Goal: Task Accomplishment & Management: Use online tool/utility

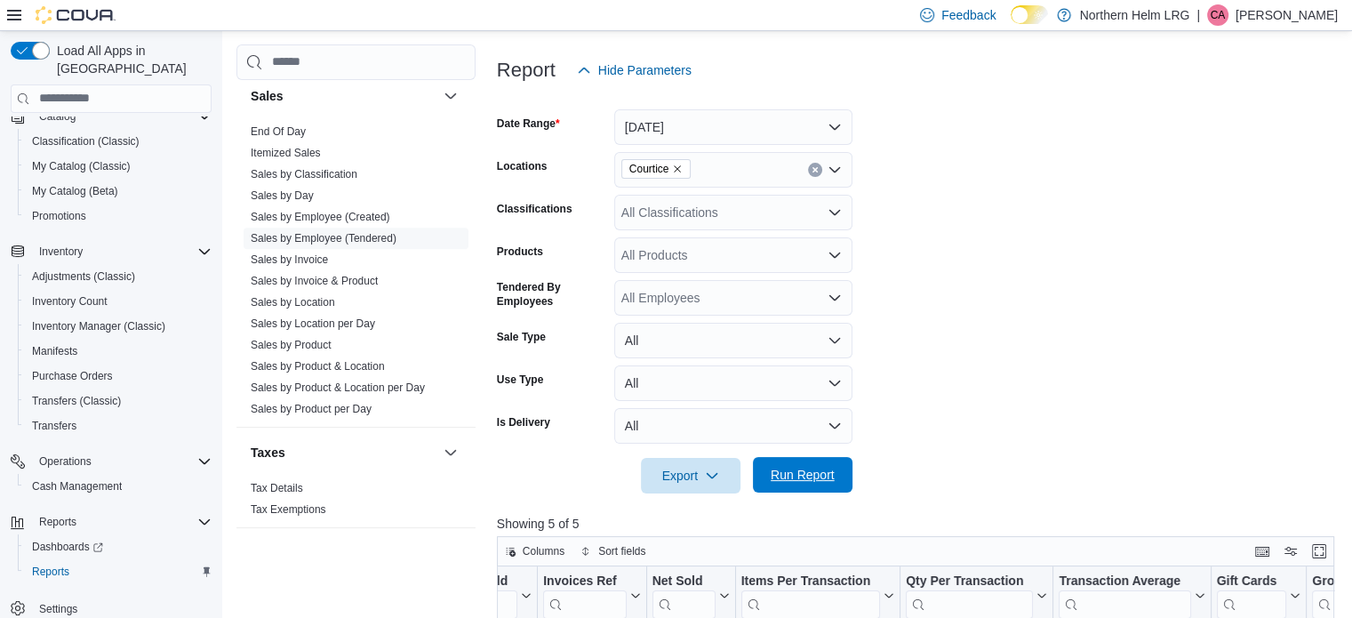
scroll to position [194, 0]
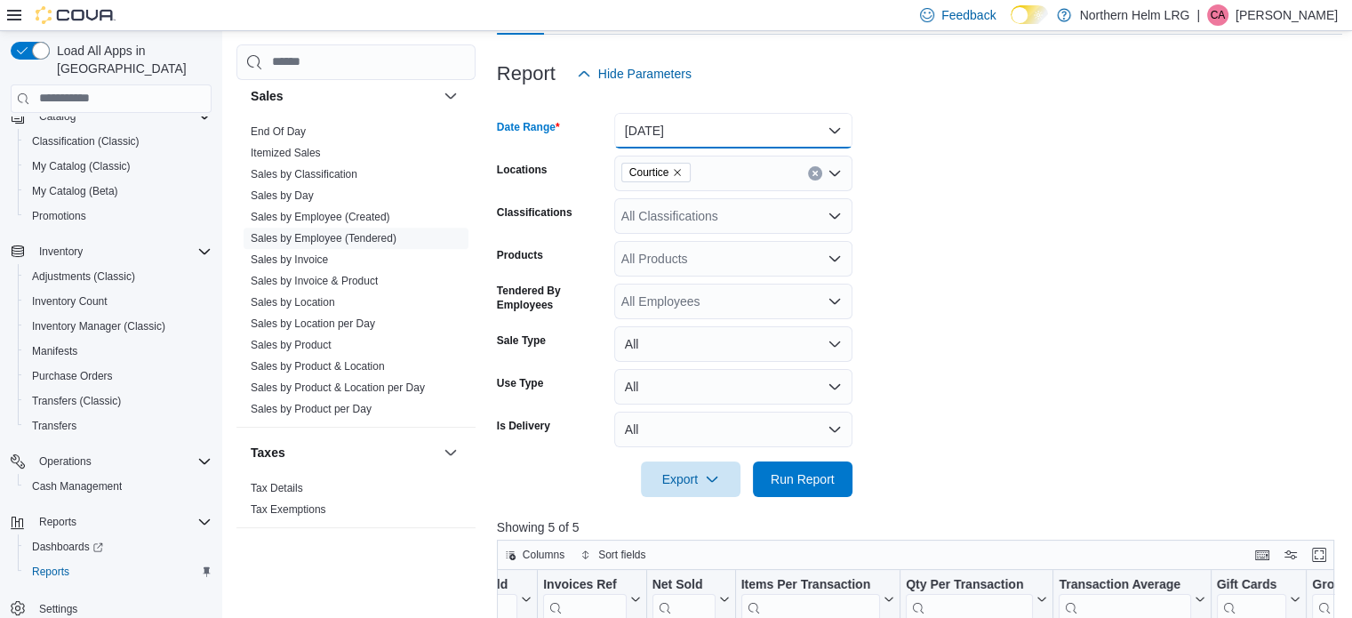
click at [783, 125] on button "[DATE]" at bounding box center [733, 131] width 238 height 36
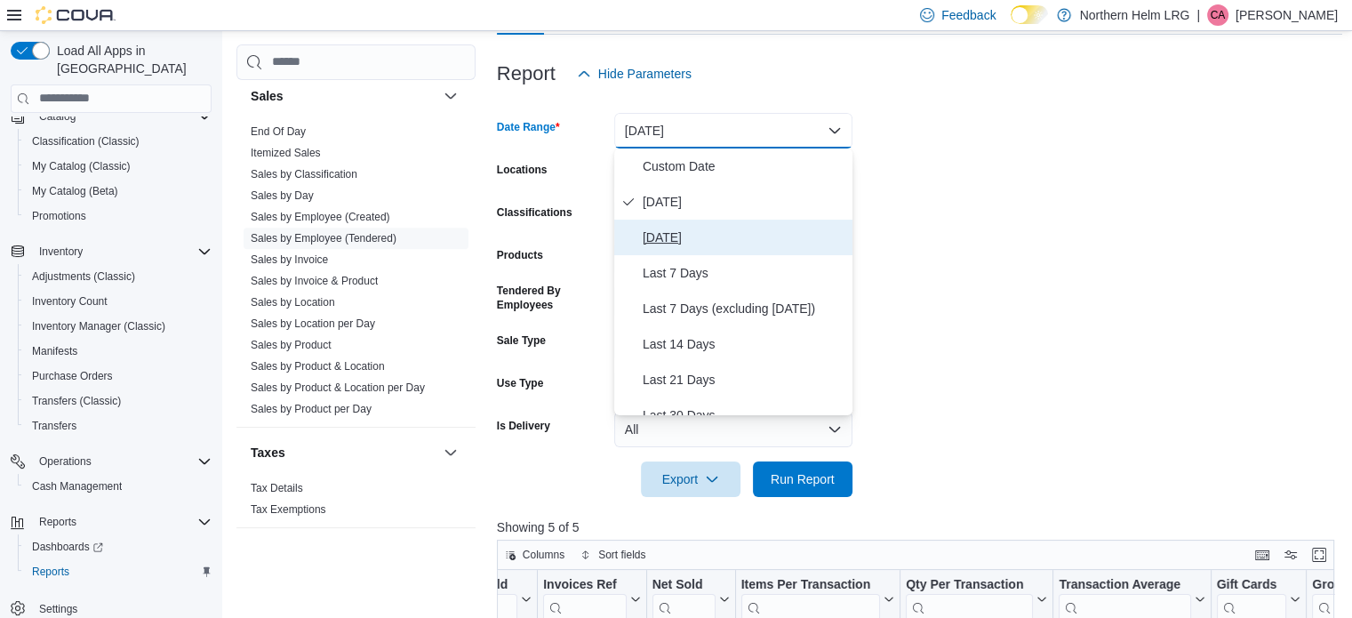
click at [731, 236] on span "[DATE]" at bounding box center [744, 237] width 203 height 21
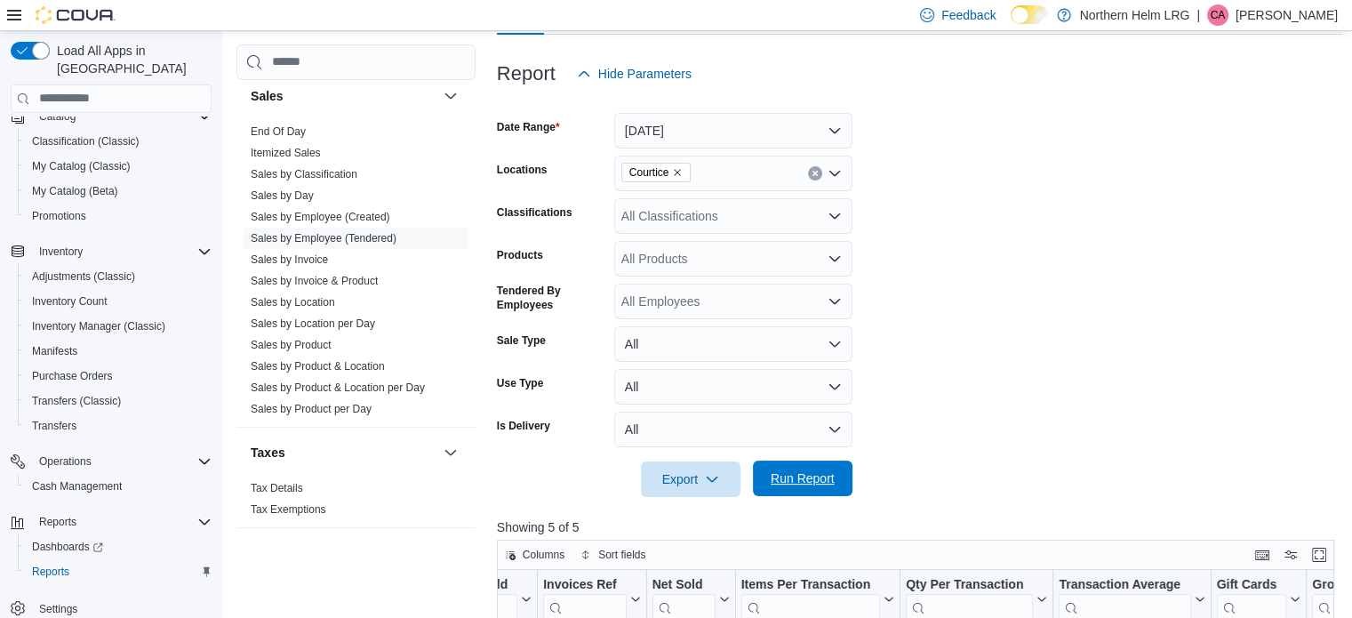
click at [804, 468] on span "Run Report" at bounding box center [803, 478] width 78 height 36
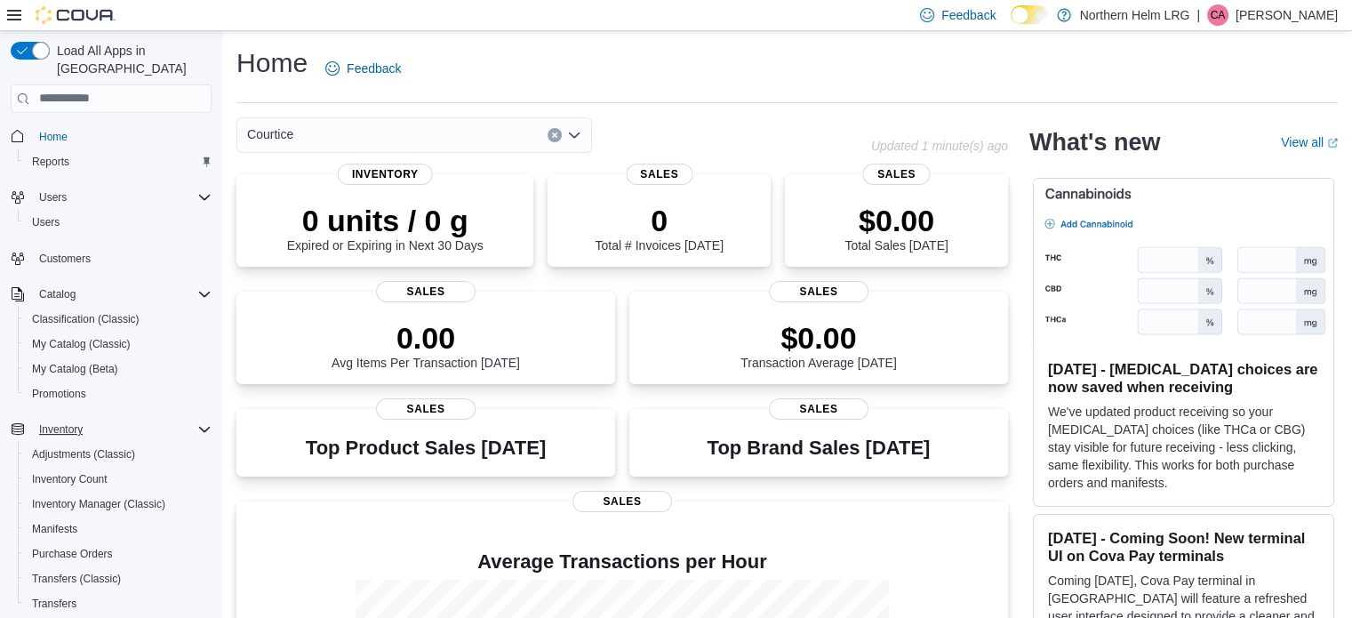
scroll to position [178, 0]
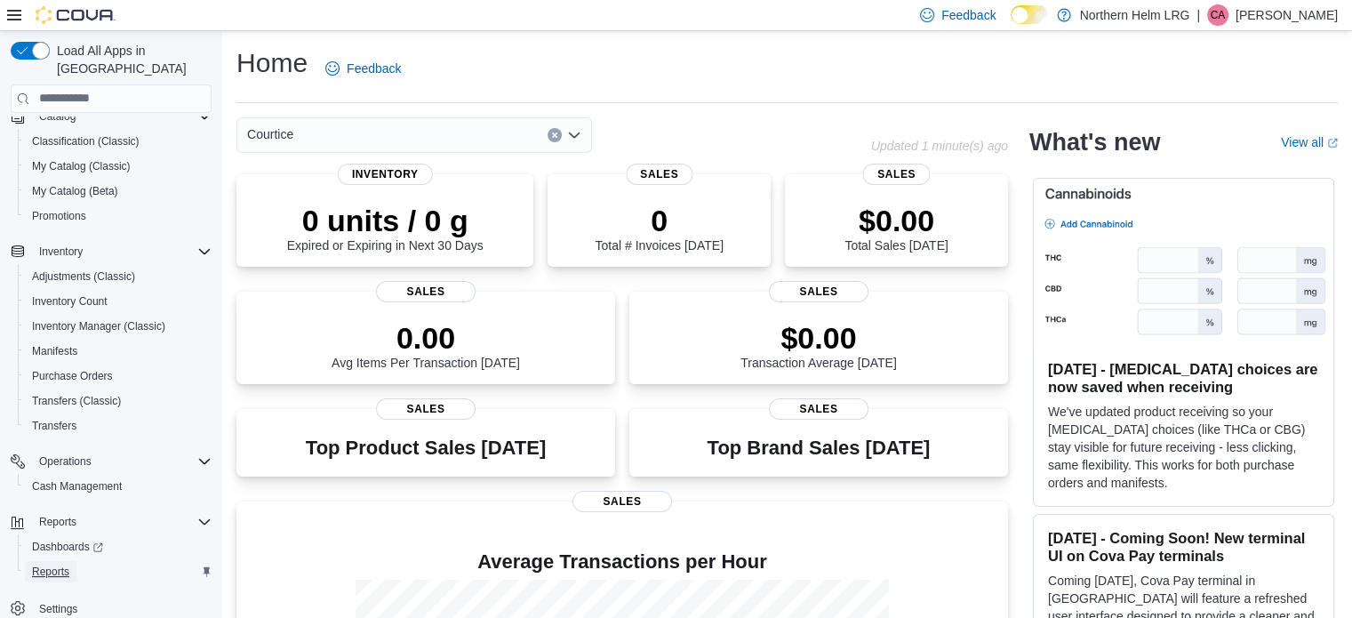
click at [69, 561] on link "Reports" at bounding box center [51, 571] width 52 height 21
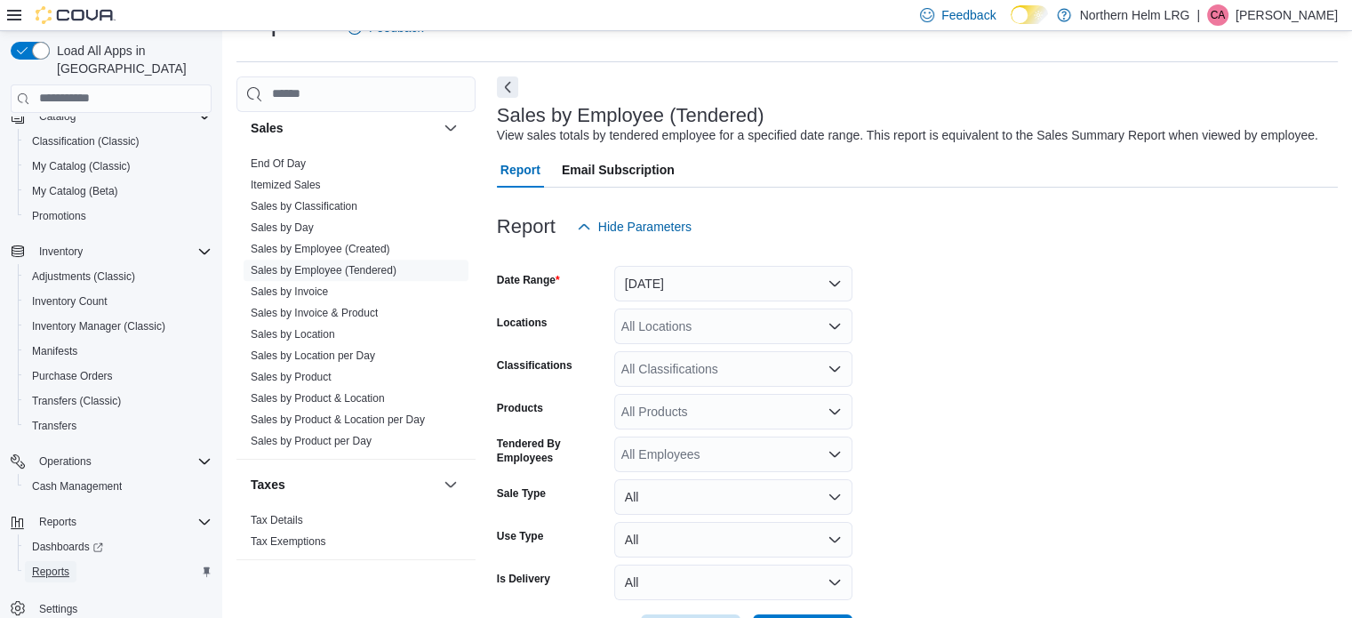
scroll to position [108, 0]
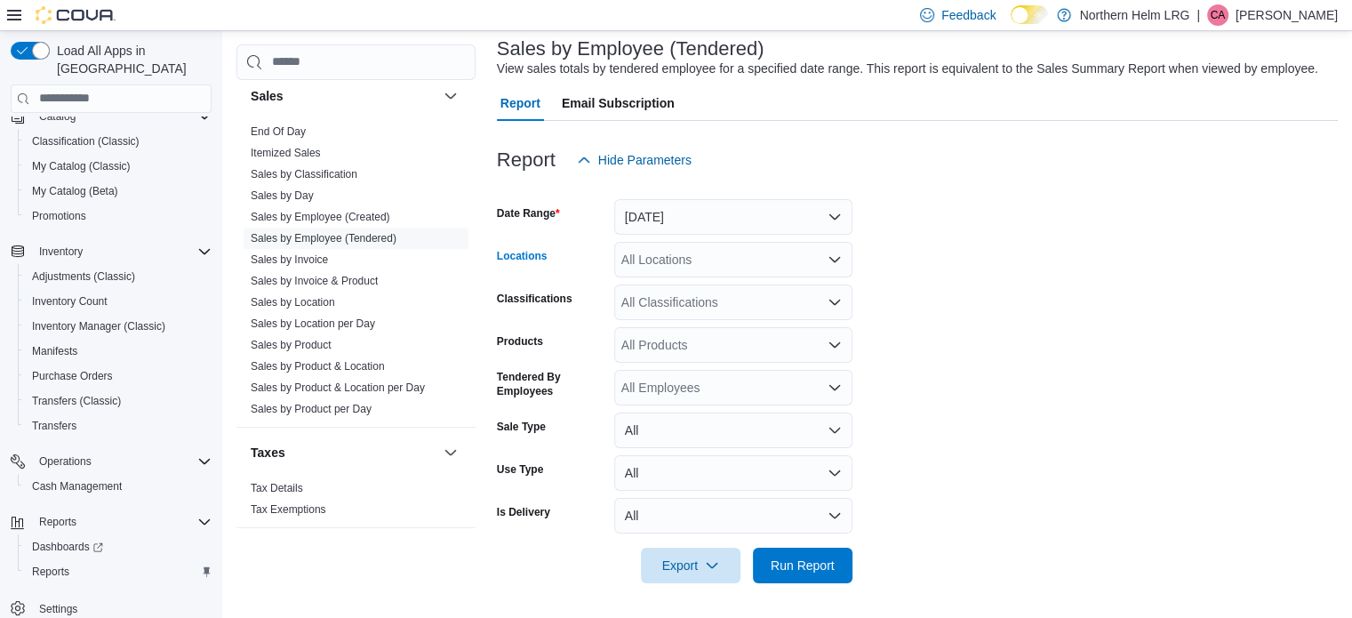
click at [831, 257] on icon "Open list of options" at bounding box center [834, 258] width 11 height 5
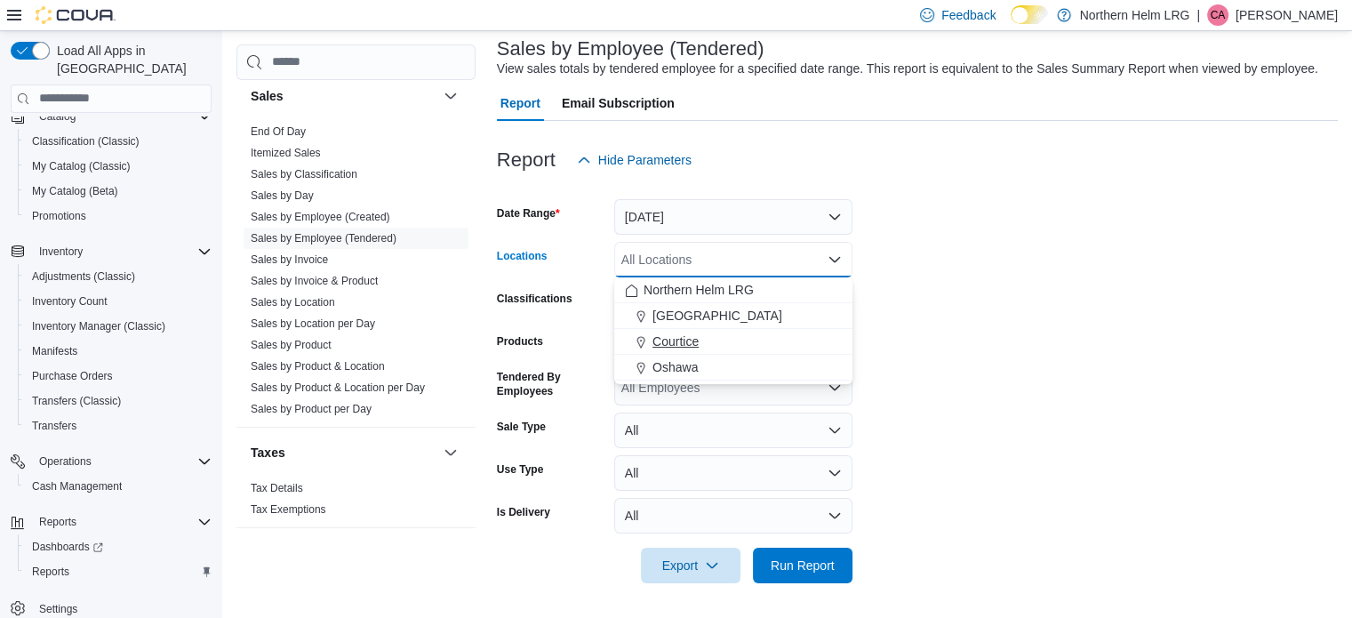
click at [769, 338] on div "Courtice" at bounding box center [733, 341] width 217 height 18
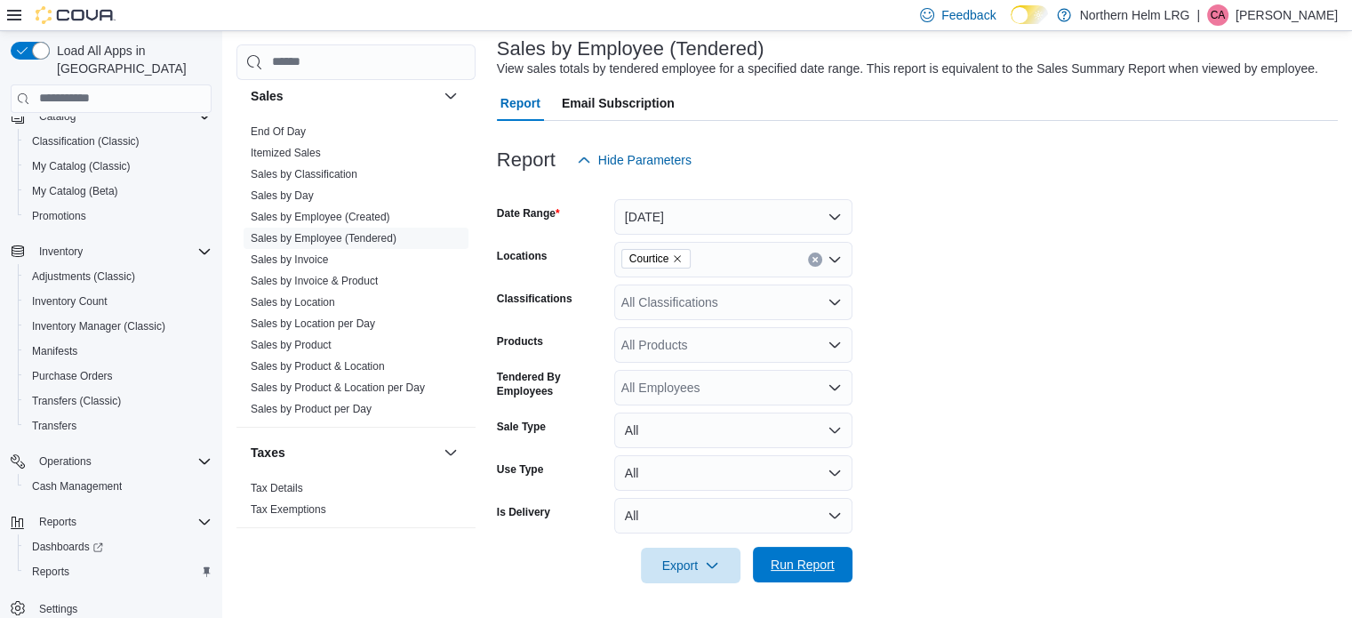
click at [797, 556] on span "Run Report" at bounding box center [803, 565] width 64 height 18
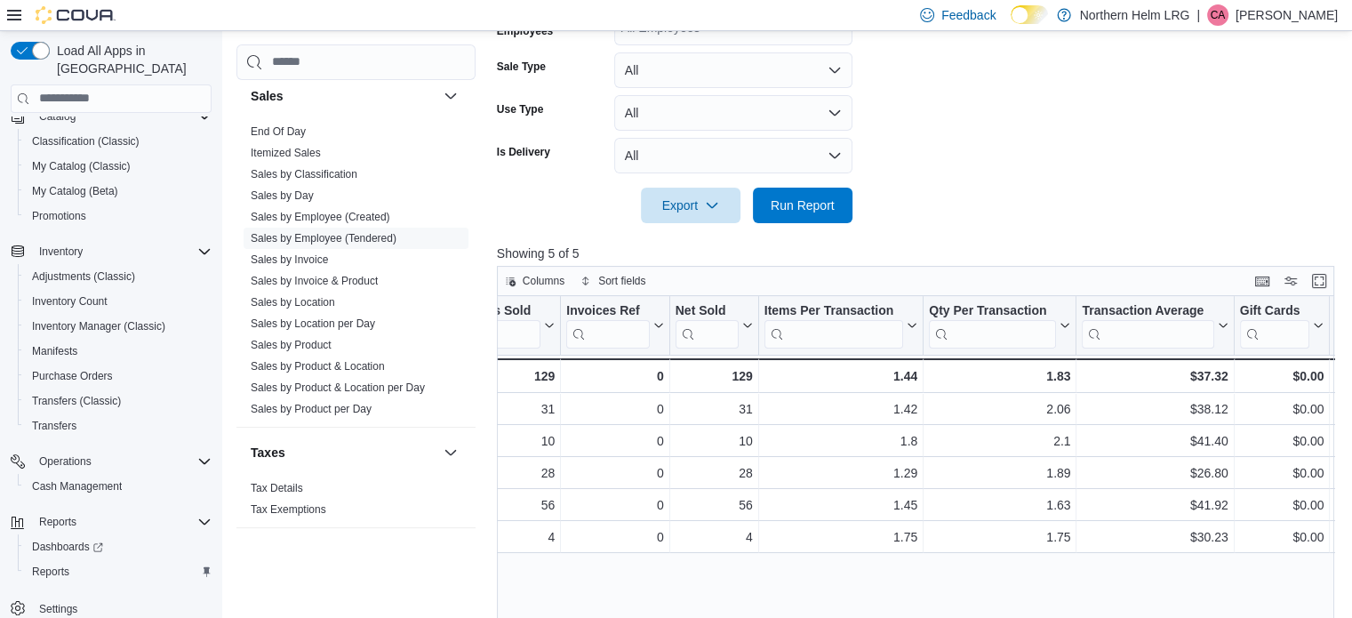
scroll to position [0, 203]
click at [359, 282] on link "Sales by Invoice & Product" at bounding box center [314, 281] width 127 height 12
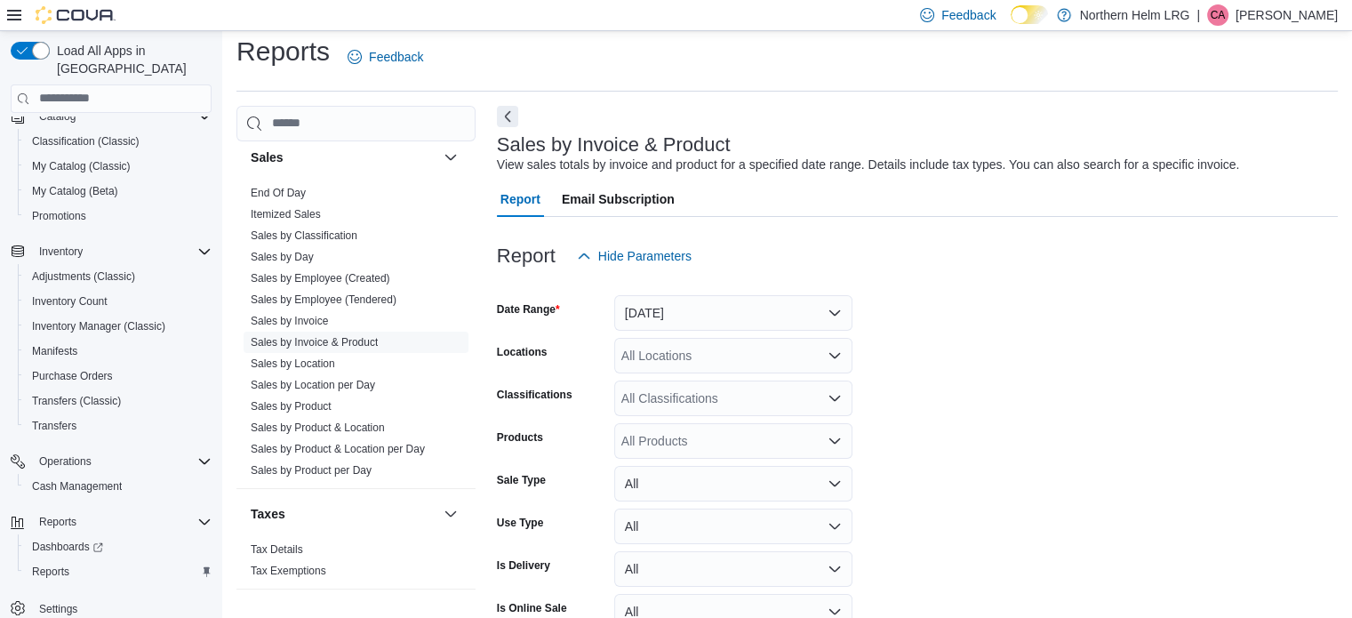
scroll to position [41, 0]
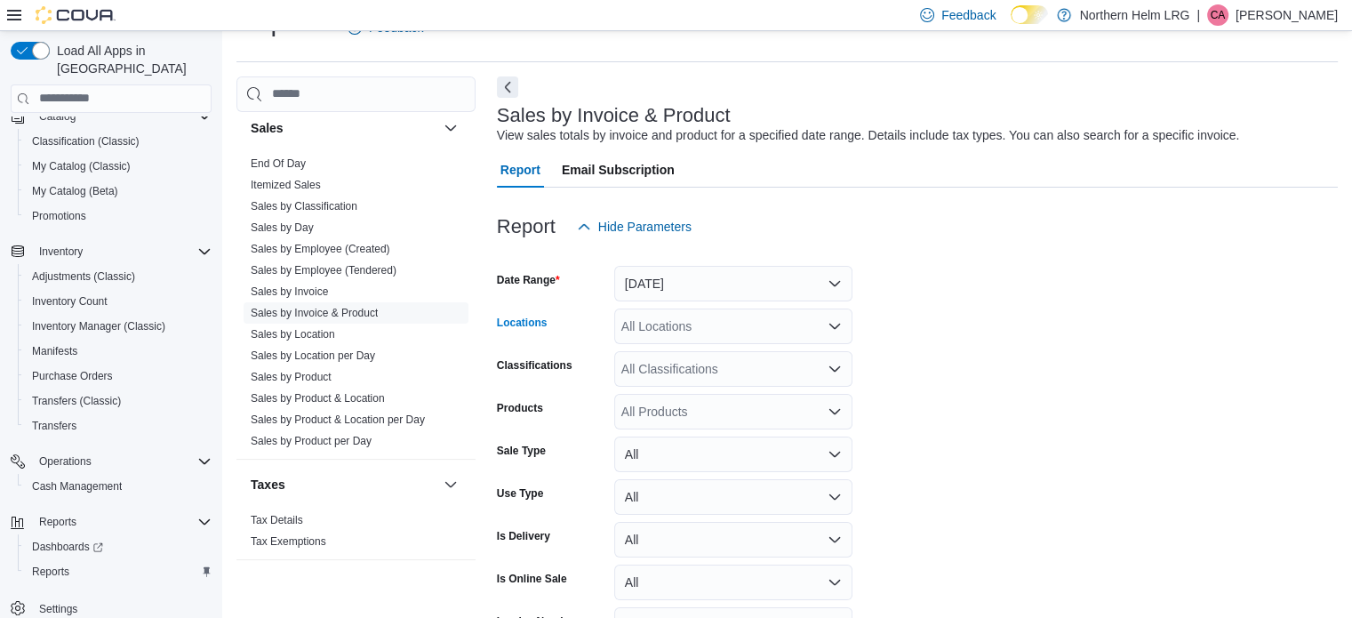
click at [736, 313] on div "All Locations" at bounding box center [733, 326] width 238 height 36
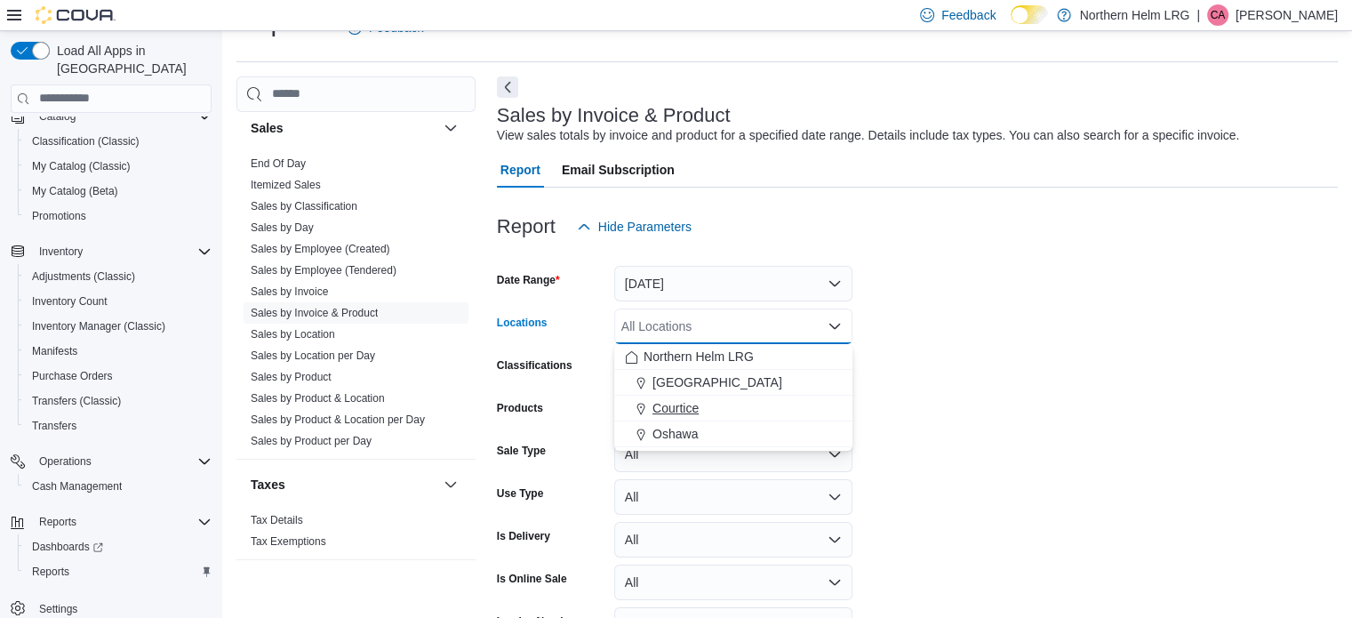
click at [730, 412] on div "Courtice" at bounding box center [733, 408] width 217 height 18
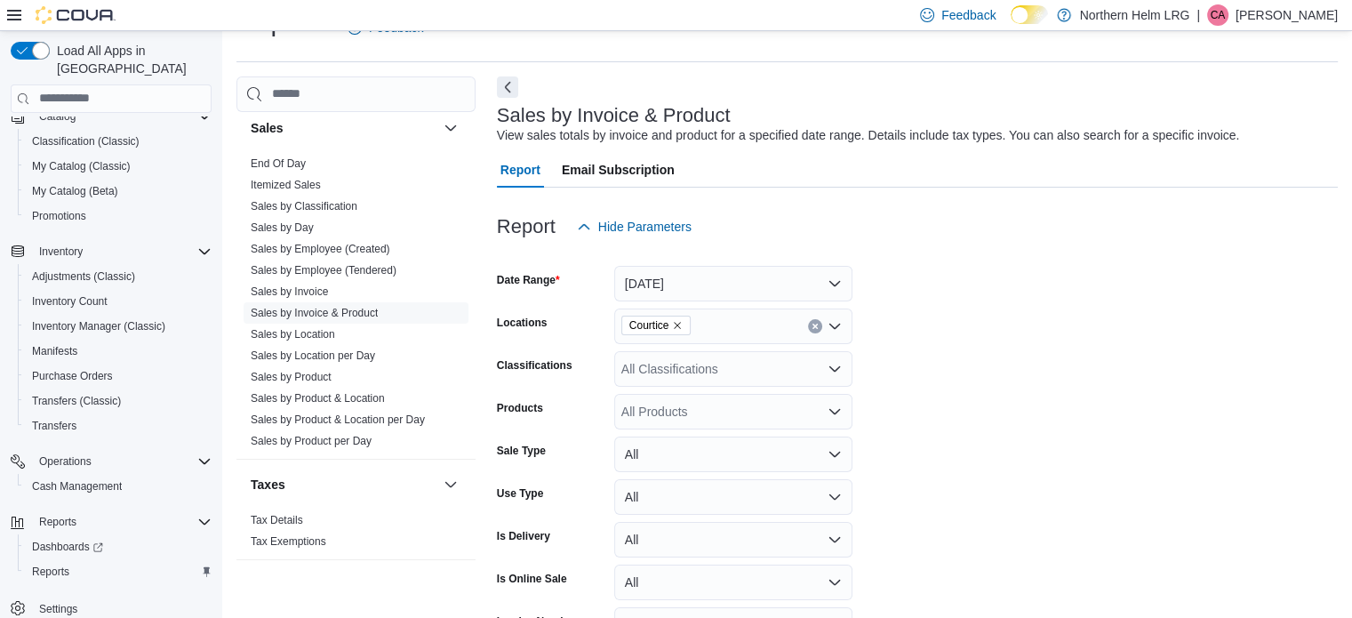
click at [996, 474] on form "Date Range Yesterday Locations Courtice Classifications All Classifications Pro…" at bounding box center [917, 468] width 841 height 448
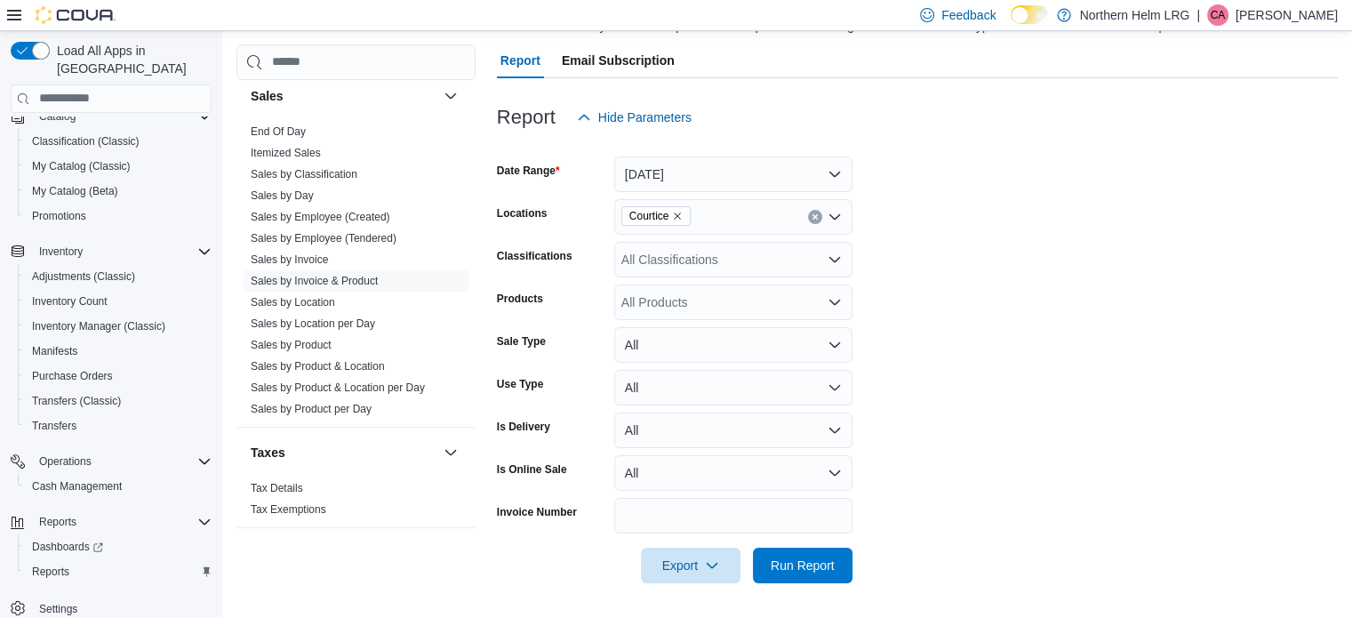
scroll to position [149, 0]
click at [816, 560] on span "Run Report" at bounding box center [803, 565] width 64 height 18
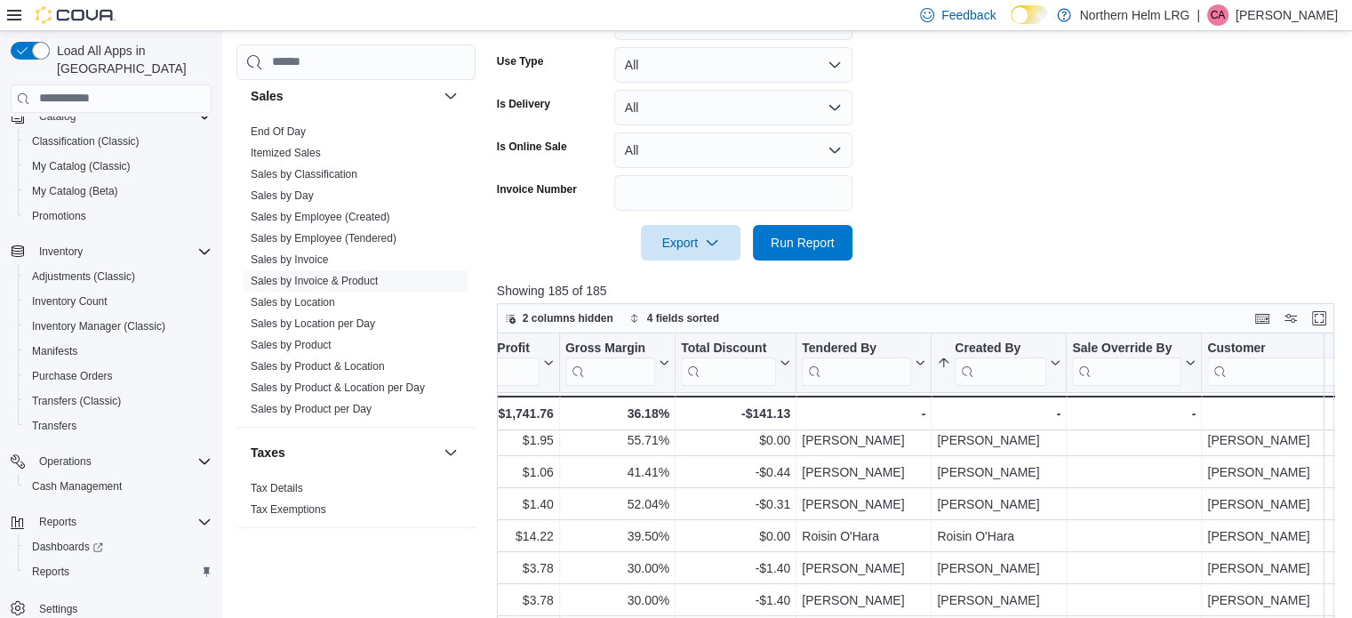
scroll to position [70, 1543]
click at [907, 344] on div "Tendered By" at bounding box center [859, 348] width 109 height 17
click at [881, 429] on span "Sort A-Z" at bounding box center [867, 430] width 36 height 14
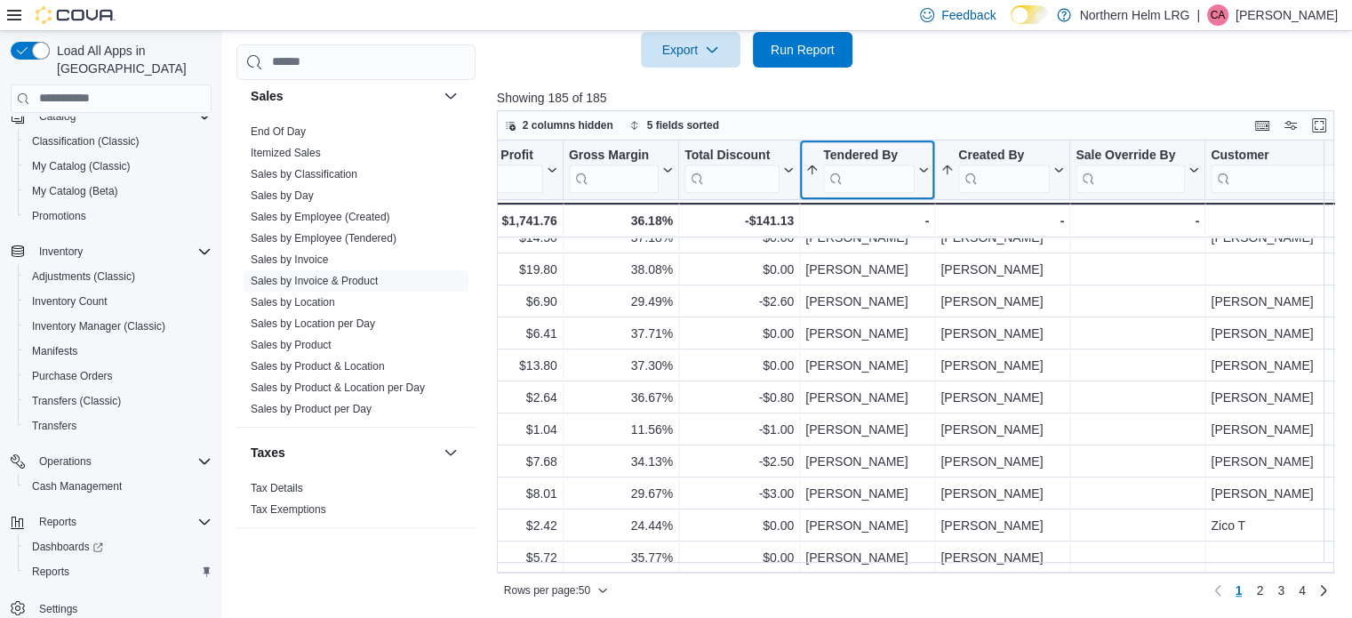
scroll to position [665, 0]
click at [1263, 588] on span "2" at bounding box center [1259, 591] width 7 height 18
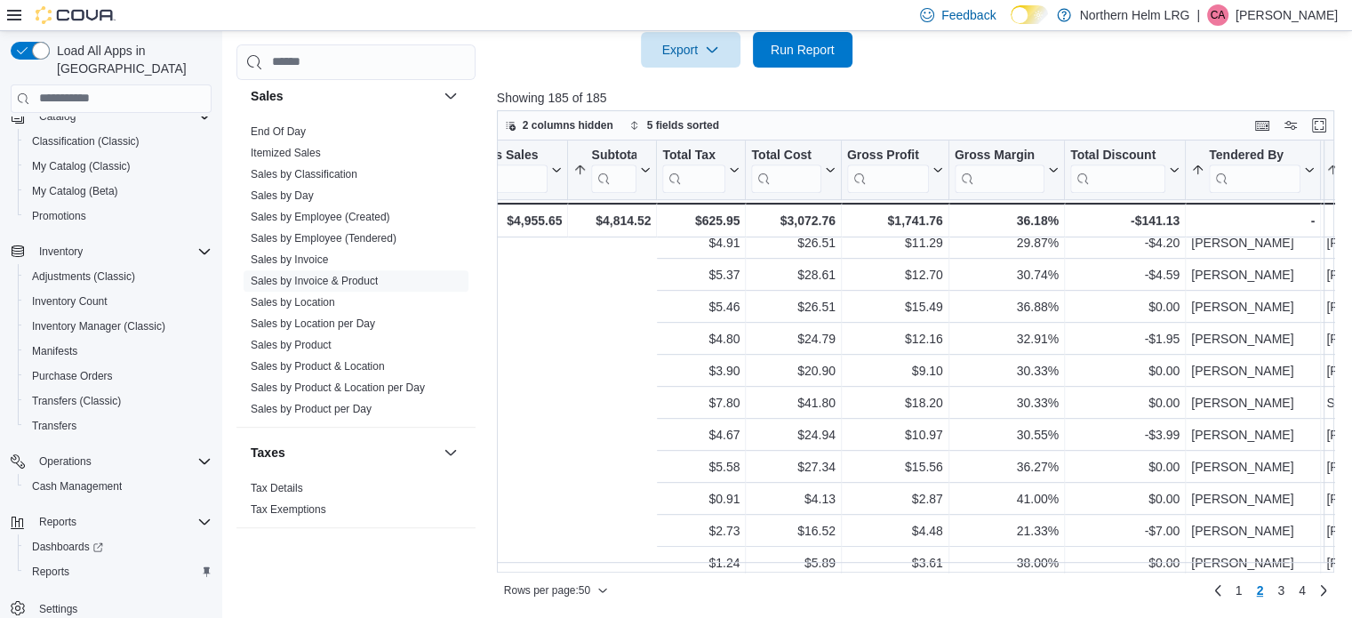
scroll to position [939, 1467]
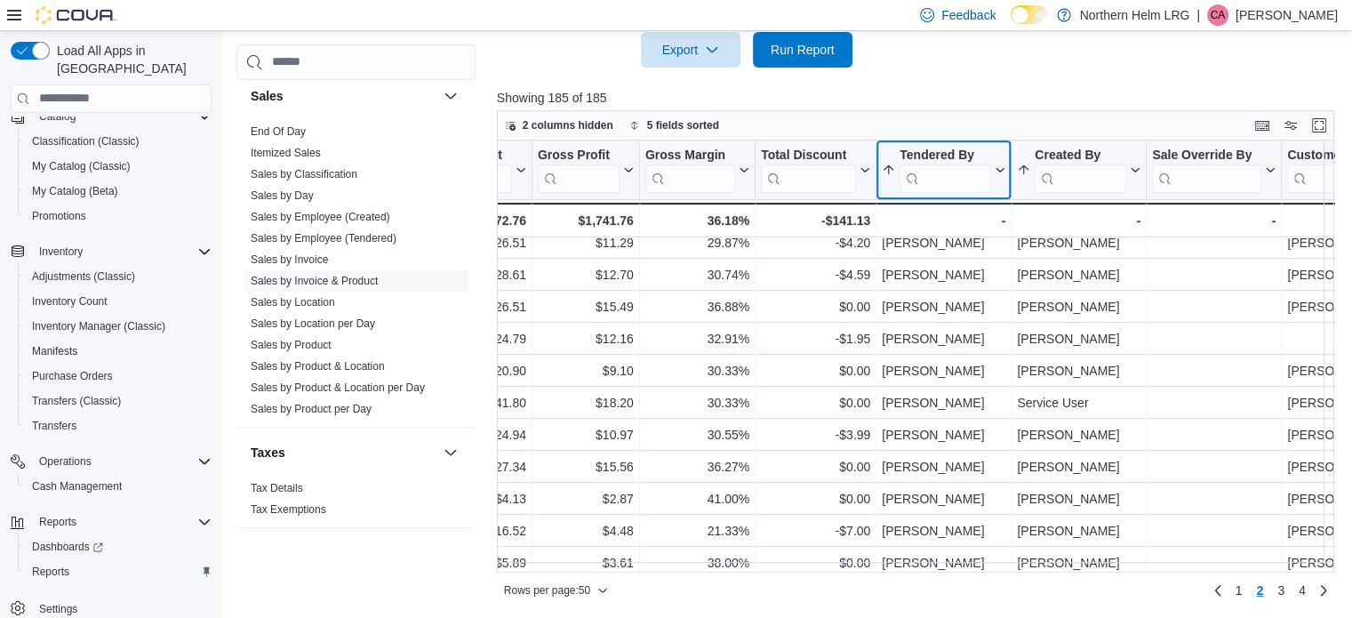
click at [939, 167] on input "search" at bounding box center [946, 178] width 92 height 28
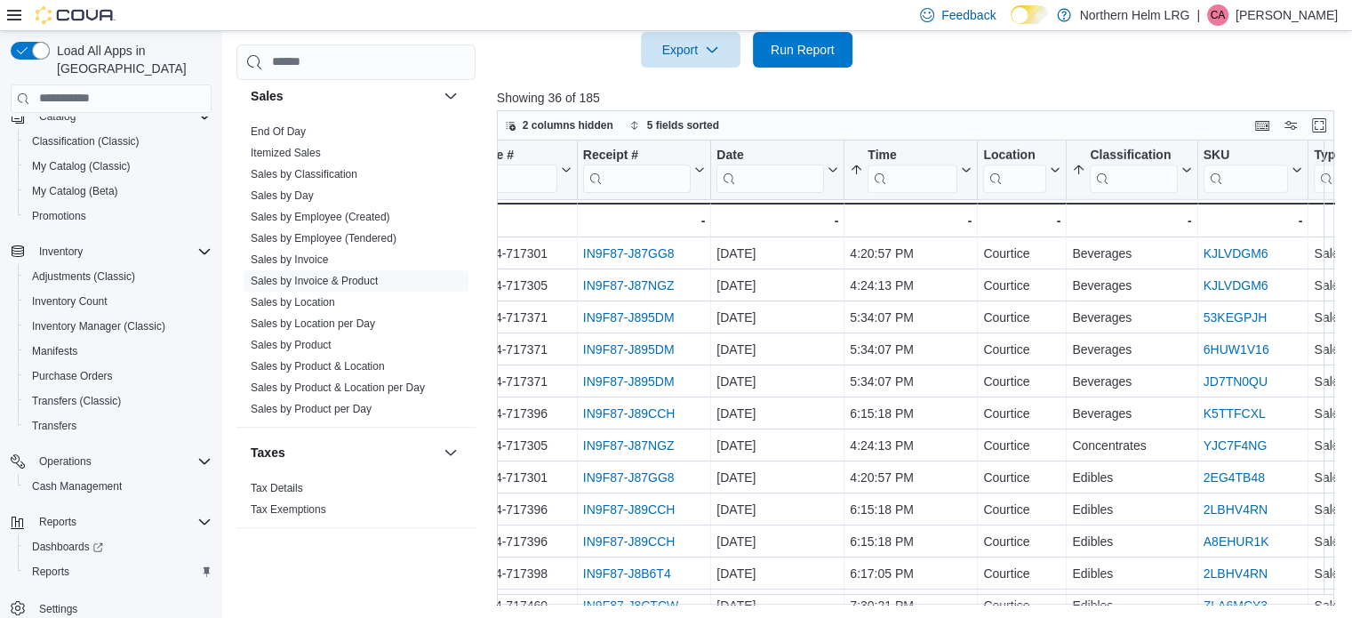
scroll to position [0, 0]
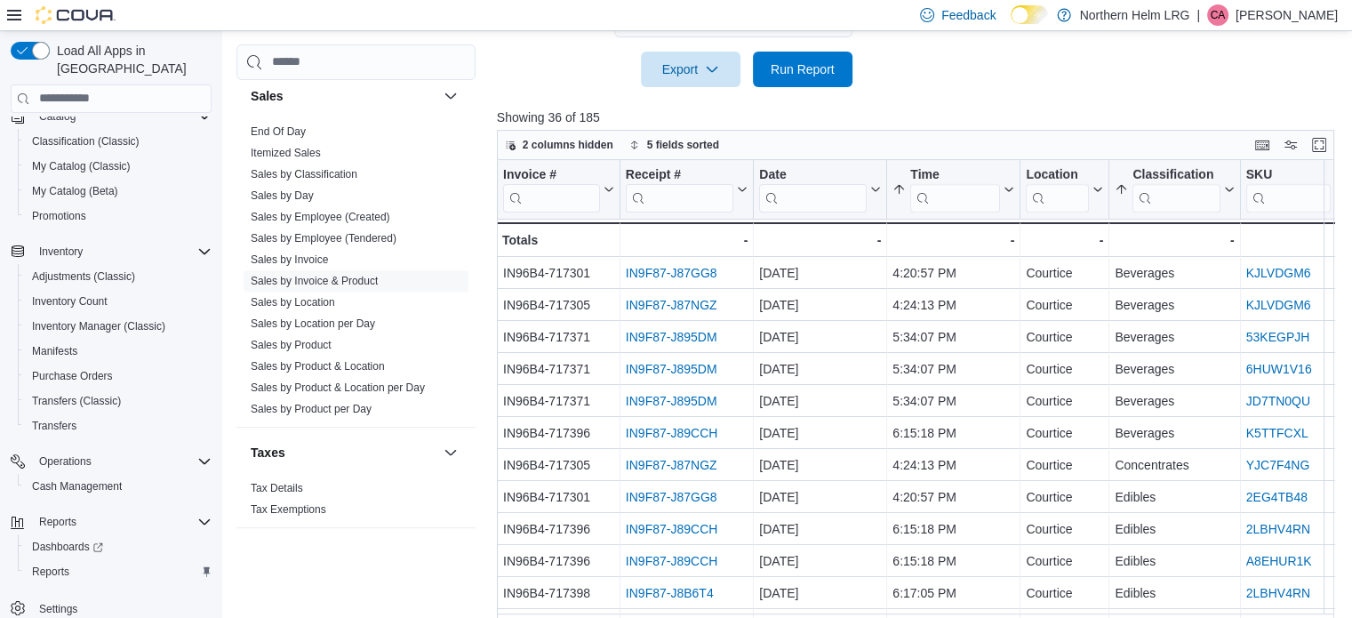
type input "*****"
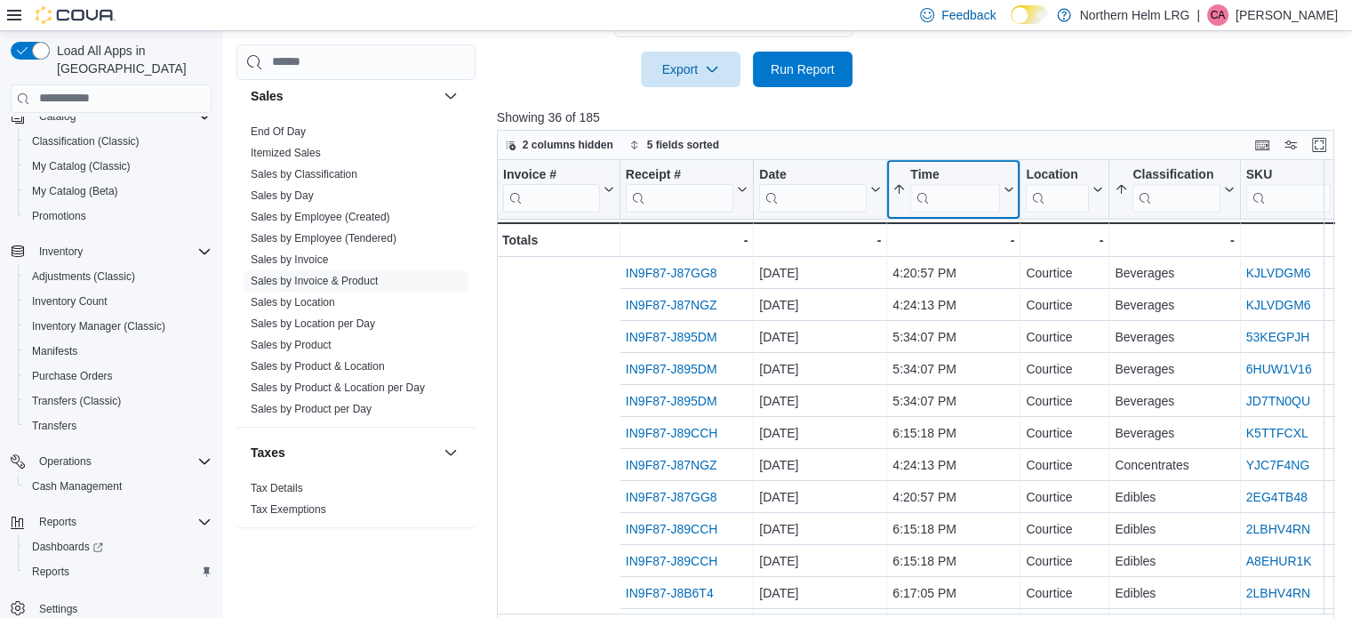
scroll to position [0, 390]
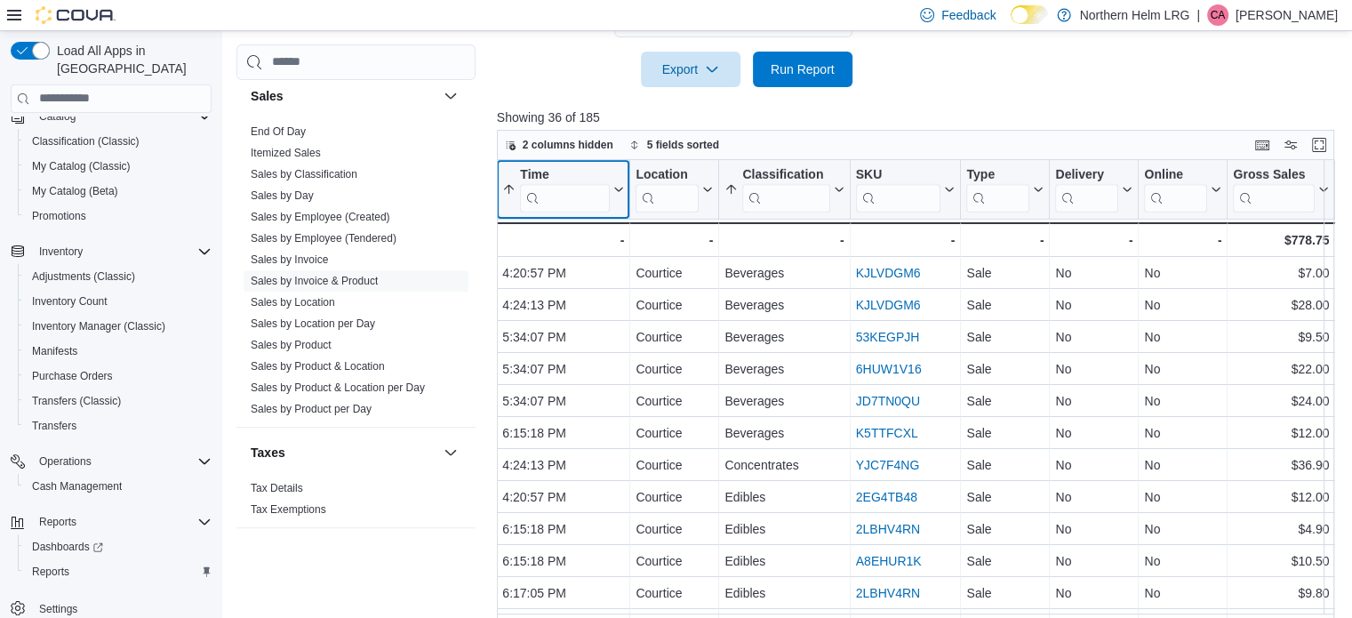
click at [1006, 186] on div "Invoice # Click to view column header actions Receipt # Click to view column he…" at bounding box center [920, 392] width 846 height 465
click at [616, 189] on icon at bounding box center [617, 189] width 14 height 11
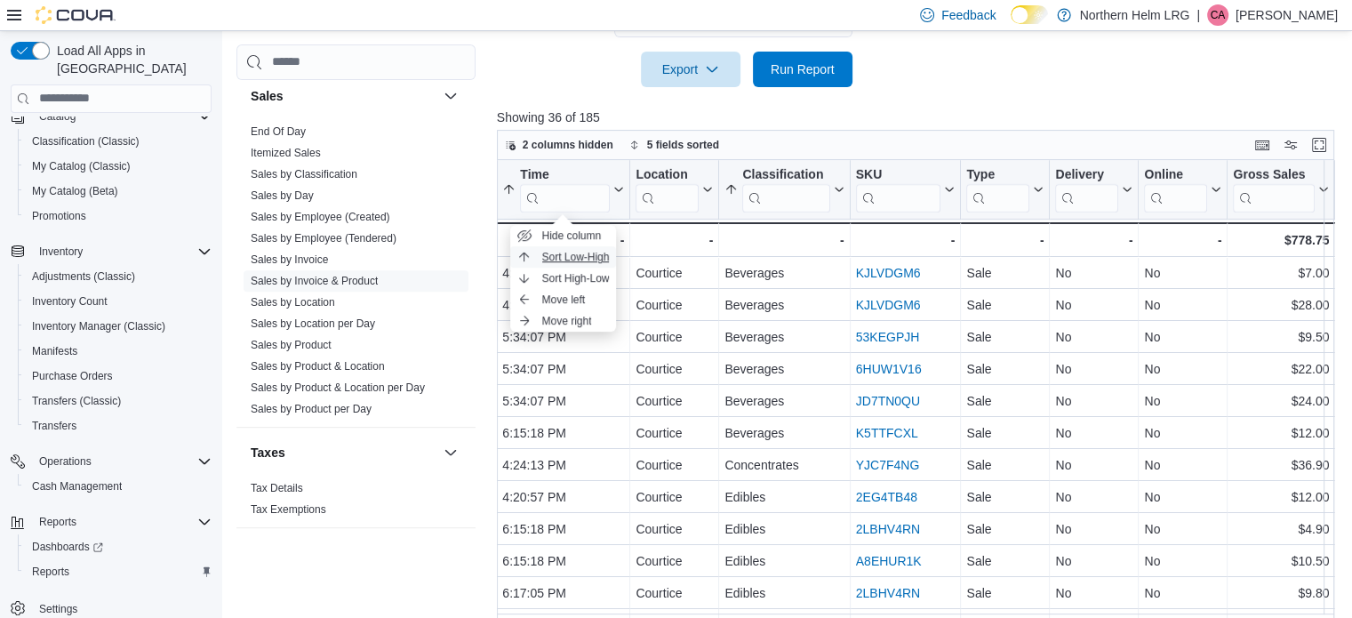
click at [597, 259] on span "Sort Low-High" at bounding box center [576, 257] width 68 height 14
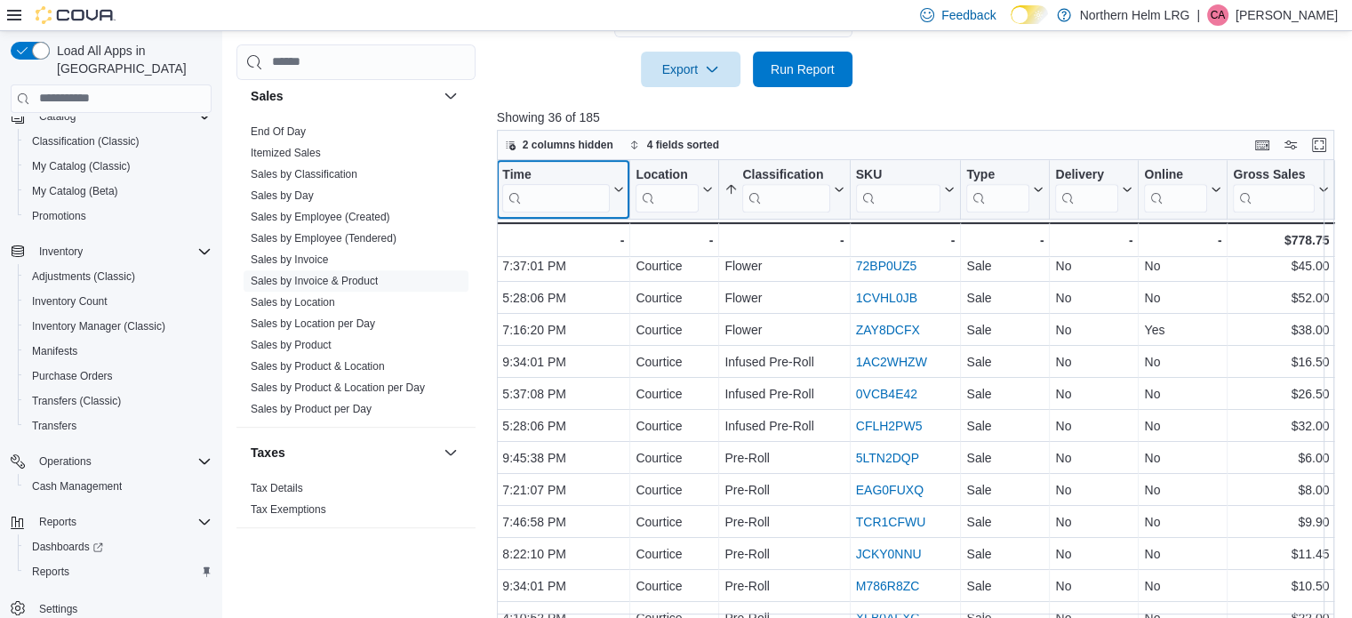
scroll to position [550, 390]
click at [613, 184] on icon at bounding box center [617, 189] width 14 height 11
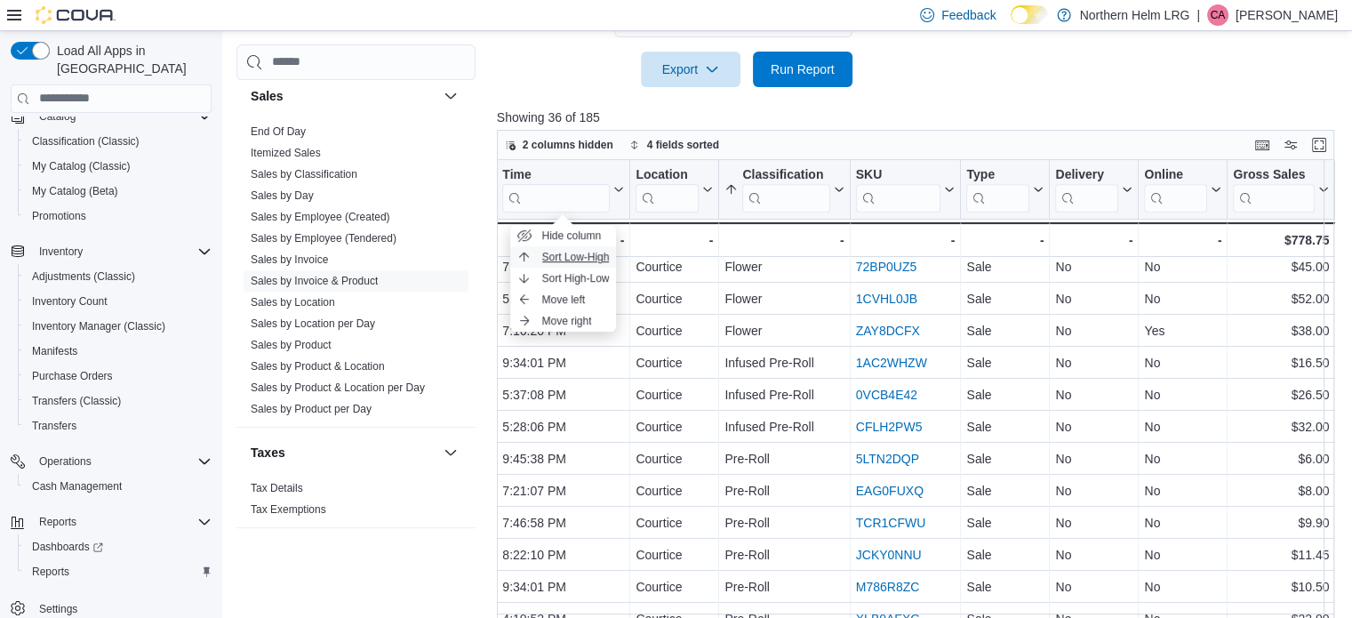
click at [584, 254] on span "Sort Low-High" at bounding box center [576, 257] width 68 height 14
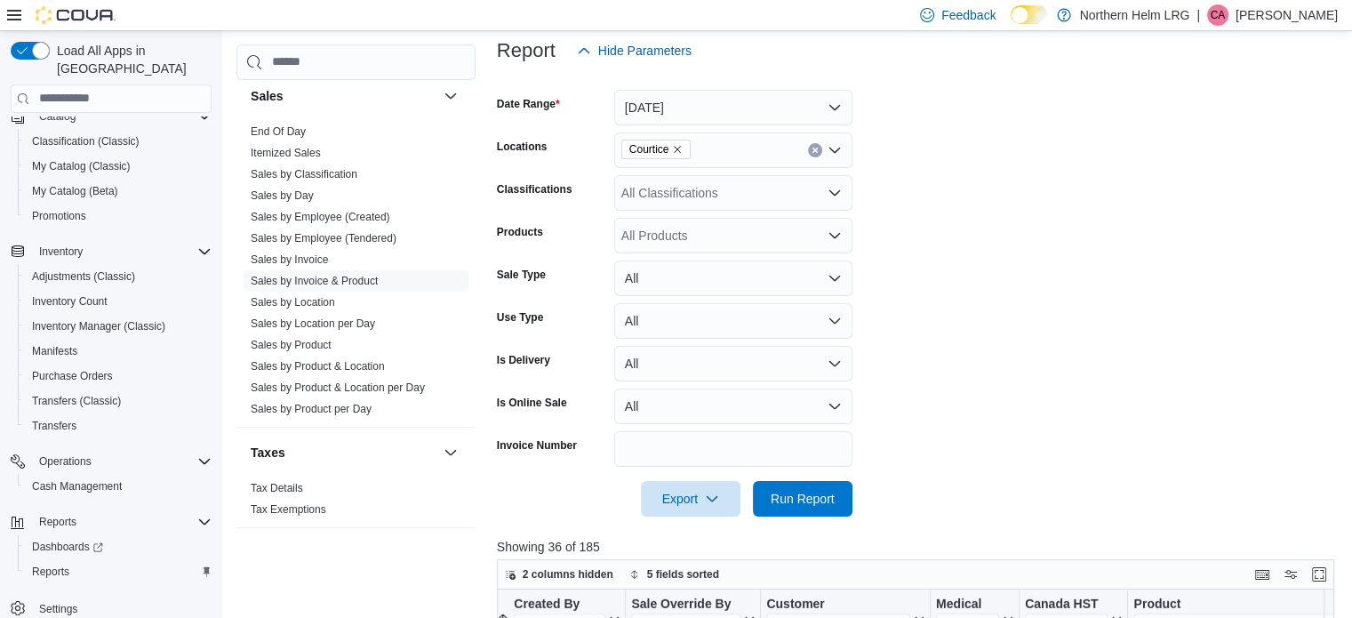
scroll to position [0, 0]
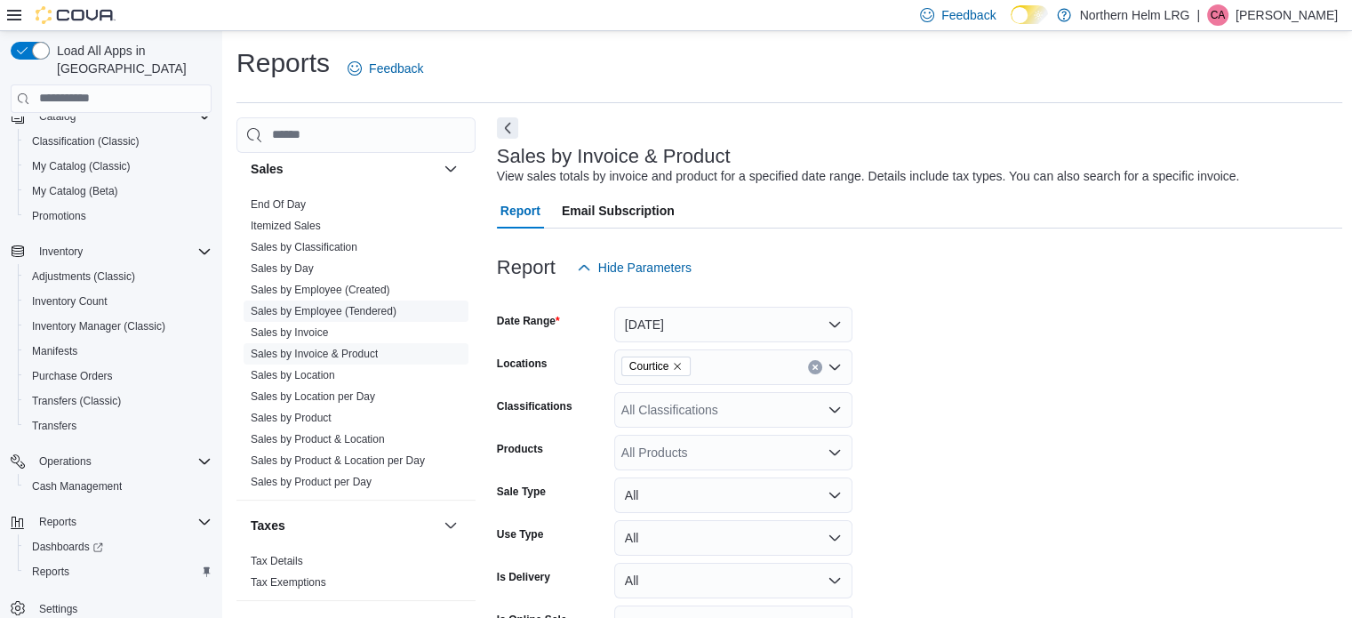
click at [317, 305] on link "Sales by Employee (Tendered)" at bounding box center [324, 311] width 146 height 12
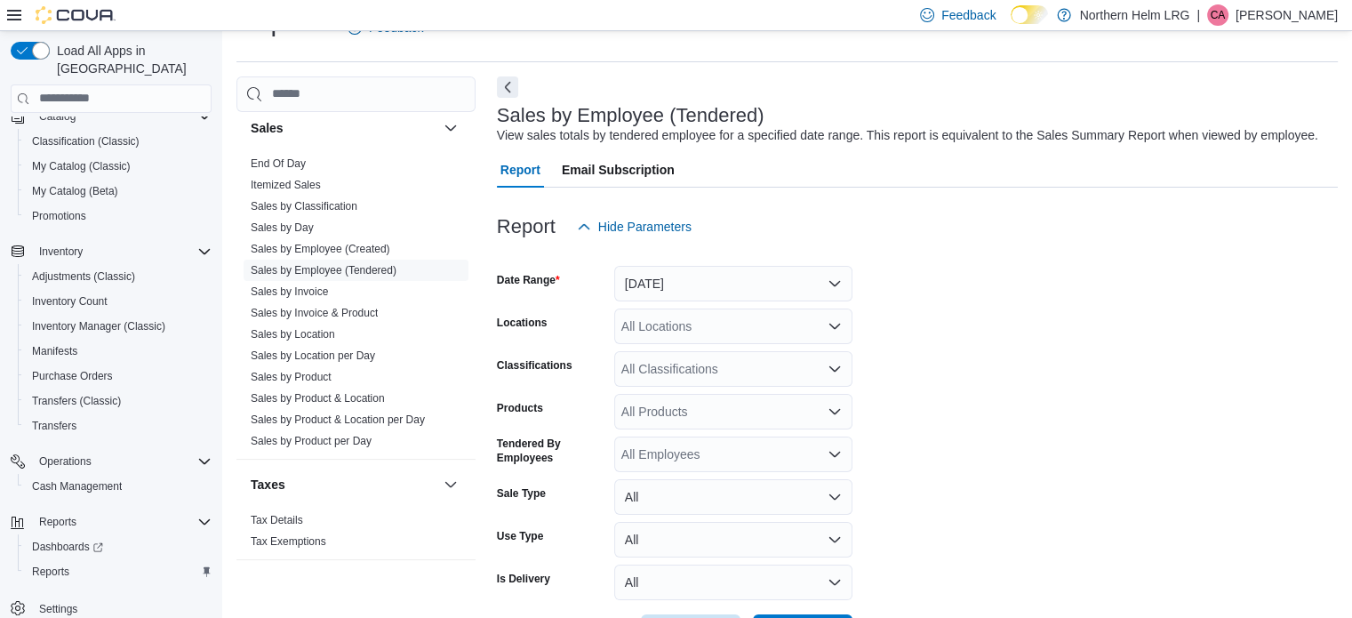
scroll to position [108, 0]
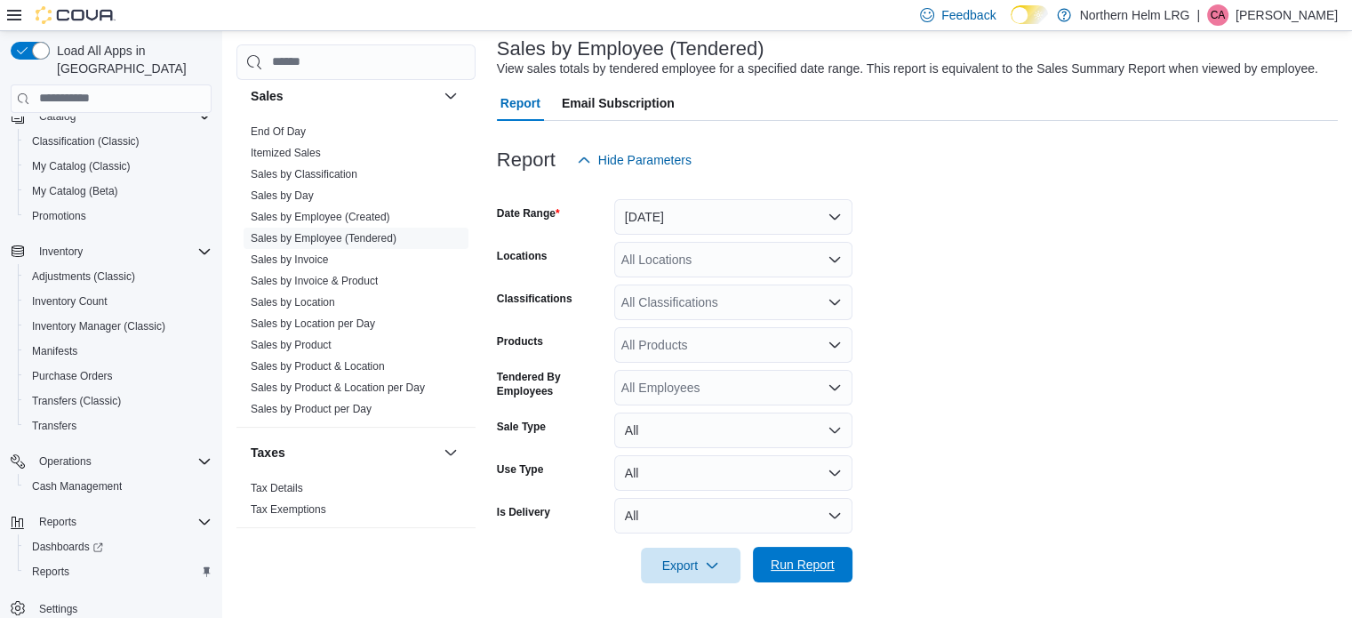
click at [818, 564] on span "Run Report" at bounding box center [803, 565] width 64 height 18
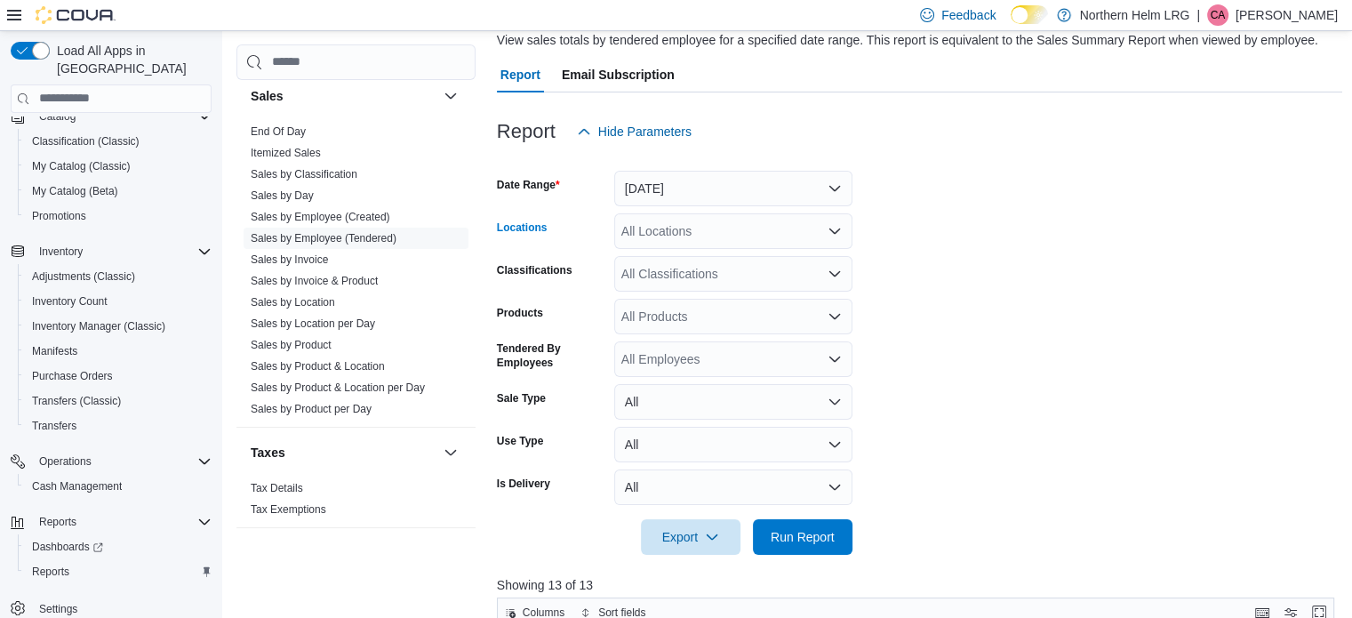
click at [820, 219] on div "All Locations" at bounding box center [733, 231] width 238 height 36
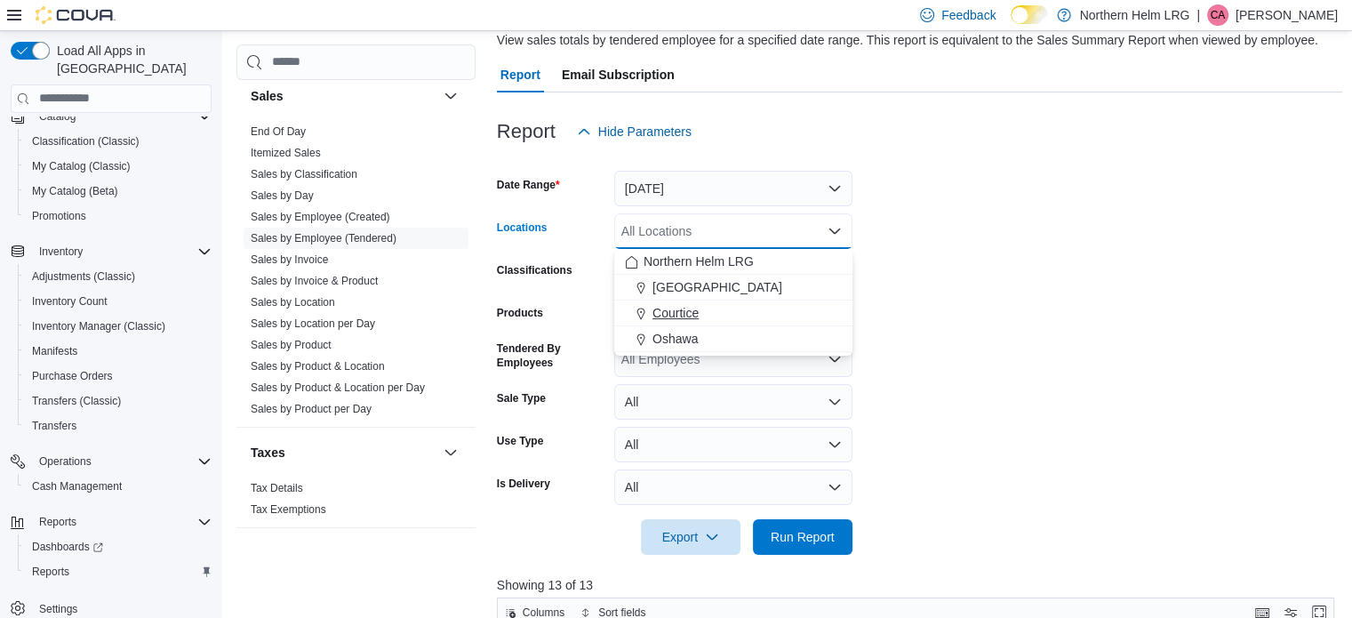
click at [766, 310] on div "Courtice" at bounding box center [733, 313] width 217 height 18
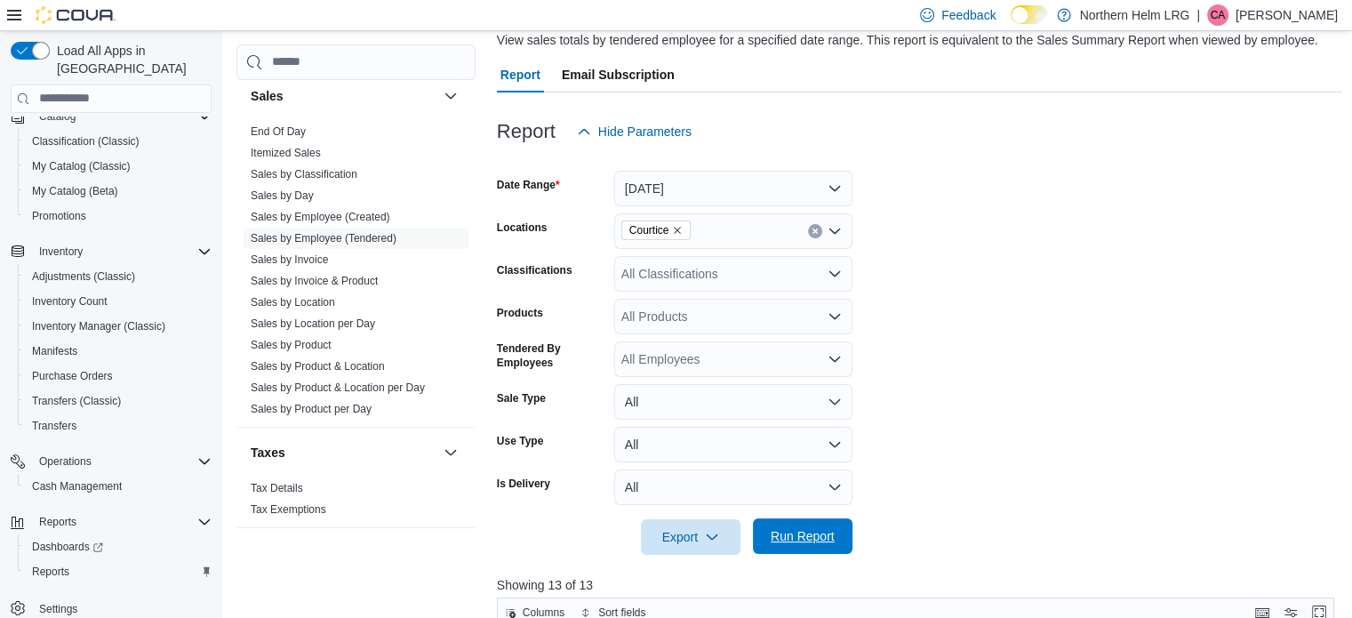
click at [793, 525] on span "Run Report" at bounding box center [803, 536] width 78 height 36
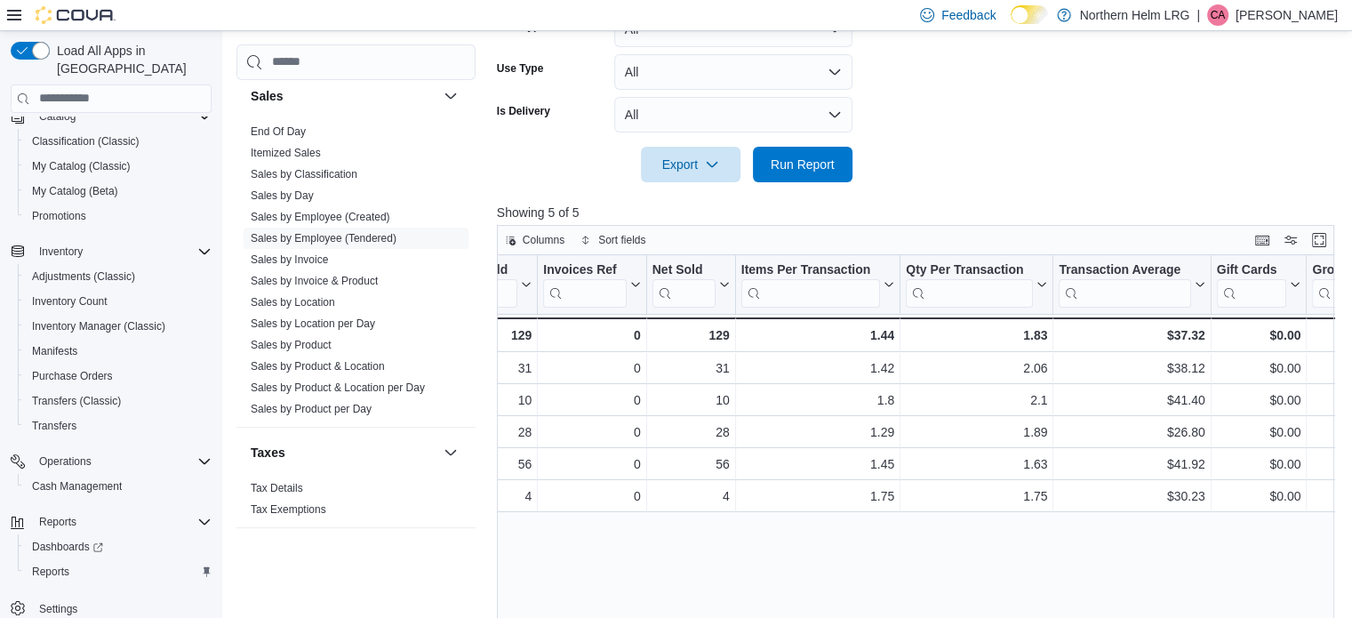
scroll to position [0, 230]
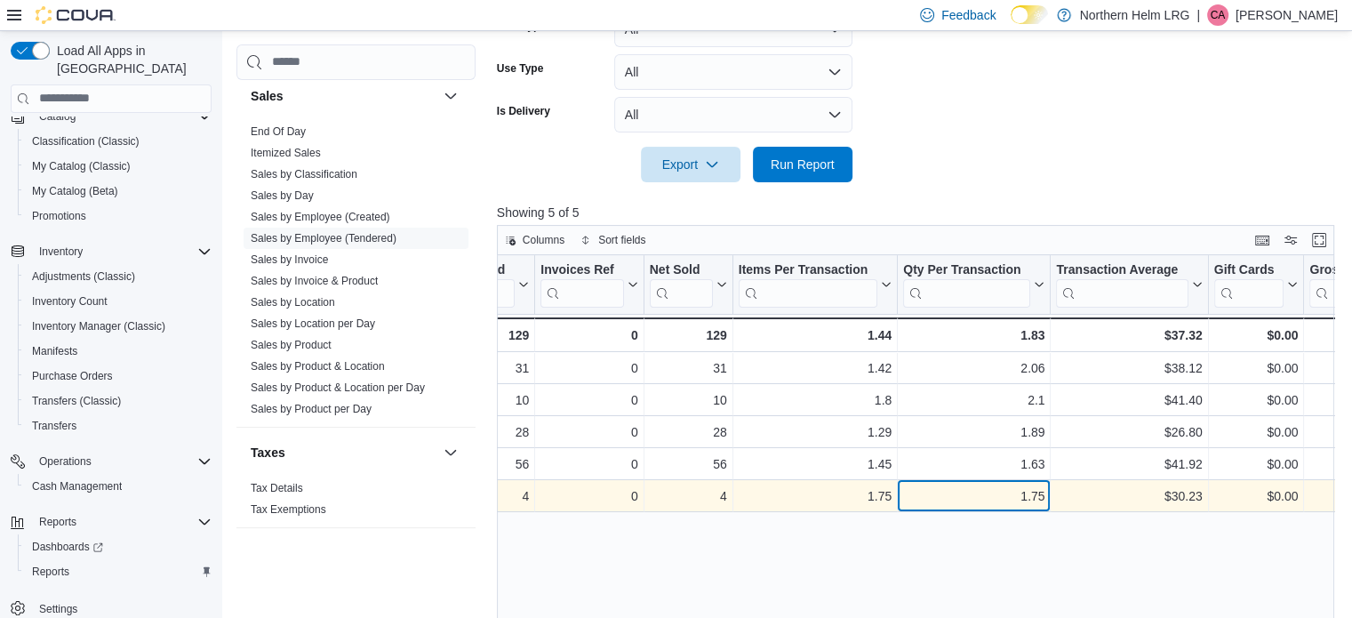
click at [1031, 492] on div "1.75" at bounding box center [973, 495] width 141 height 21
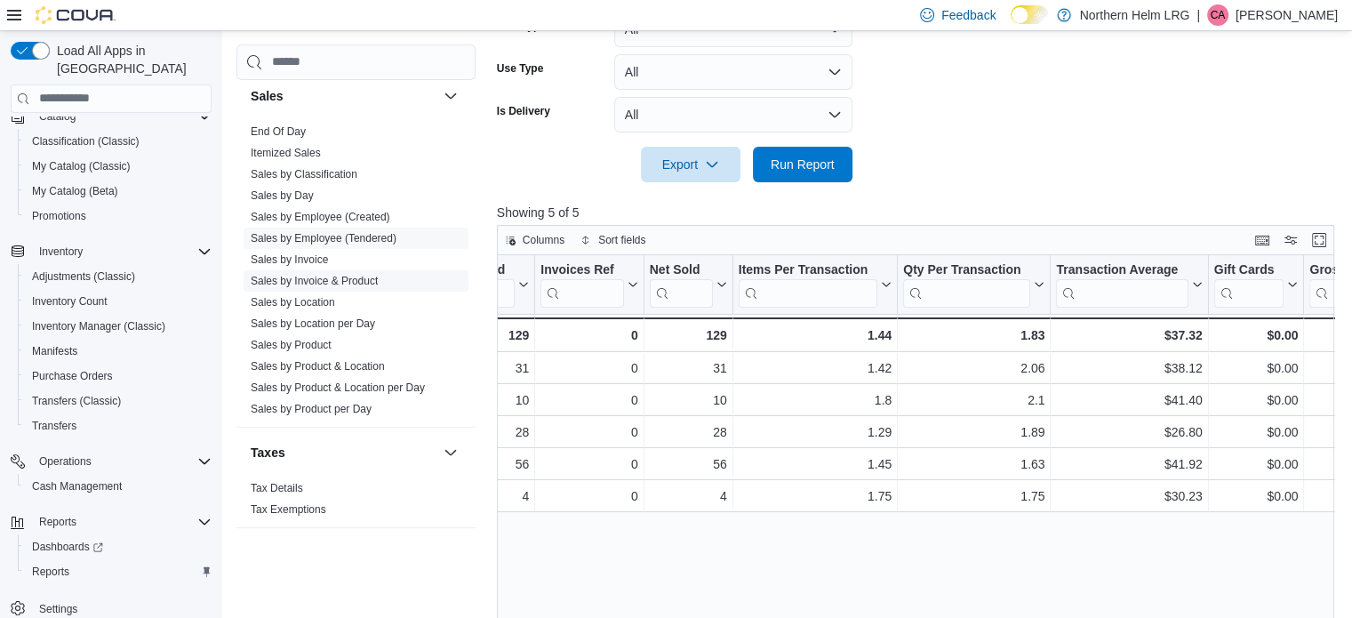
click at [332, 280] on link "Sales by Invoice & Product" at bounding box center [314, 281] width 127 height 12
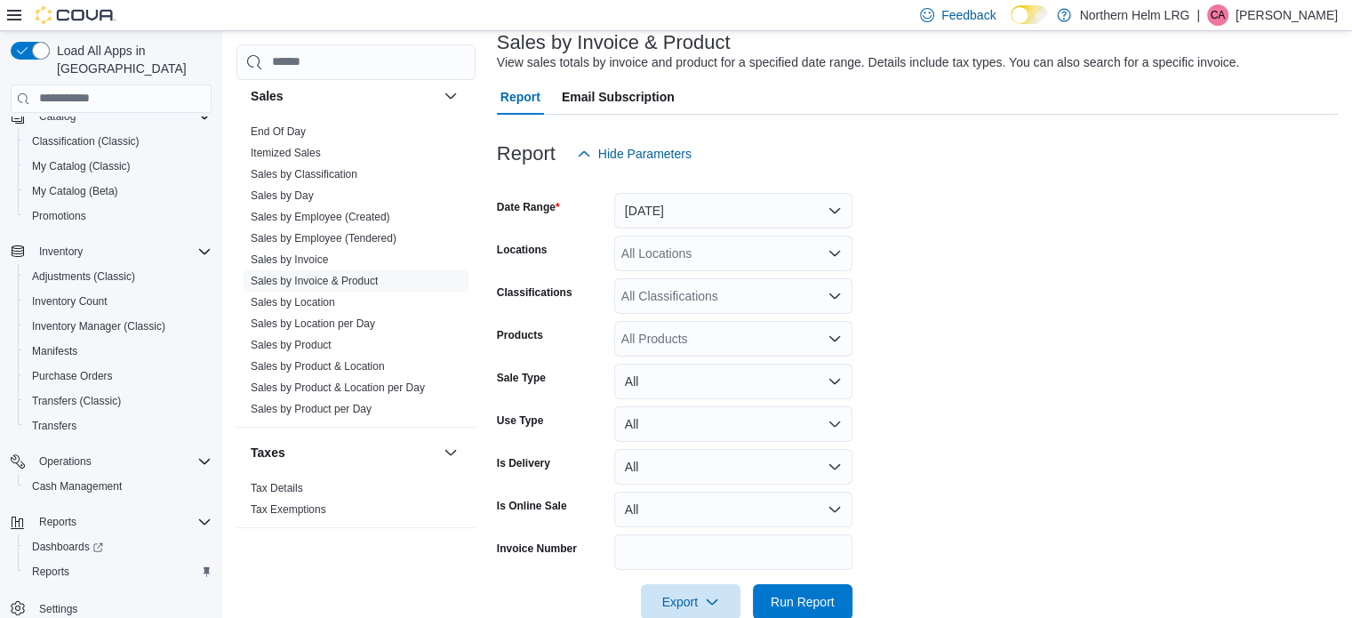
scroll to position [41, 0]
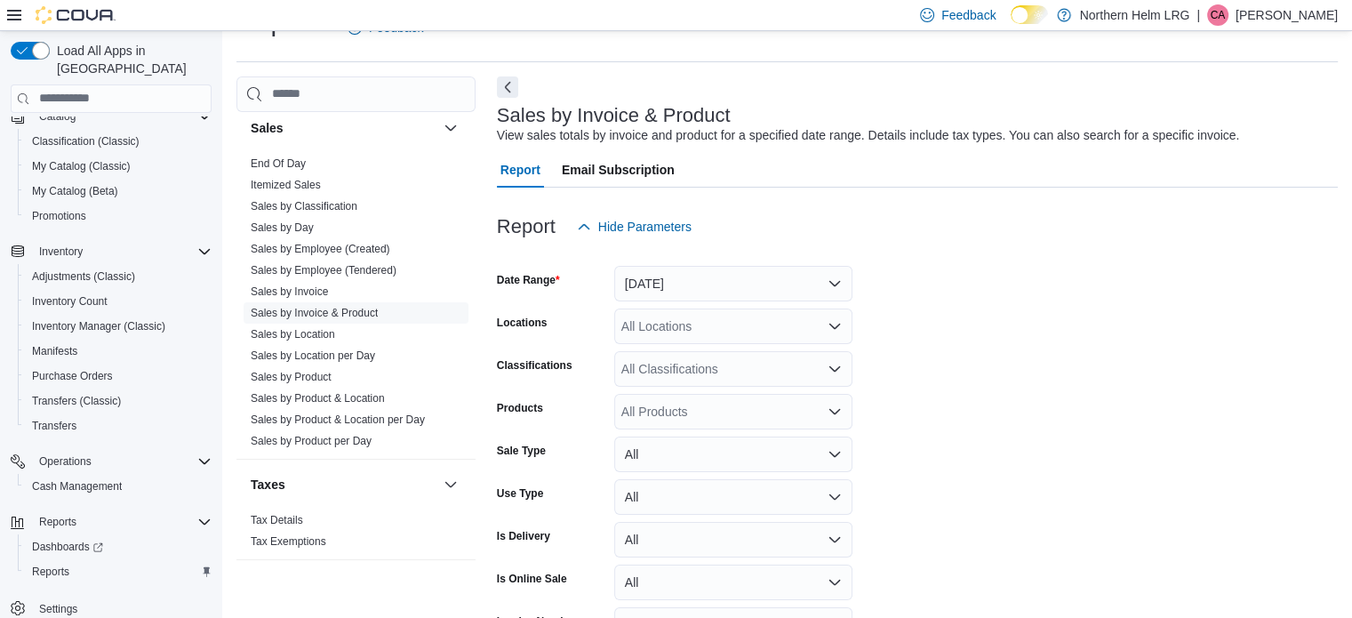
click at [757, 335] on div "All Locations" at bounding box center [733, 326] width 238 height 36
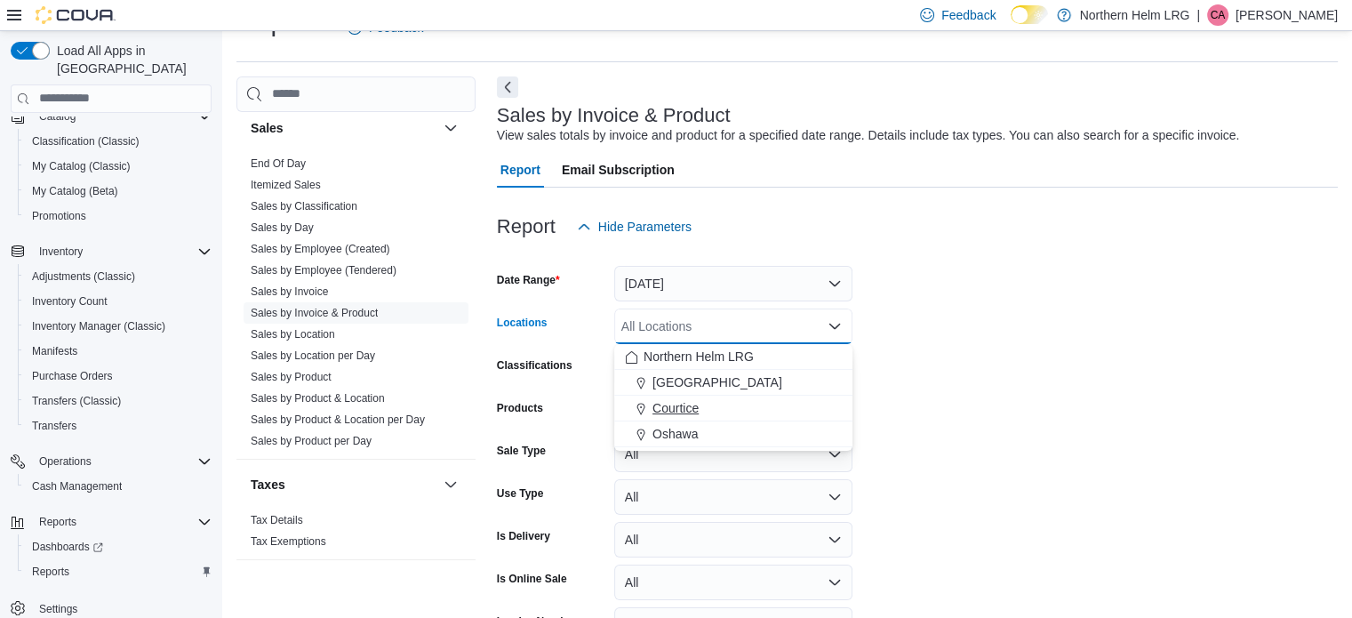
click at [712, 404] on div "Courtice" at bounding box center [733, 408] width 217 height 18
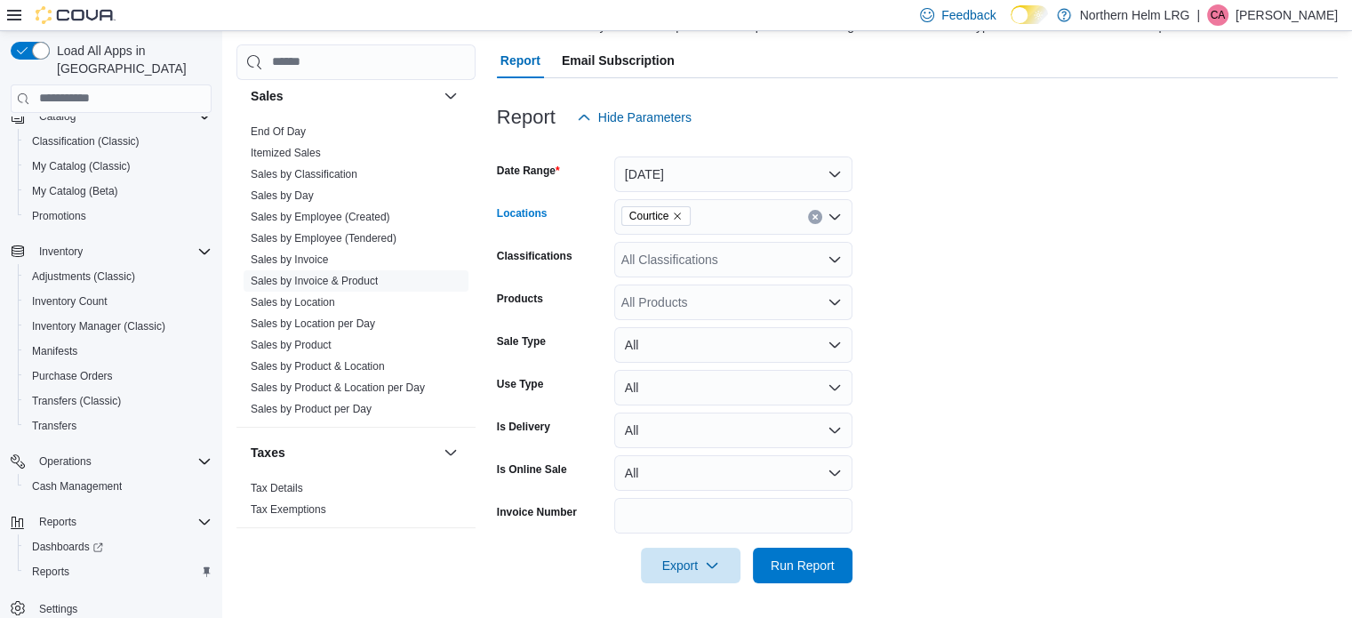
scroll to position [149, 0]
click at [821, 555] on span "Run Report" at bounding box center [803, 566] width 78 height 36
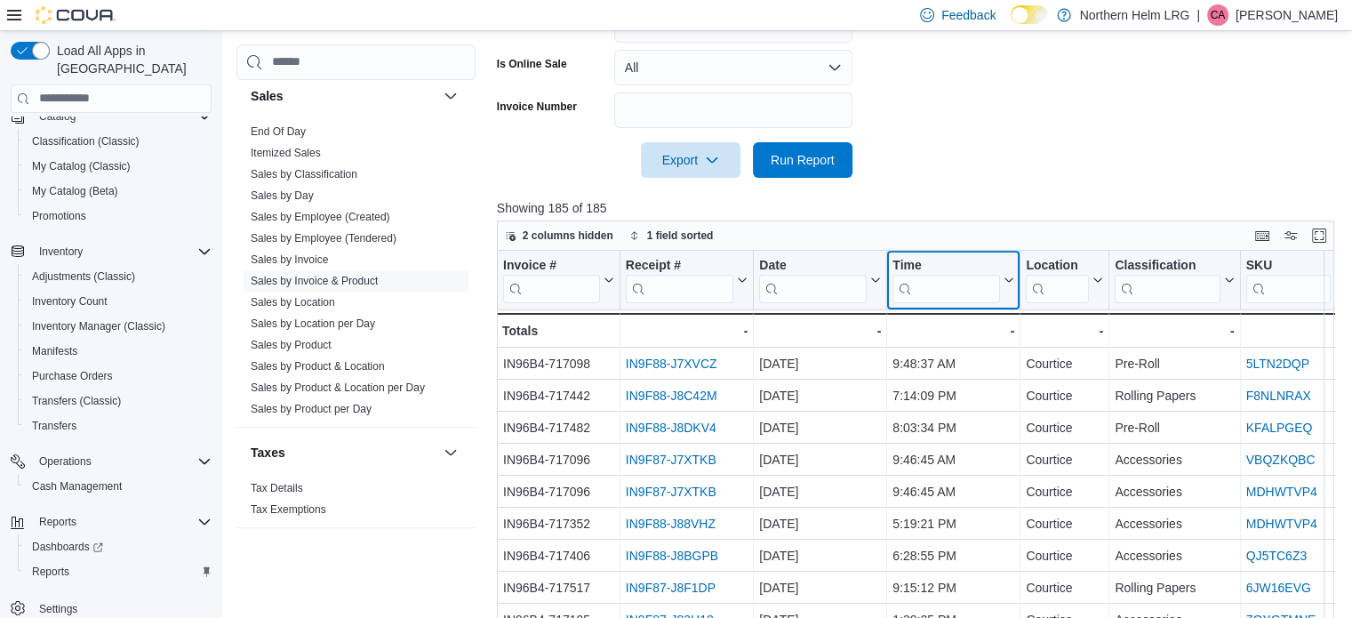
click at [1010, 282] on icon at bounding box center [1007, 280] width 14 height 11
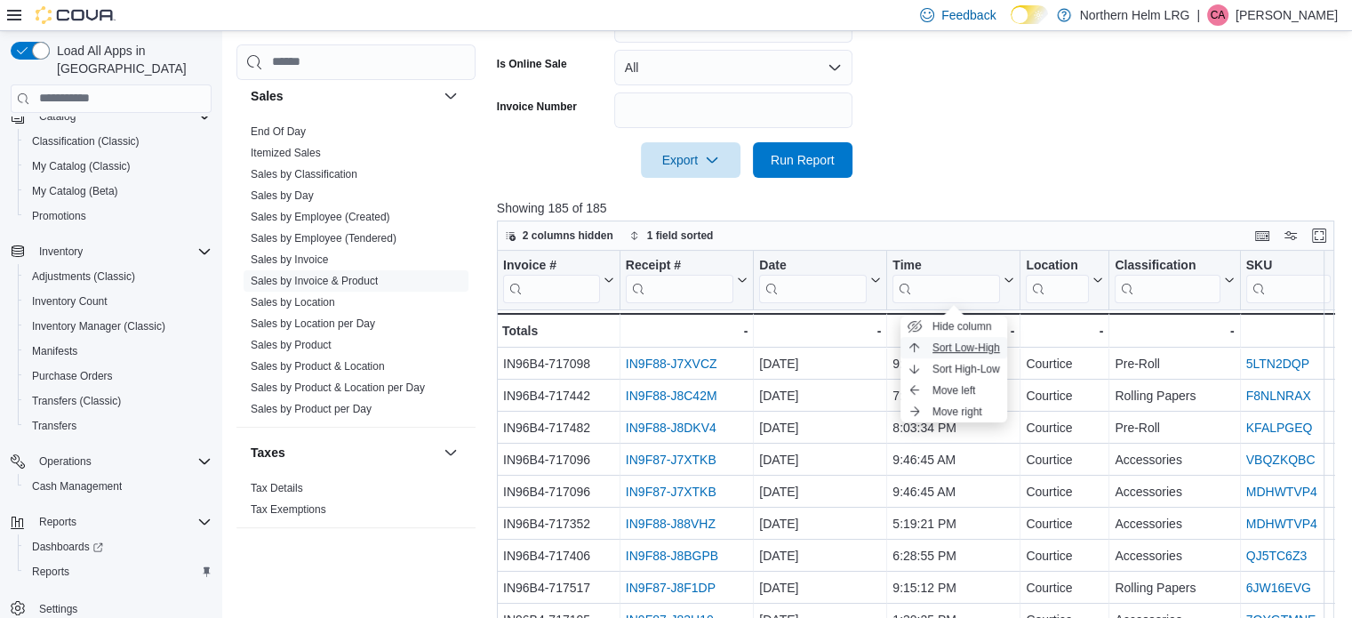
click at [973, 343] on span "Sort Low-High" at bounding box center [966, 347] width 68 height 14
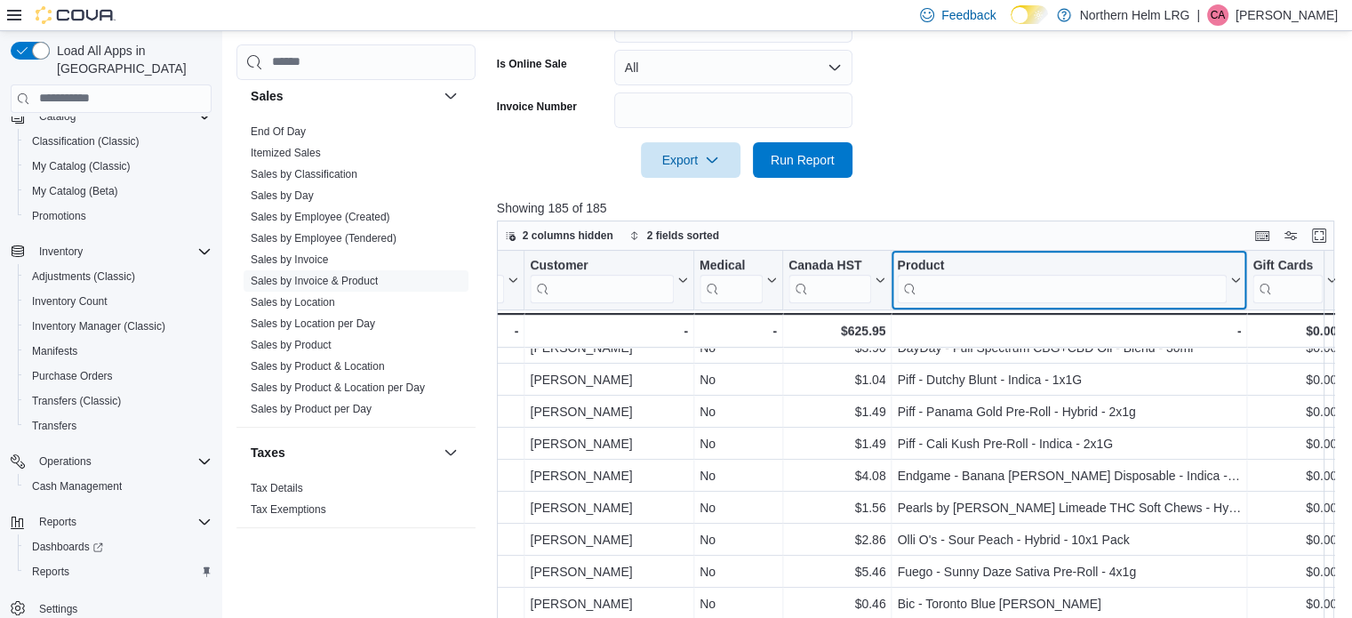
scroll to position [1267, 2137]
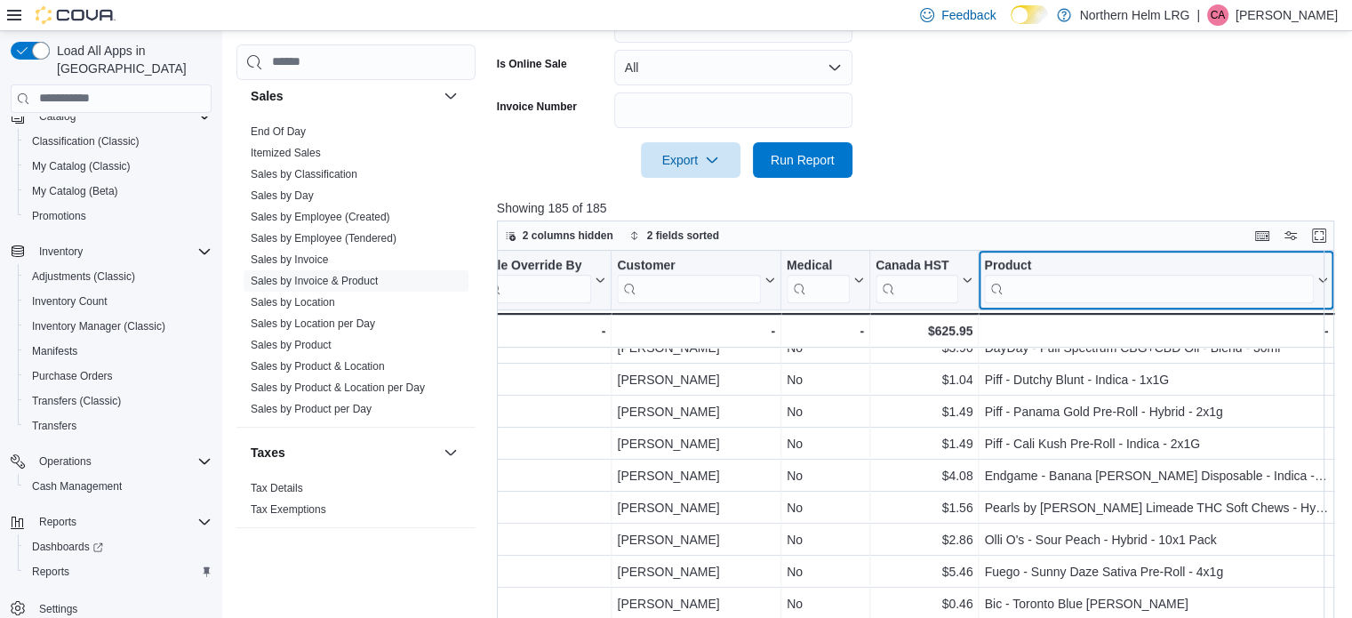
click at [972, 297] on div "Invoice # Click to view column header actions Receipt # Click to view column he…" at bounding box center [920, 467] width 846 height 433
click at [1042, 296] on input "search" at bounding box center [1149, 288] width 330 height 28
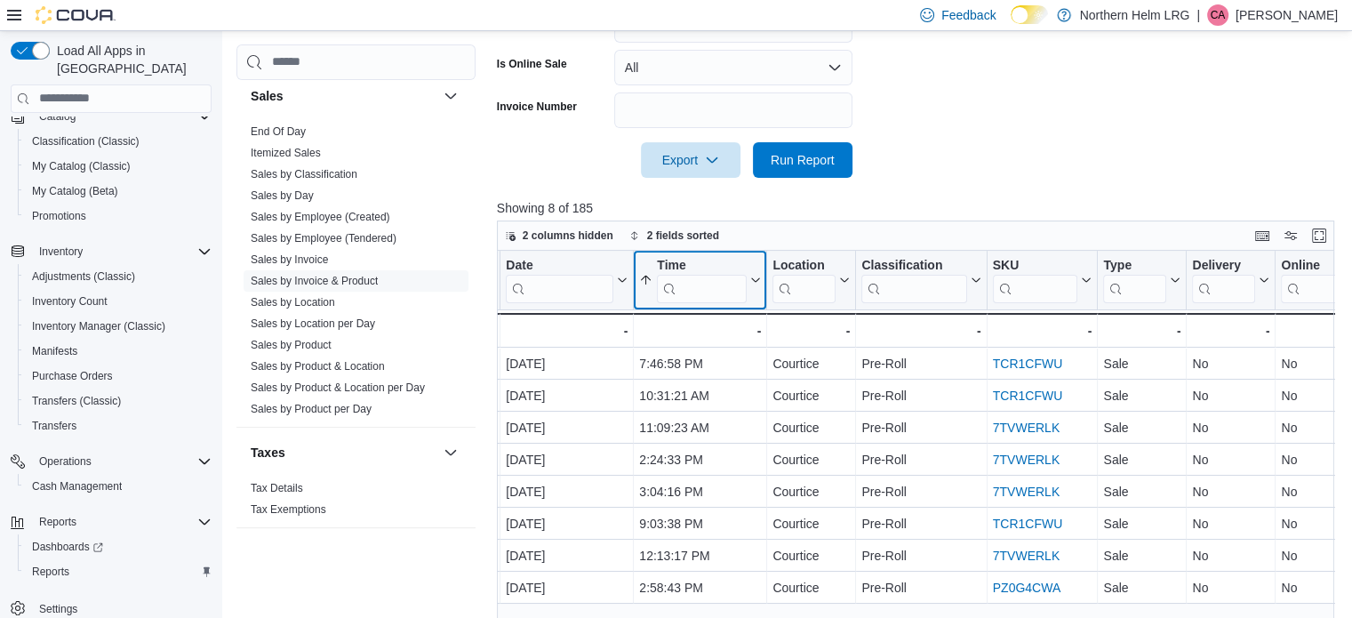
scroll to position [0, 390]
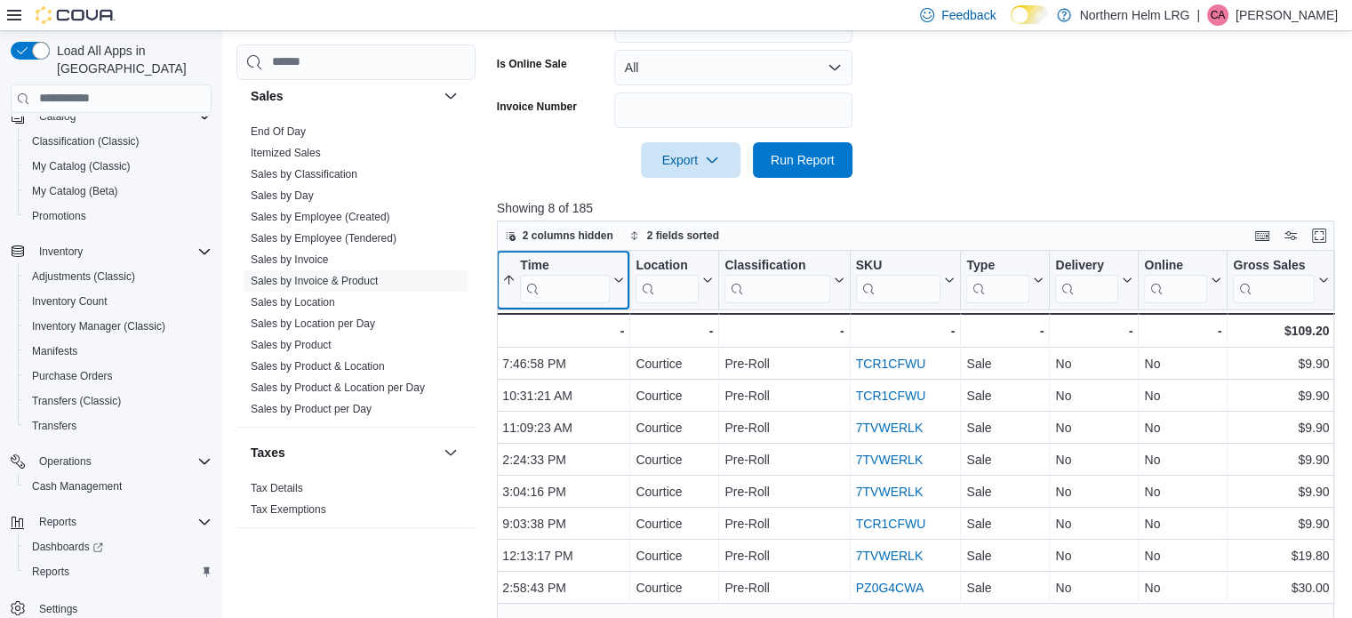
click at [755, 276] on div "Invoice # Click to view column header actions Receipt # Click to view column he…" at bounding box center [920, 483] width 846 height 465
click at [619, 275] on icon at bounding box center [617, 280] width 14 height 11
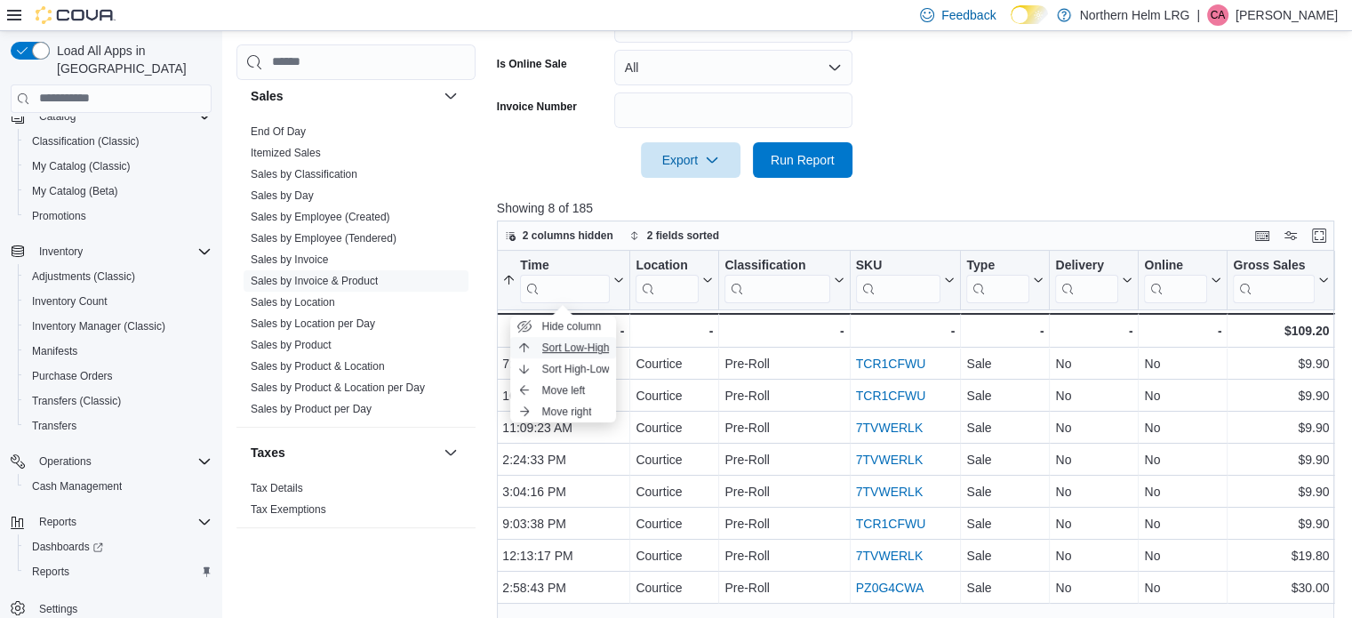
click at [586, 348] on span "Sort Low-High" at bounding box center [576, 347] width 68 height 14
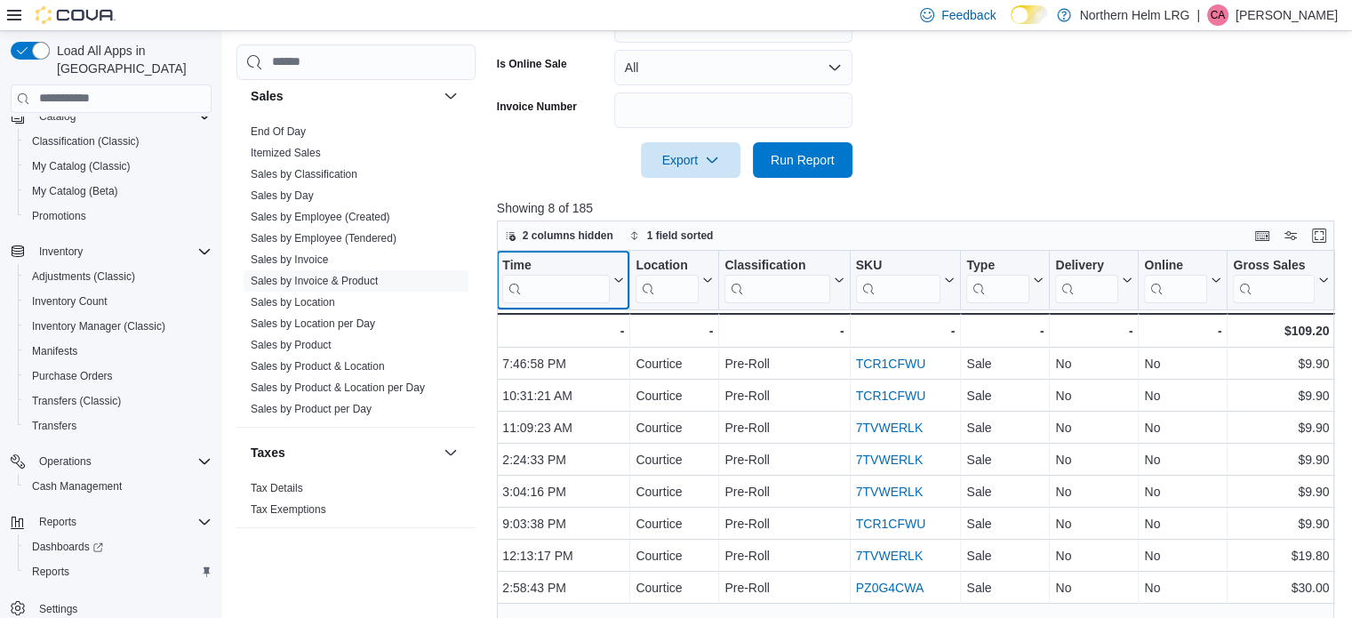
click at [619, 275] on icon at bounding box center [617, 280] width 14 height 11
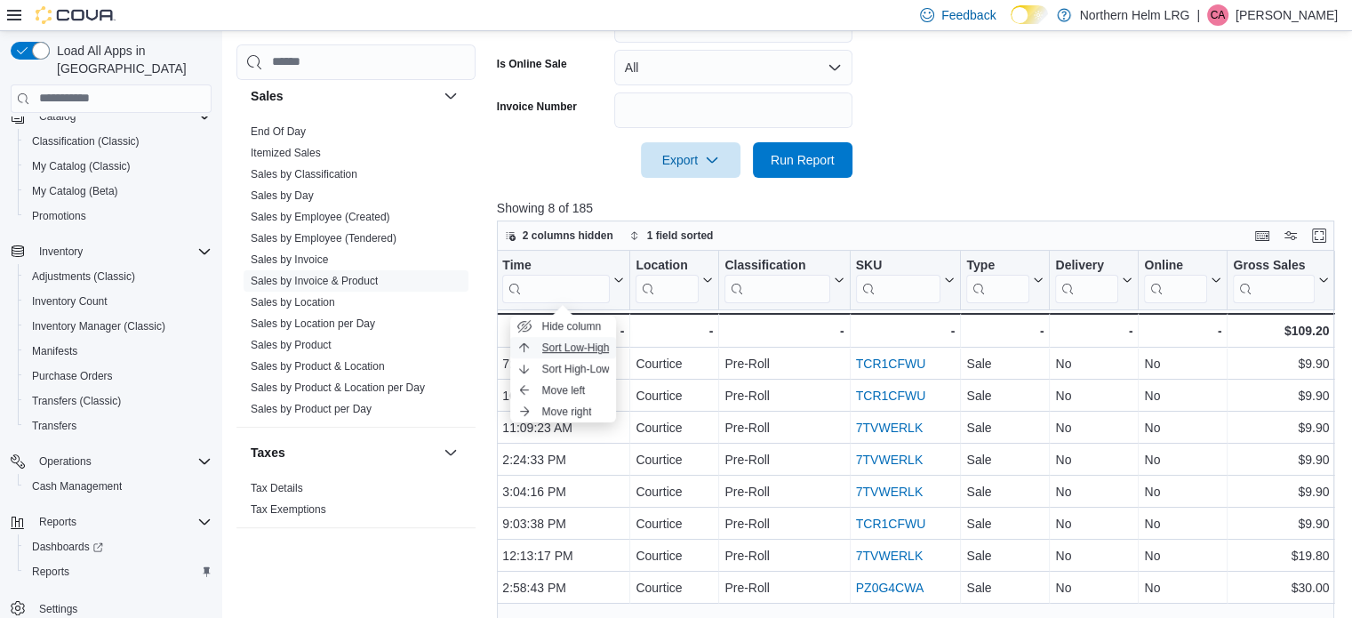
click at [589, 342] on span "Sort Low-High" at bounding box center [576, 347] width 68 height 14
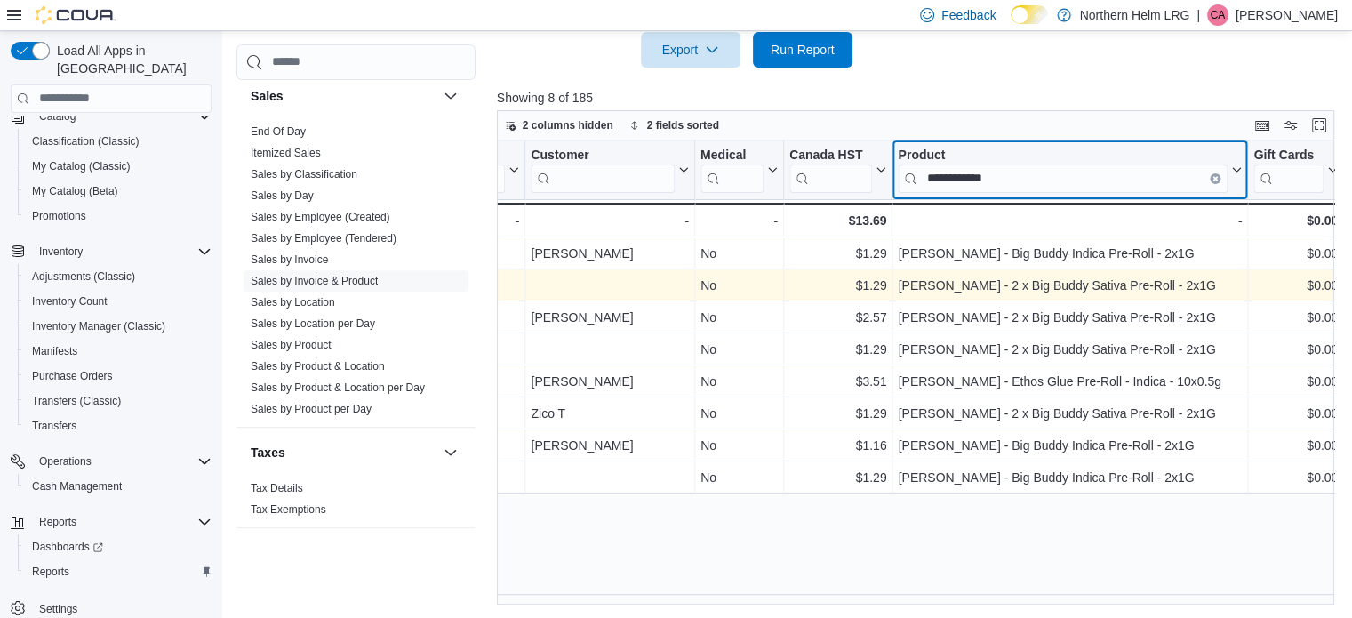
scroll to position [0, 2128]
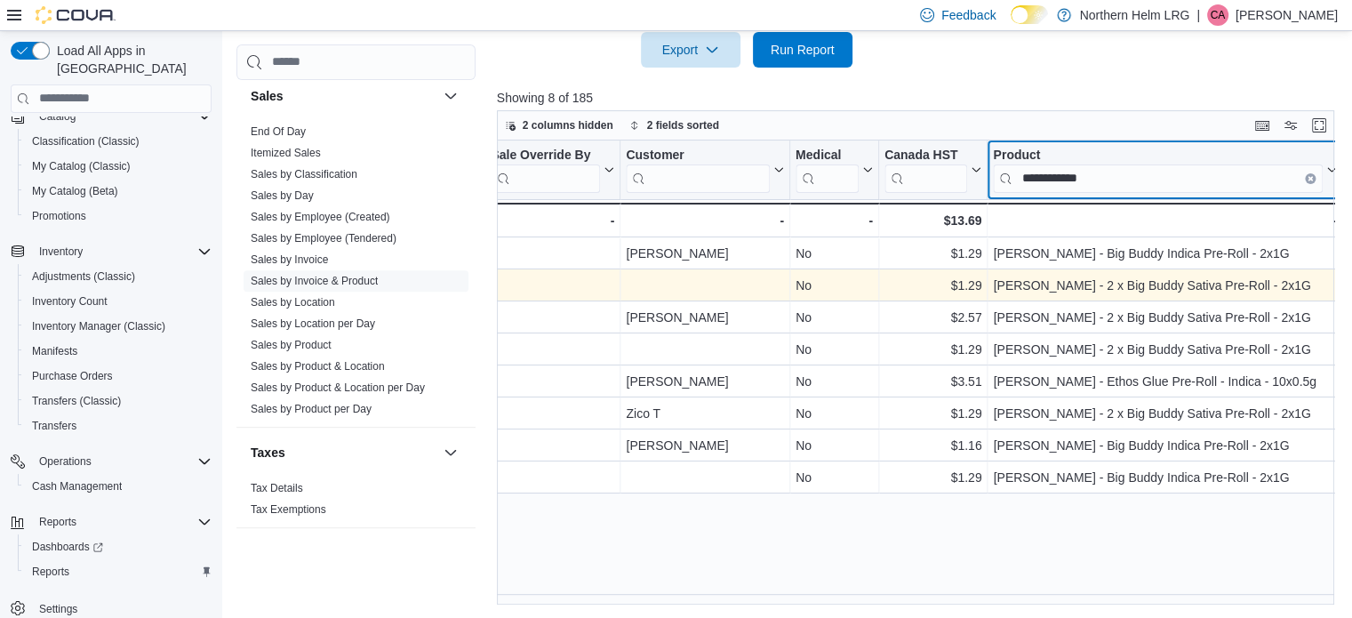
click at [1051, 168] on div "Invoice # Click to view column header actions Receipt # Click to view column he…" at bounding box center [920, 372] width 846 height 465
click at [1123, 188] on input "**********" at bounding box center [1158, 178] width 330 height 28
type input "*"
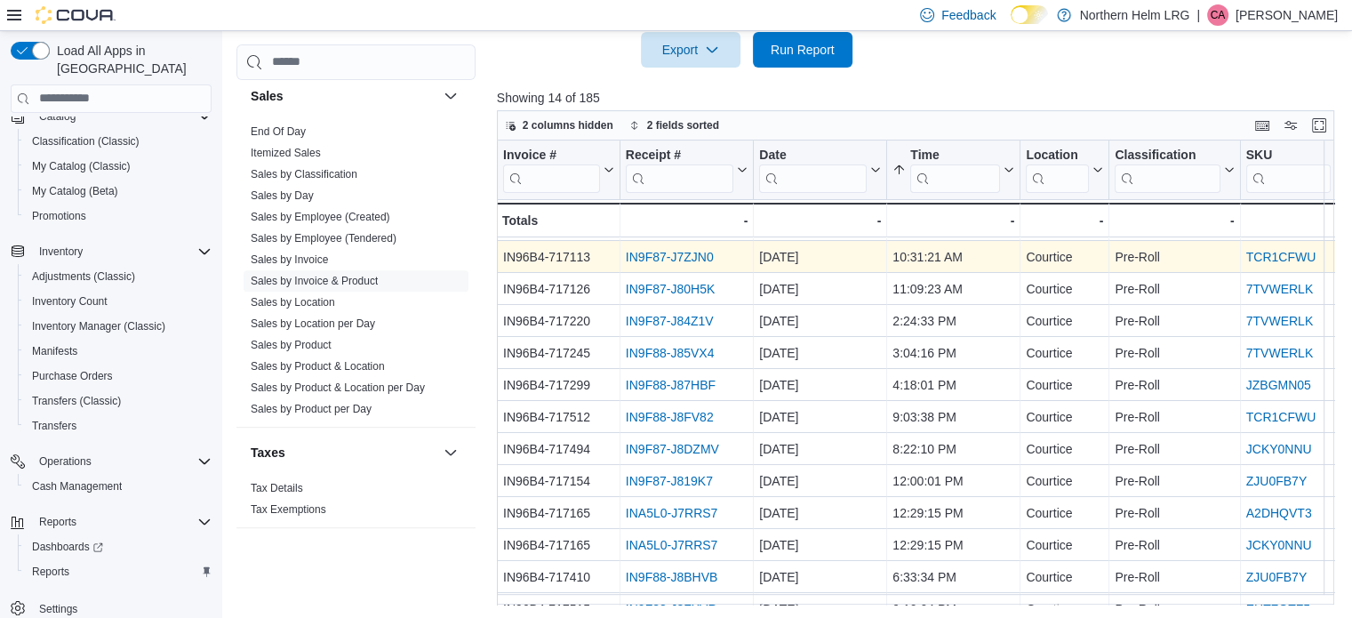
scroll to position [0, 0]
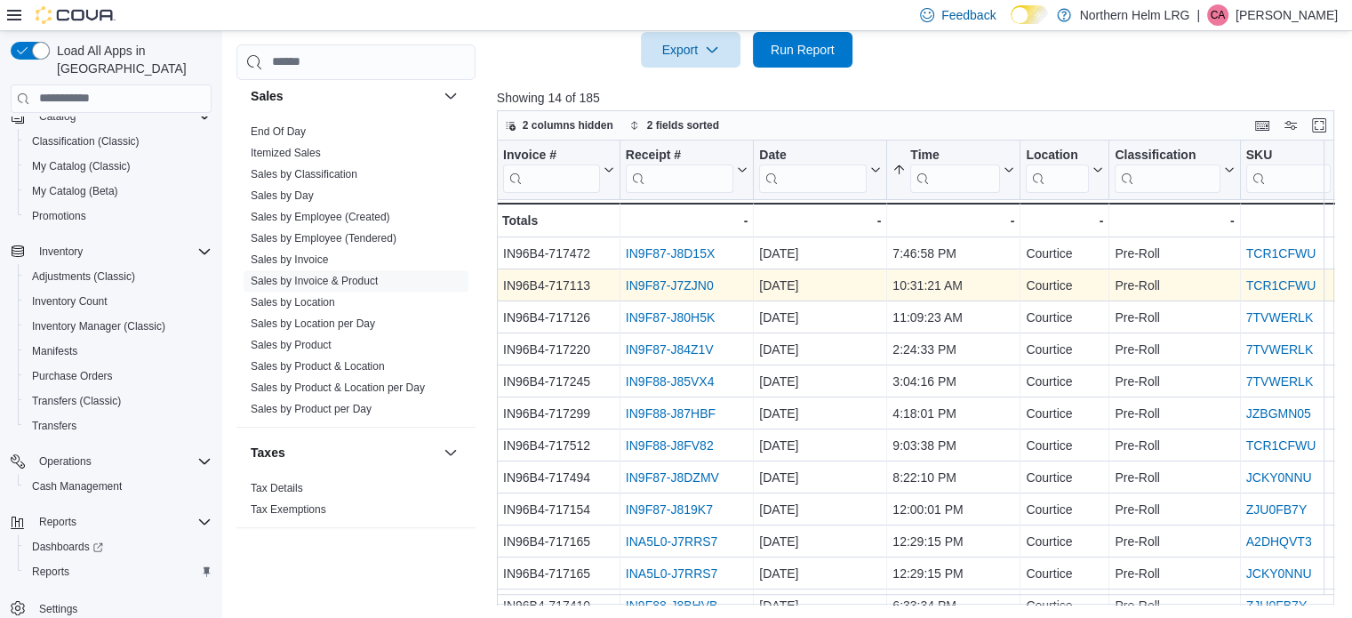
type input "****"
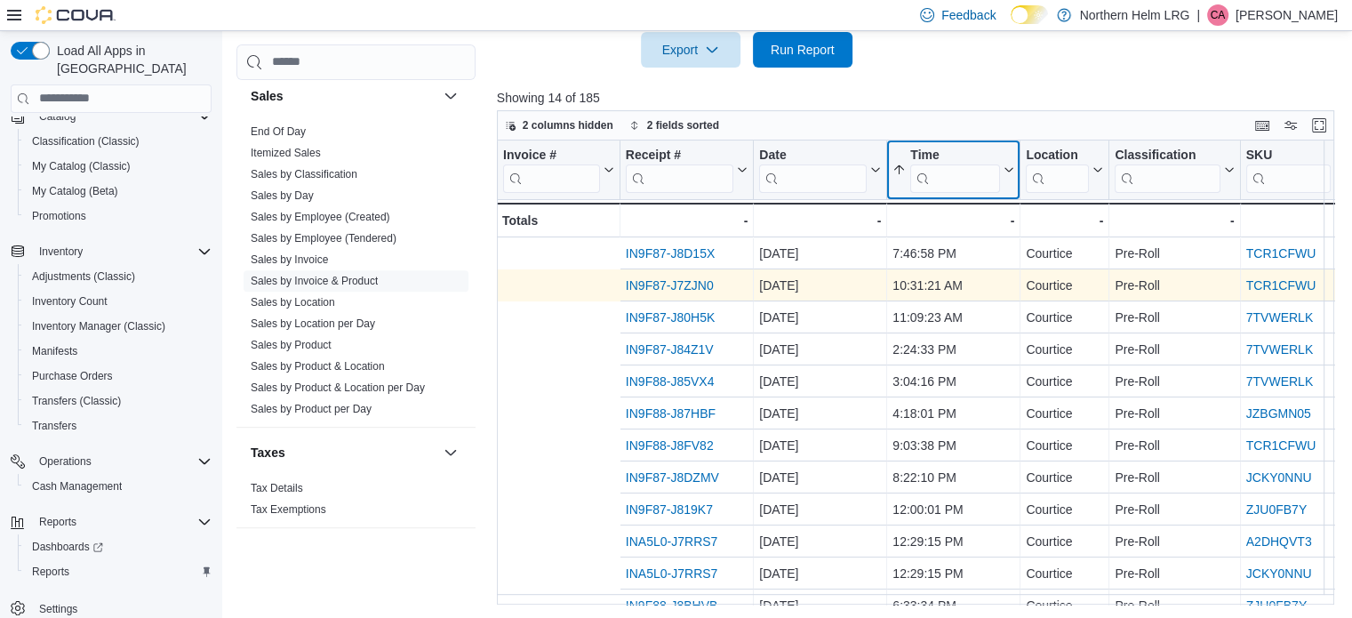
scroll to position [0, 390]
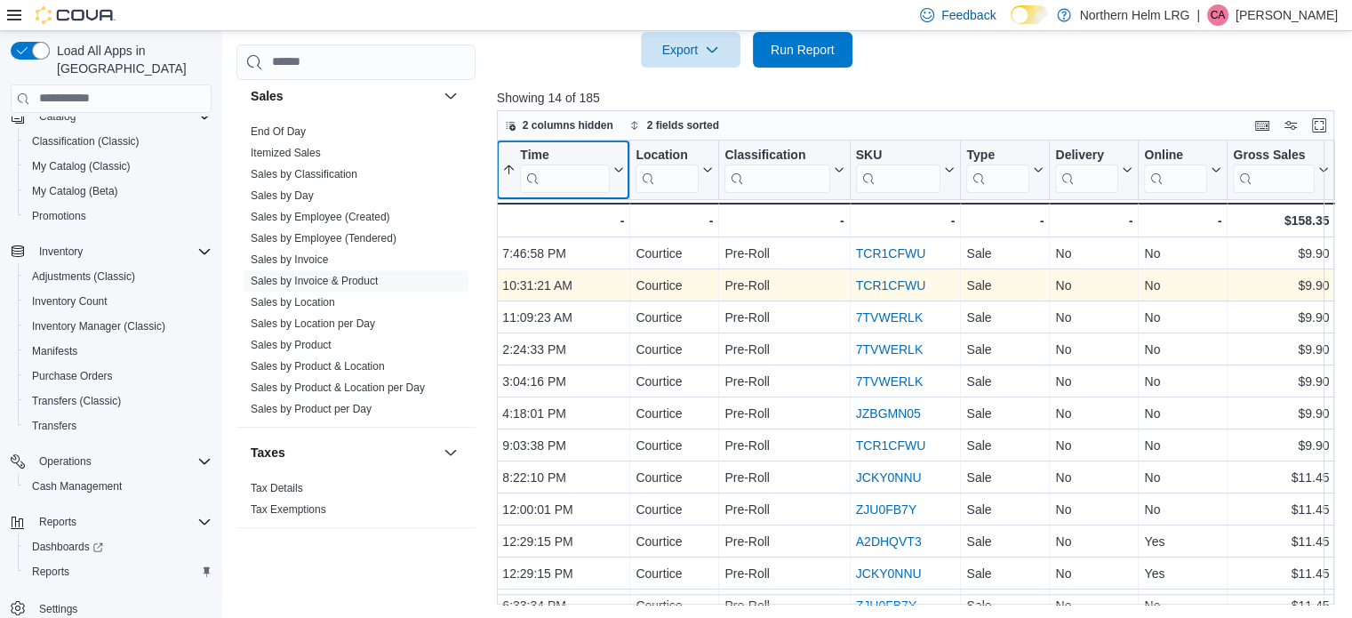
click at [1009, 169] on div "Invoice # Click to view column header actions Receipt # Click to view column he…" at bounding box center [920, 372] width 846 height 465
click at [619, 168] on icon at bounding box center [617, 169] width 14 height 11
click at [508, 172] on icon at bounding box center [509, 170] width 14 height 14
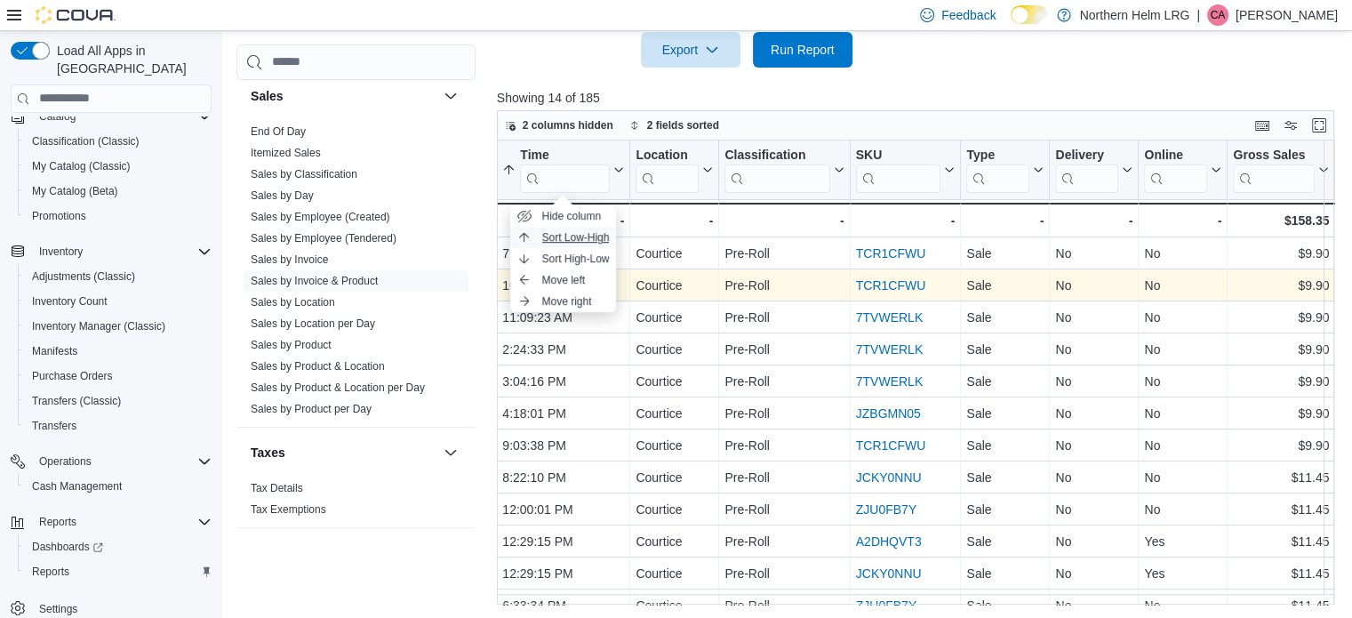
click at [554, 236] on span "Sort Low-High" at bounding box center [576, 237] width 68 height 14
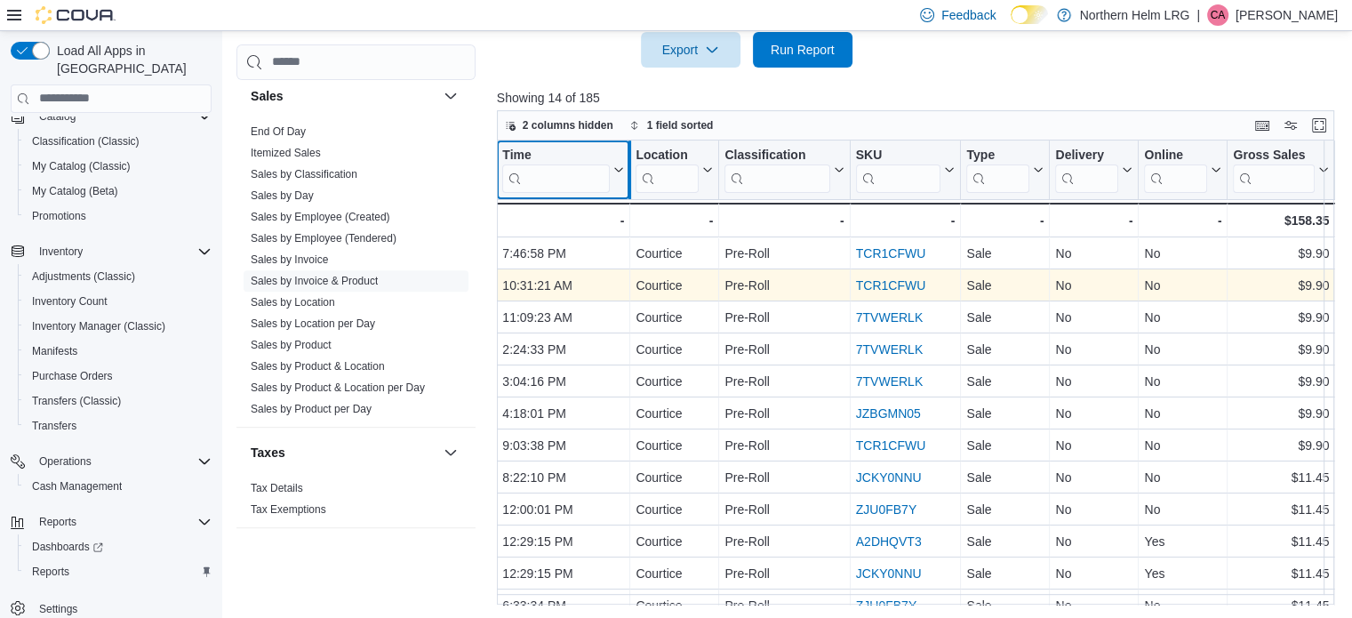
click at [622, 169] on div at bounding box center [629, 169] width 14 height 59
click at [619, 169] on icon at bounding box center [617, 169] width 14 height 11
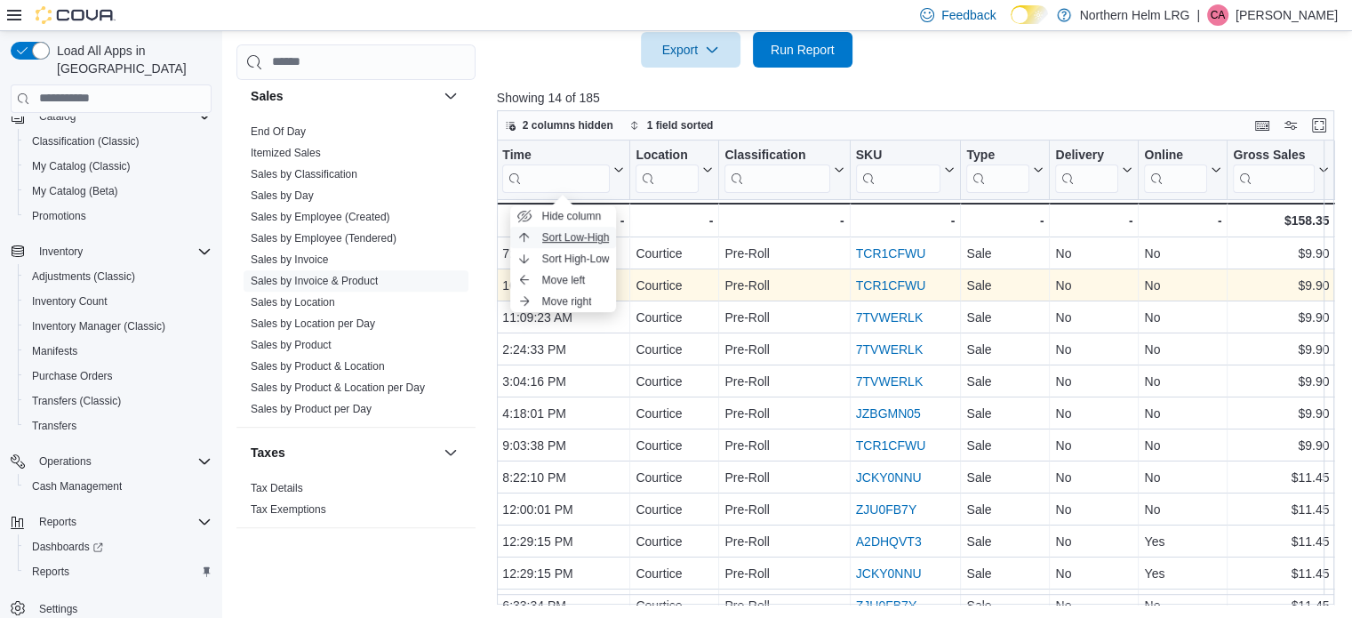
click at [591, 241] on span "Sort Low-High" at bounding box center [576, 237] width 68 height 14
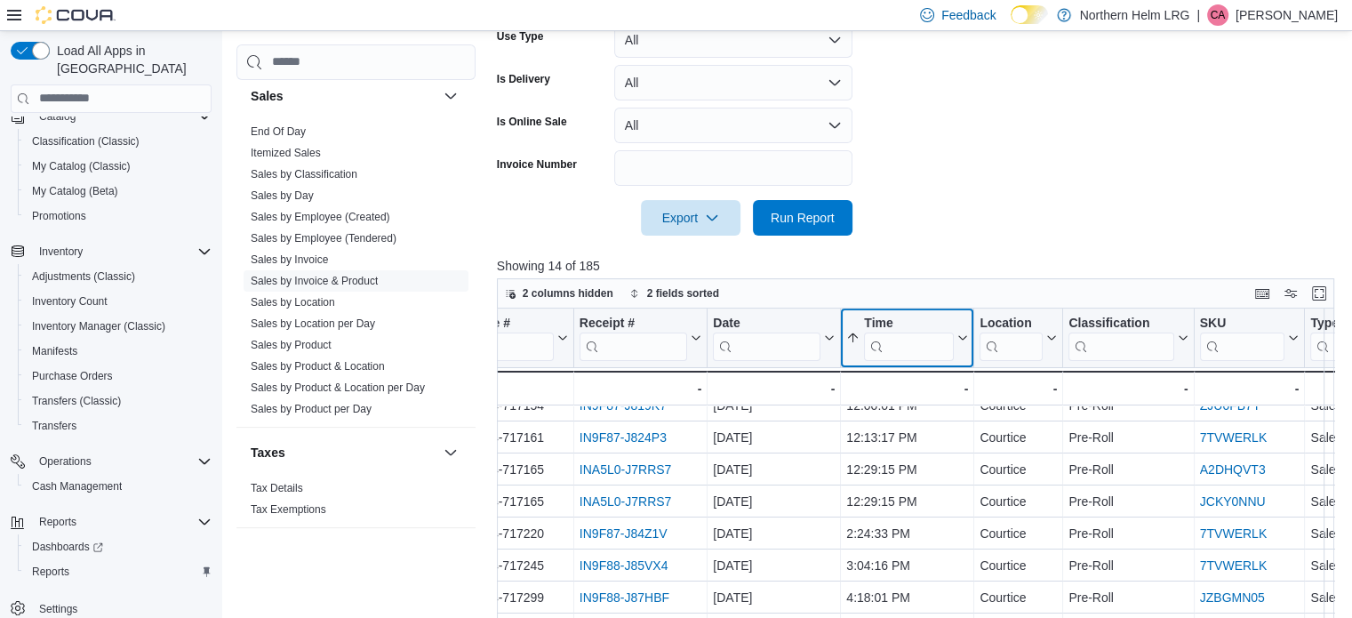
scroll to position [666, 0]
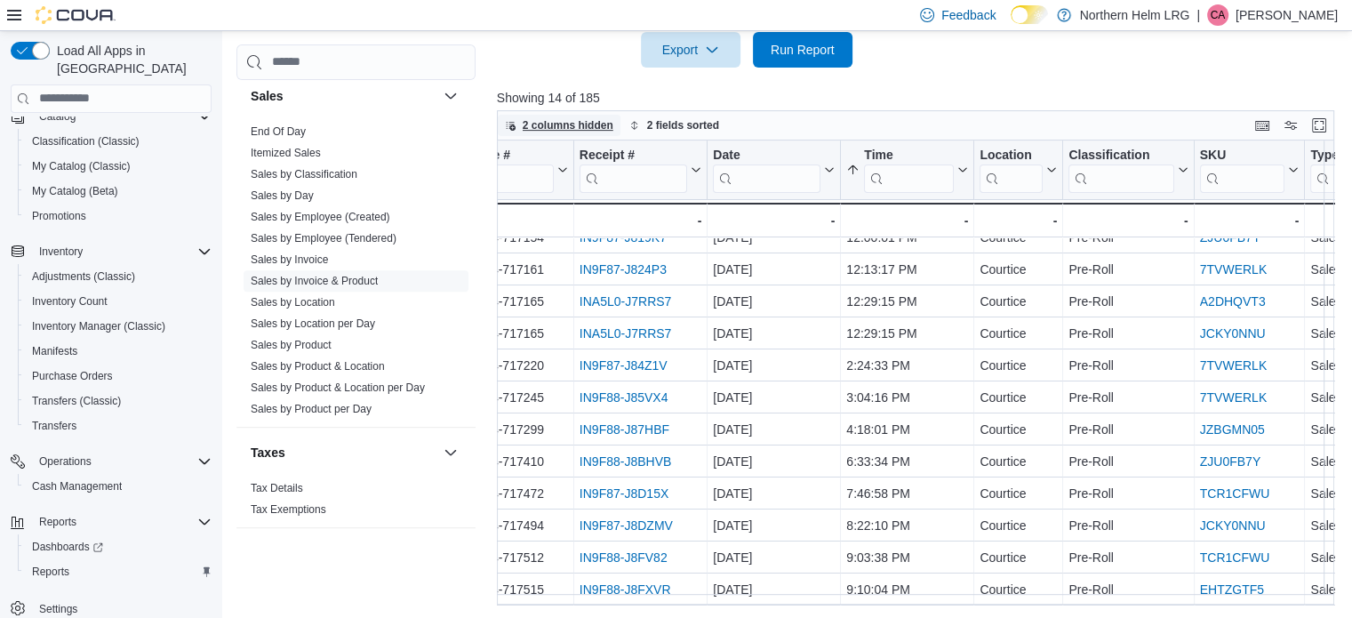
click at [576, 127] on span "2 columns hidden" at bounding box center [568, 125] width 91 height 14
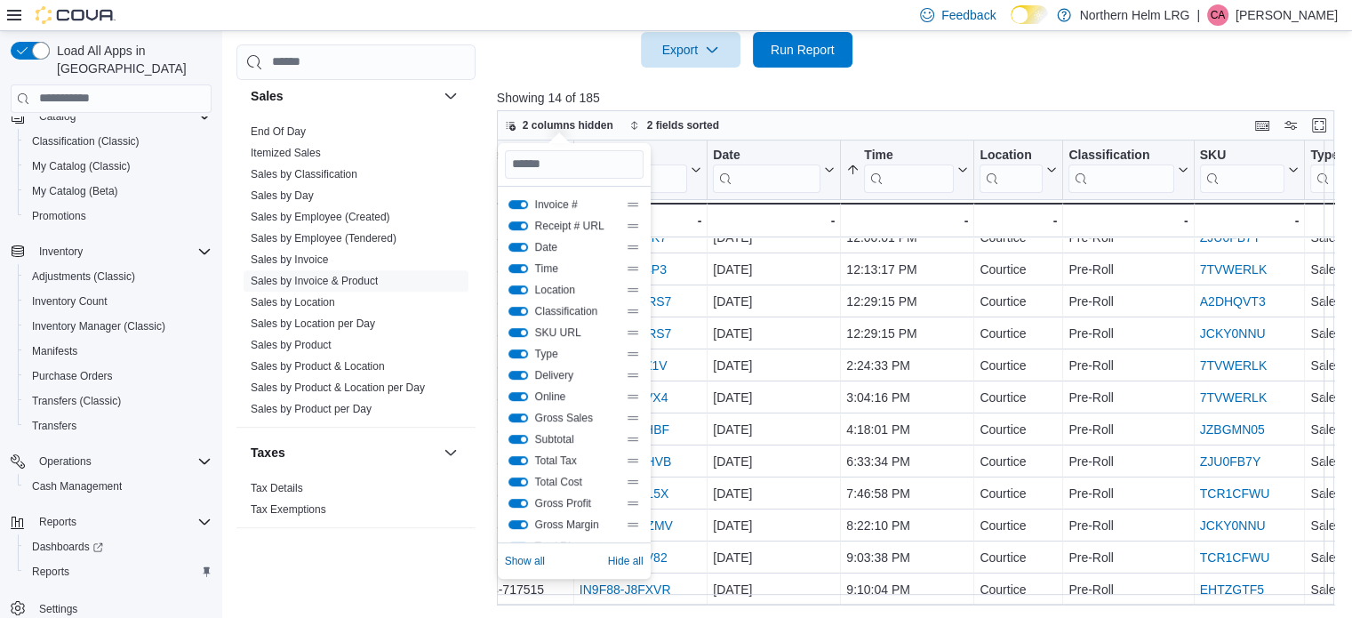
scroll to position [235, 0]
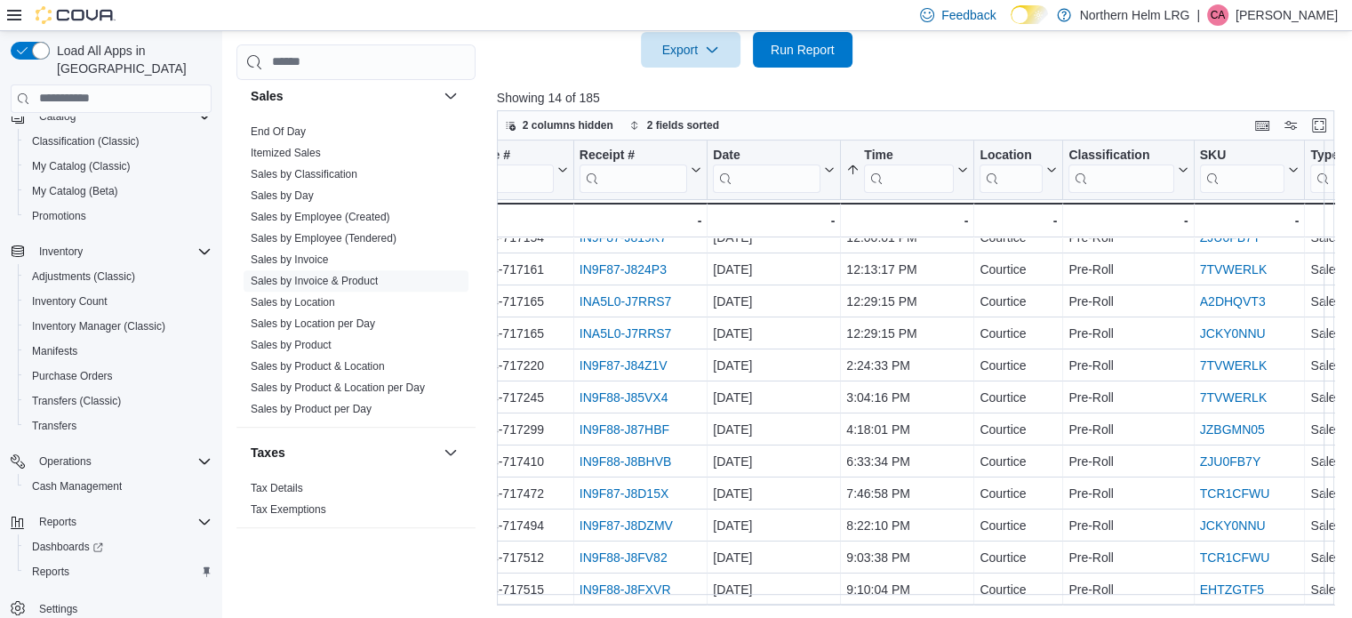
click at [742, 81] on div at bounding box center [920, 78] width 846 height 21
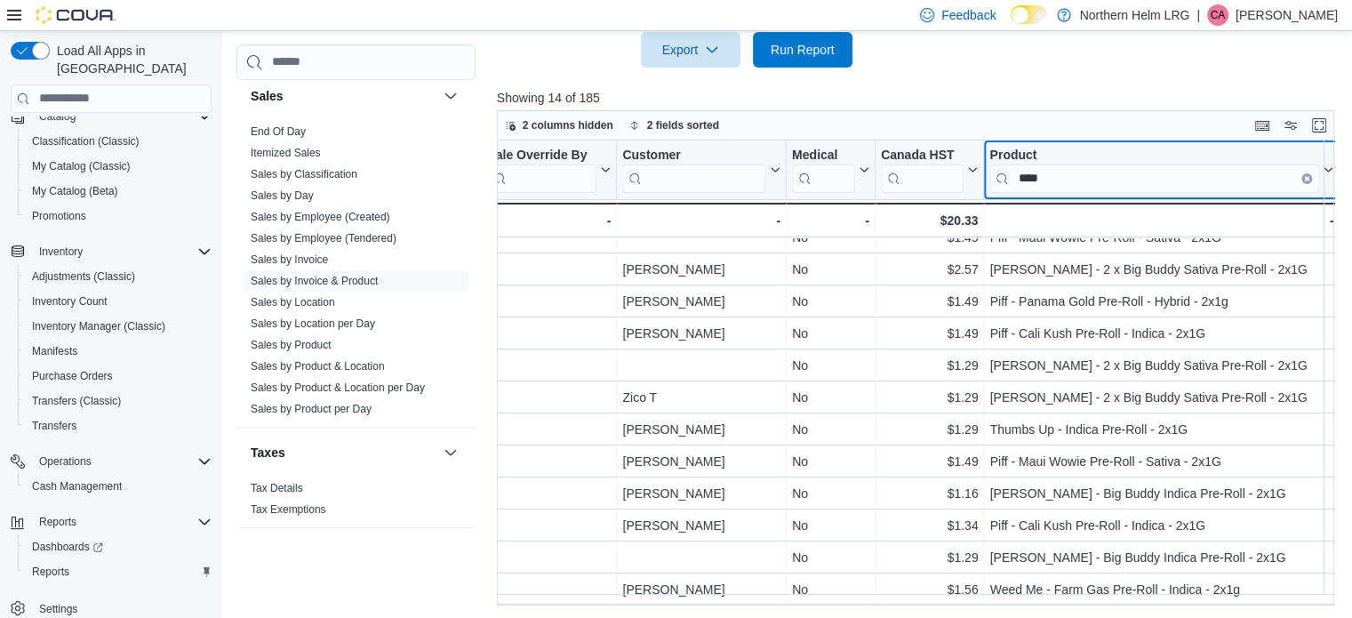
scroll to position [90, 2137]
click at [1307, 179] on div "Invoice # Click to view column header actions Receipt # Click to view column he…" at bounding box center [920, 372] width 846 height 465
click at [1300, 179] on icon "Clear input" at bounding box center [1302, 178] width 4 height 4
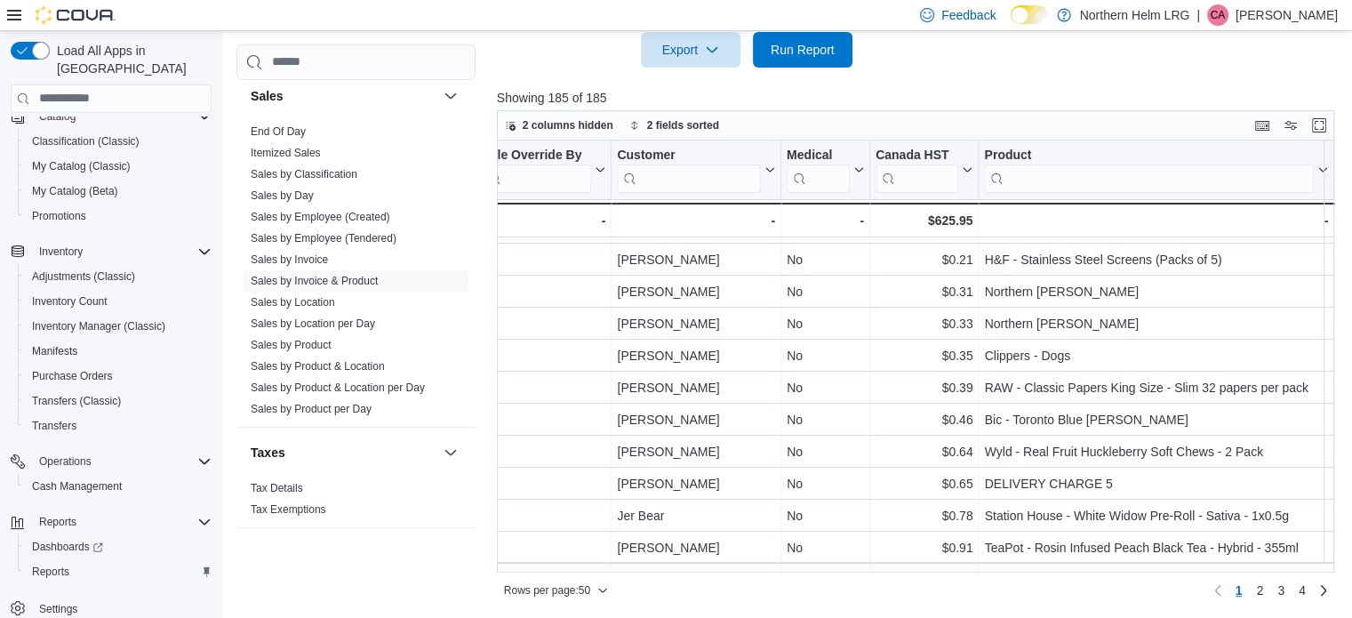
click at [1088, 80] on div at bounding box center [920, 78] width 846 height 21
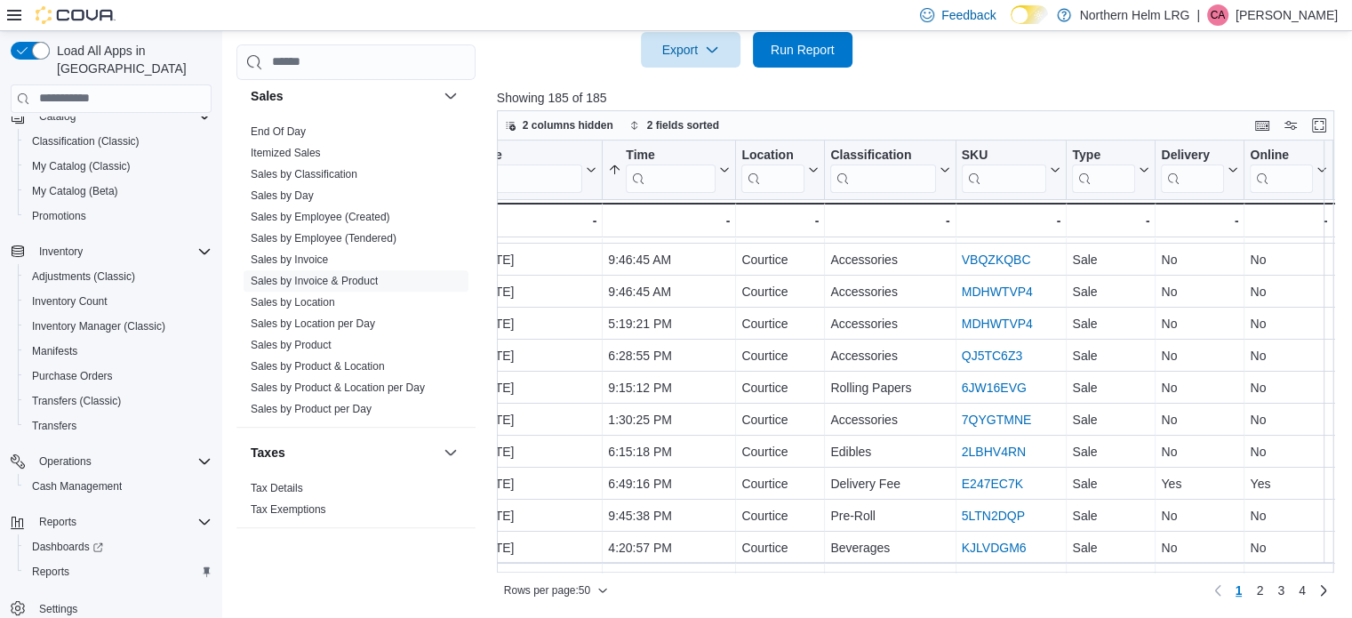
scroll to position [90, 0]
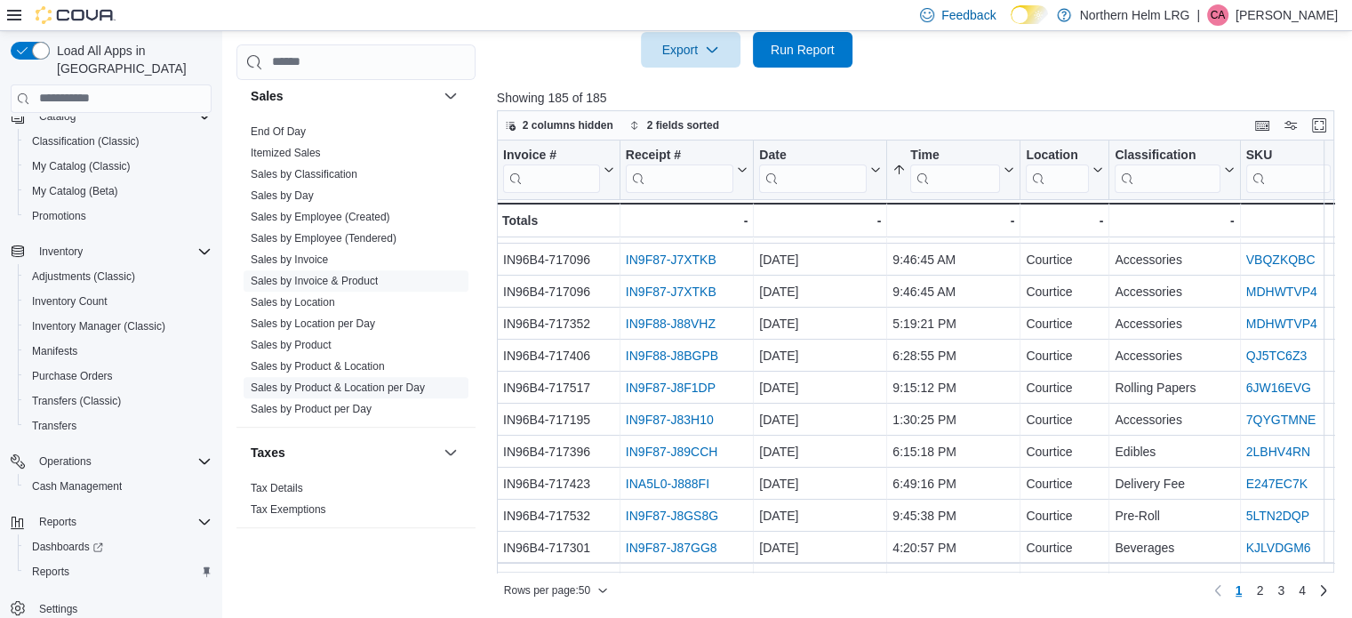
click at [389, 390] on link "Sales by Product & Location per Day" at bounding box center [338, 387] width 174 height 12
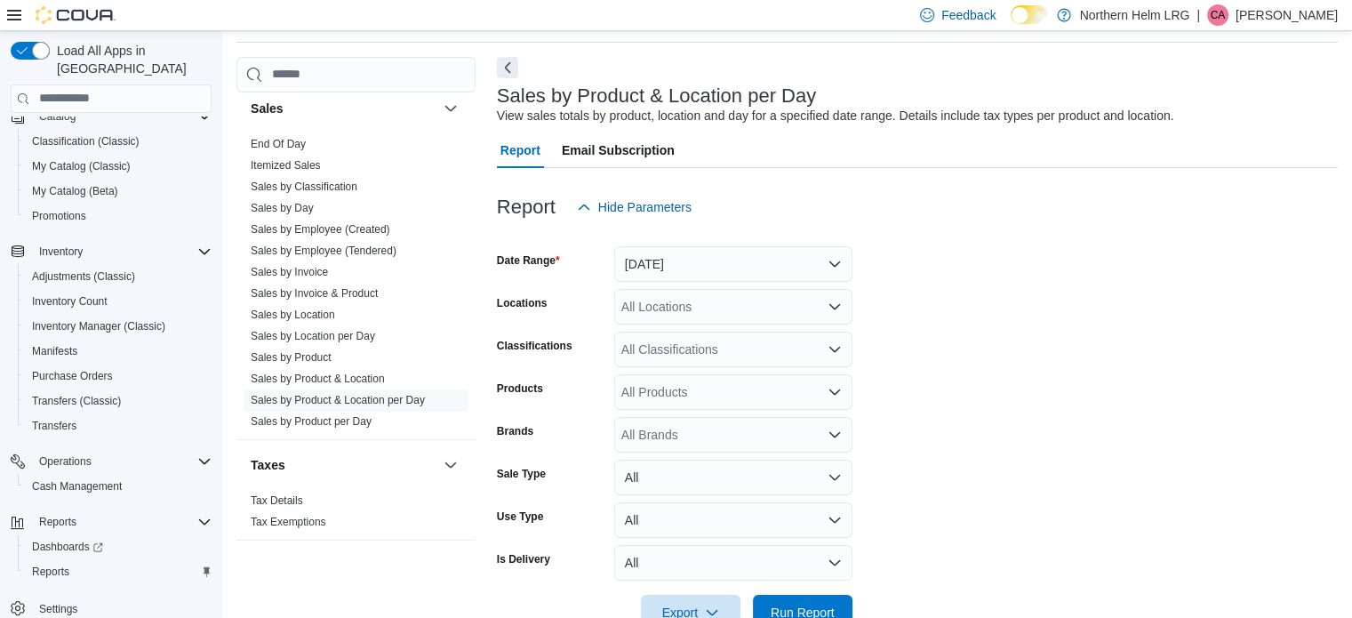
scroll to position [41, 0]
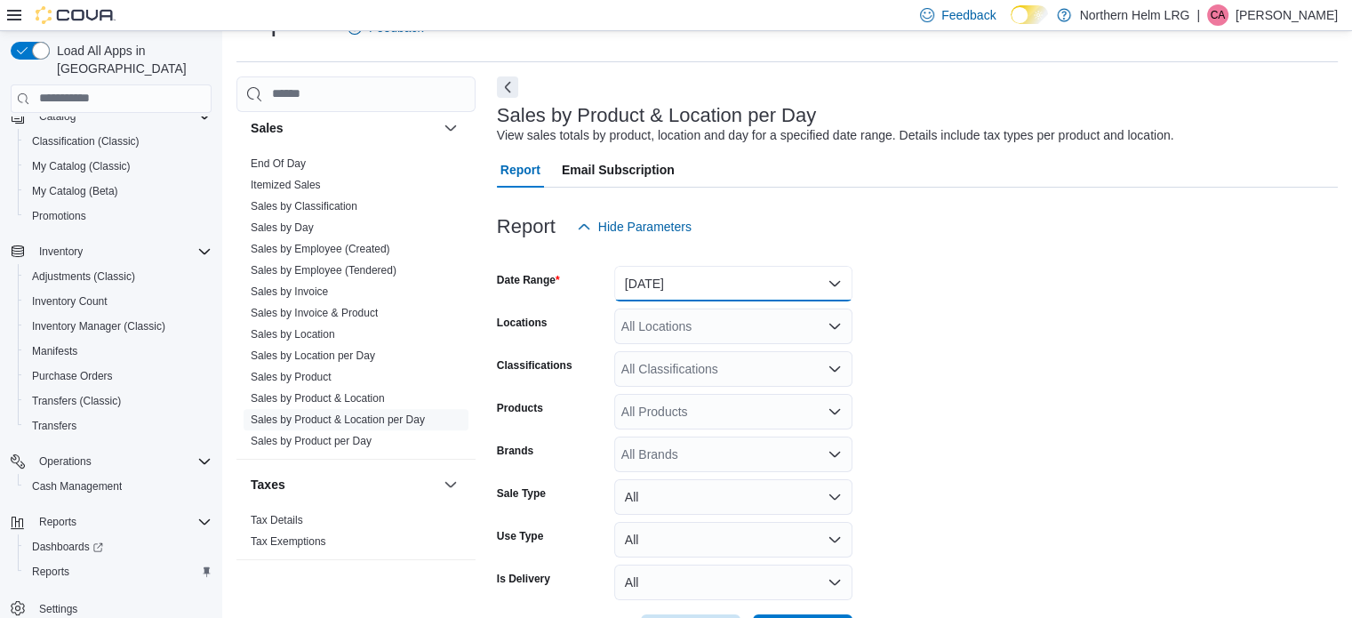
click at [715, 280] on button "[DATE]" at bounding box center [733, 284] width 238 height 36
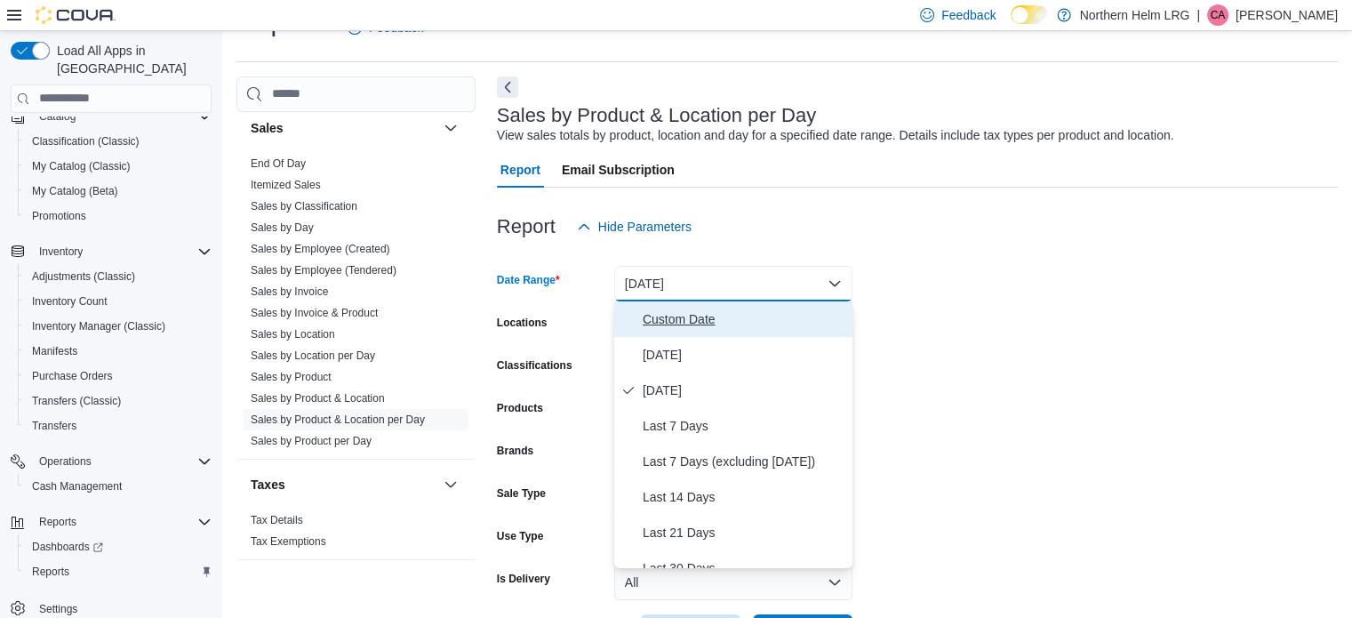
click at [687, 324] on span "Custom Date" at bounding box center [744, 318] width 203 height 21
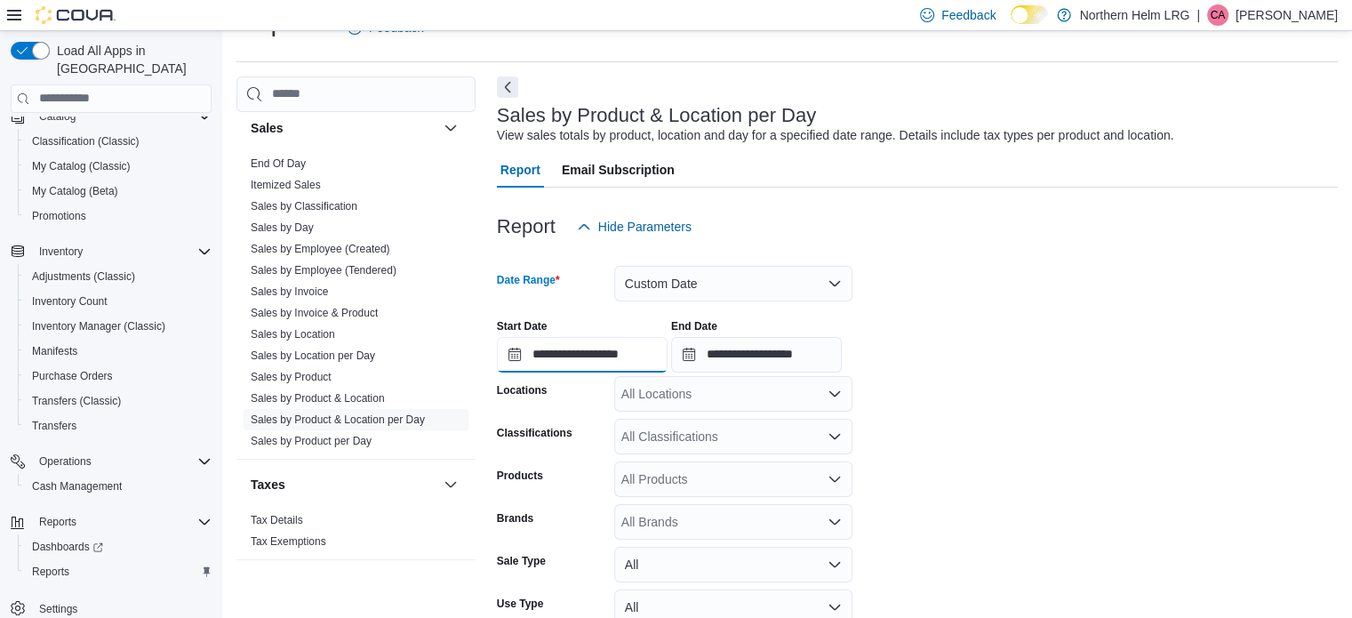
click at [644, 359] on input "**********" at bounding box center [582, 355] width 171 height 36
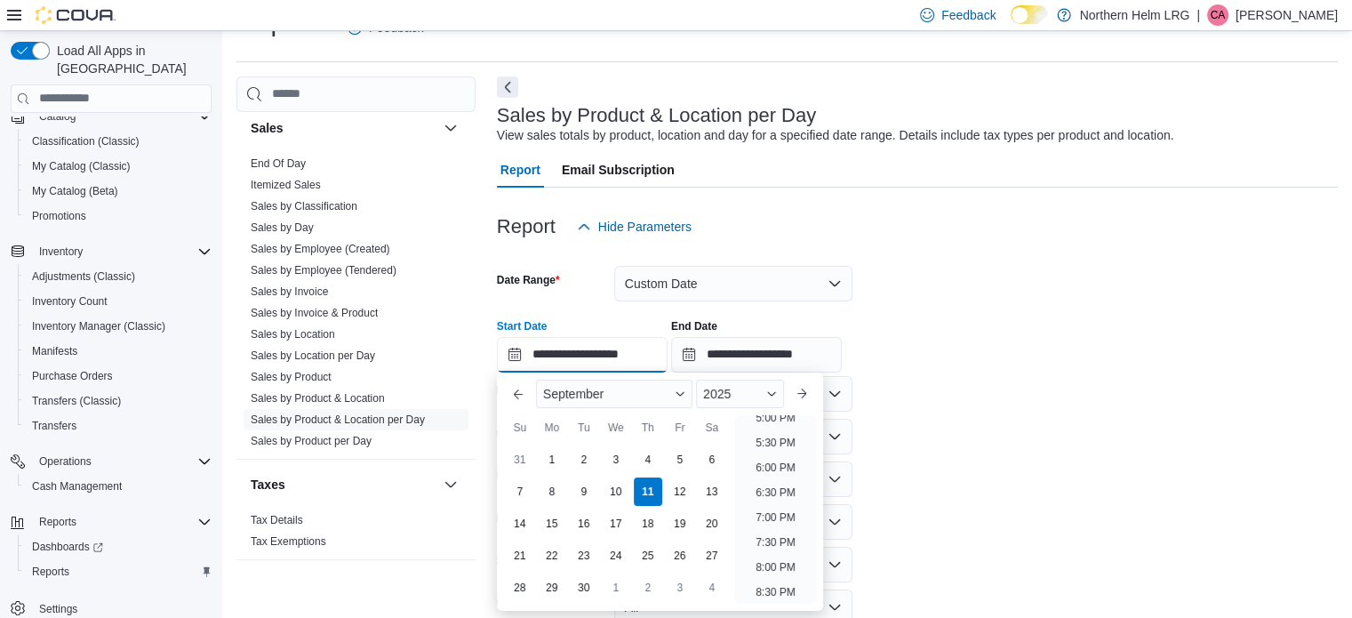
scroll to position [859, 0]
click at [773, 463] on li "6:00 PM" at bounding box center [775, 466] width 54 height 21
type input "**********"
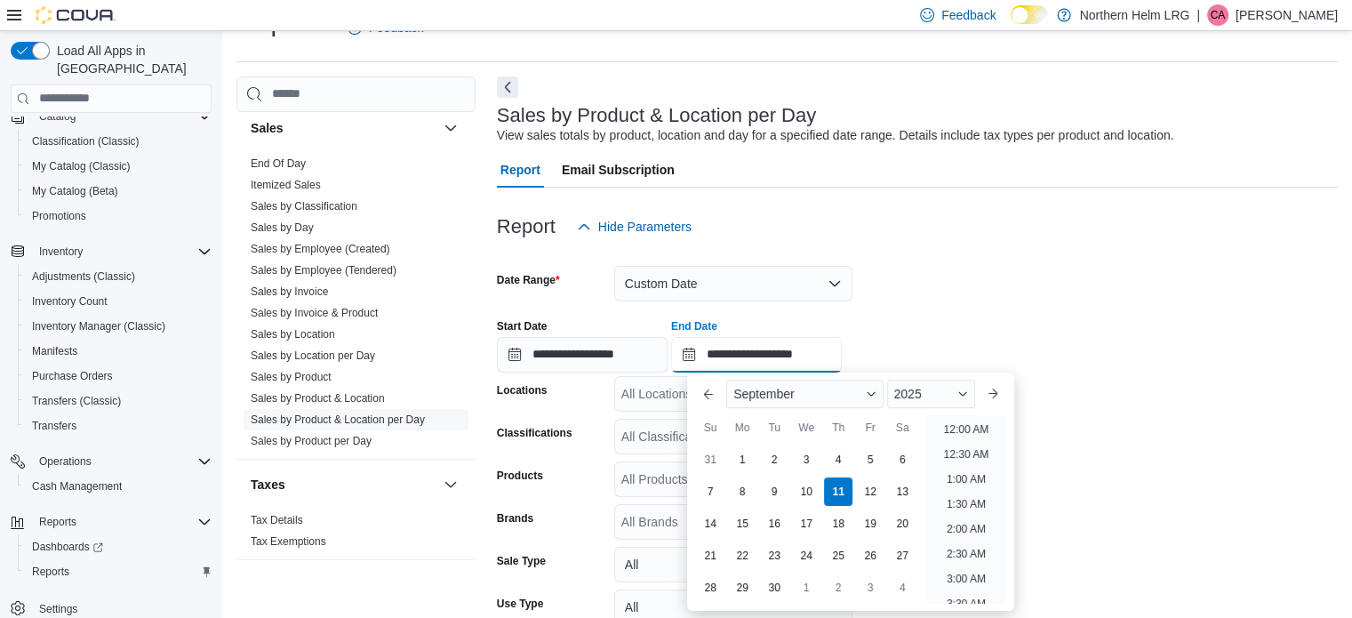
click at [842, 356] on input "**********" at bounding box center [756, 355] width 171 height 36
click at [965, 517] on li "10:00 PM" at bounding box center [966, 514] width 60 height 21
type input "**********"
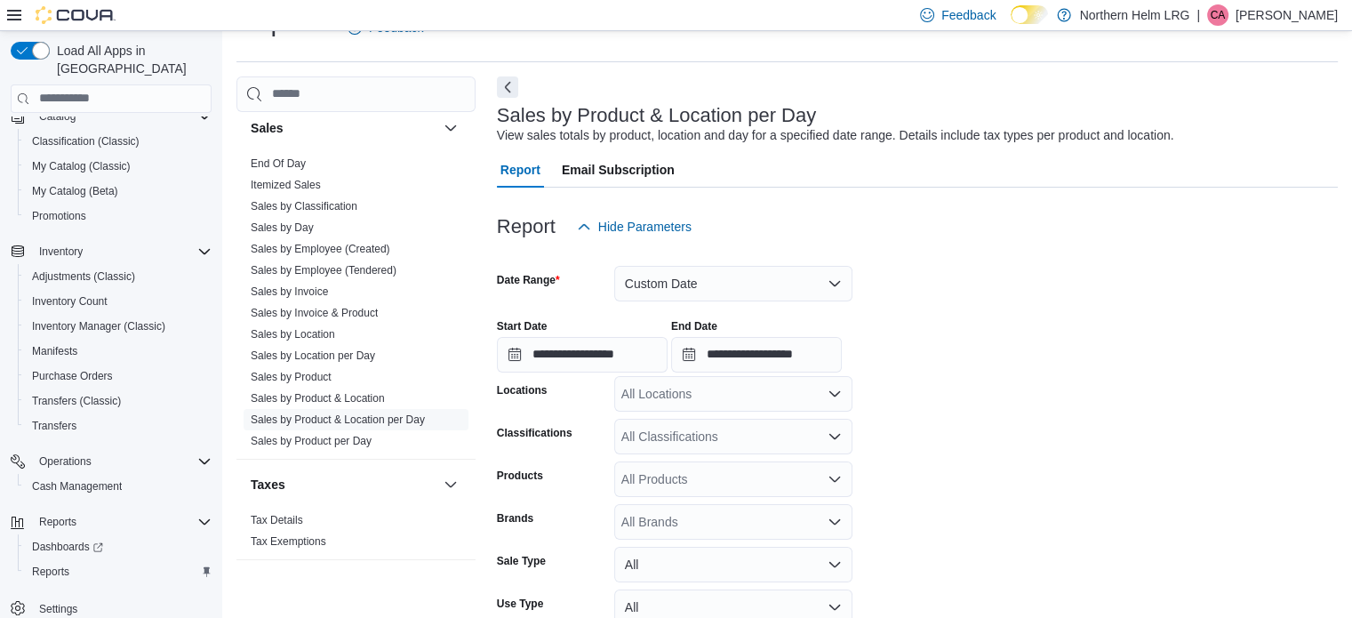
scroll to position [175, 0]
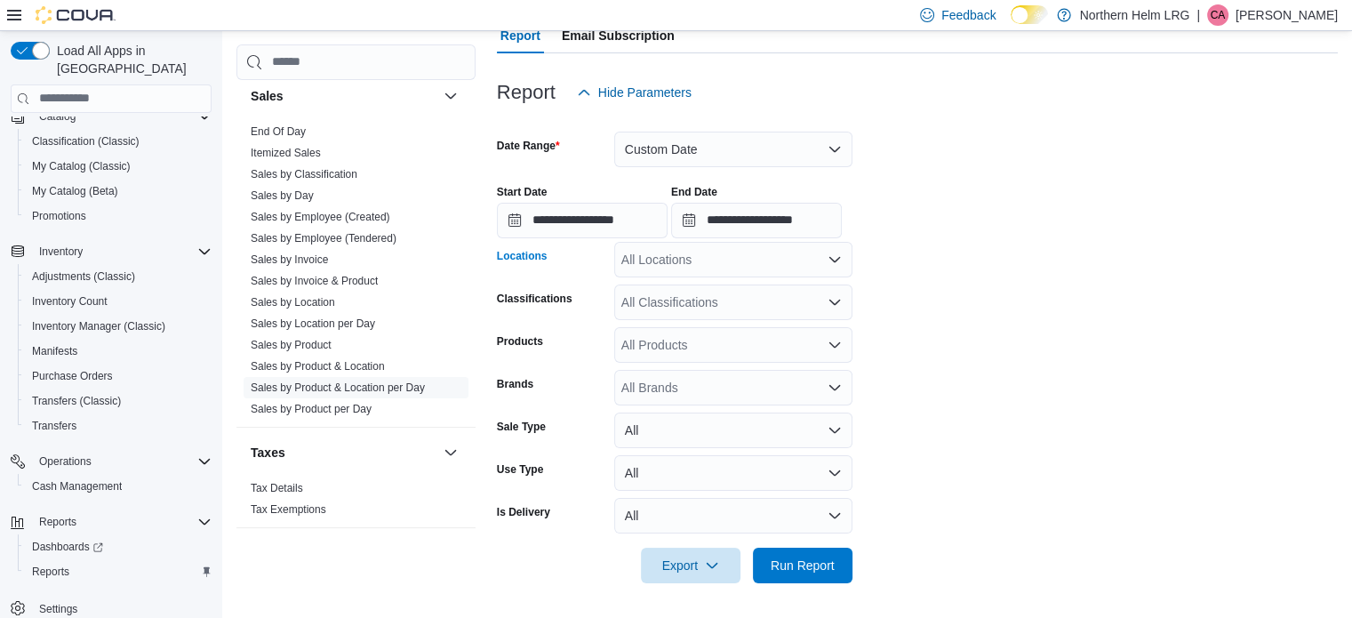
click at [836, 275] on div "All Locations" at bounding box center [733, 260] width 238 height 36
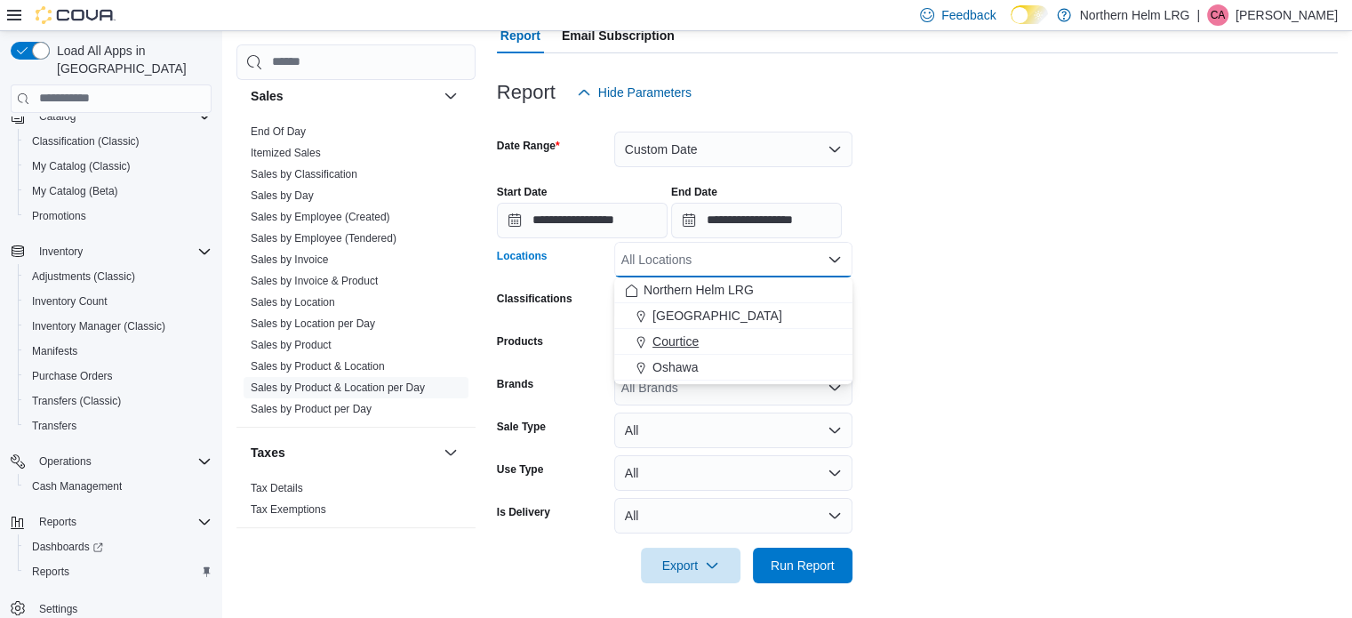
click at [737, 342] on div "Courtice" at bounding box center [733, 341] width 217 height 18
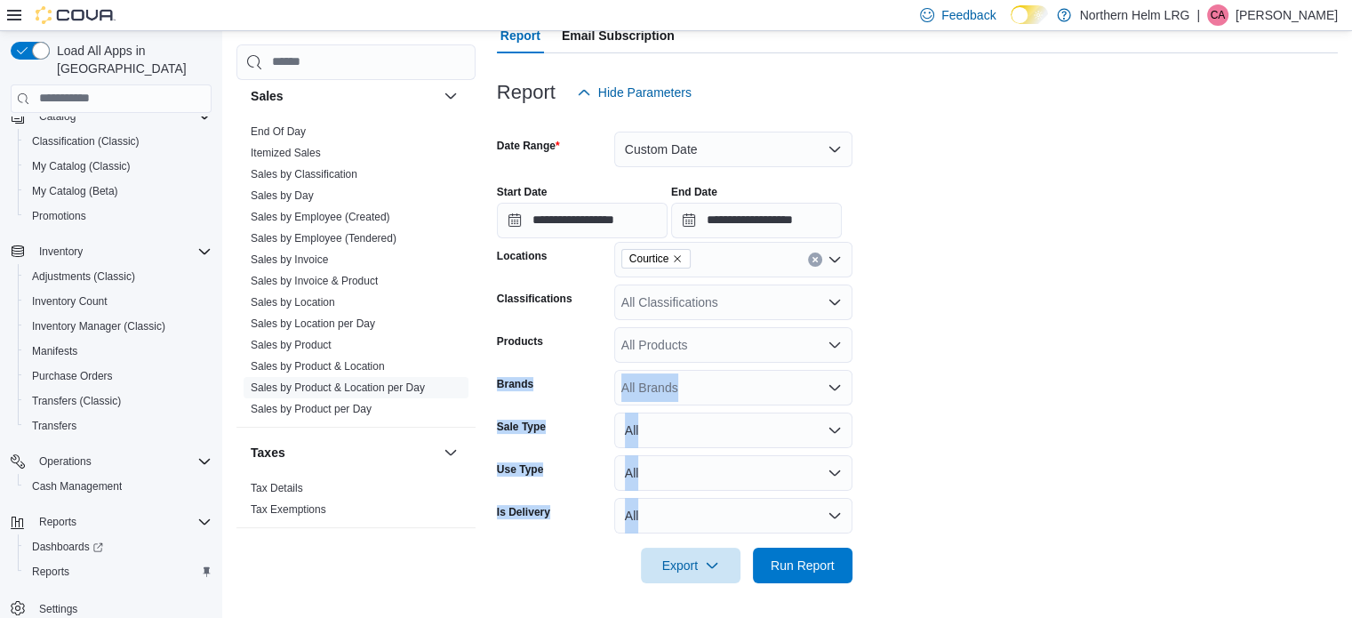
drag, startPoint x: 930, startPoint y: 513, endPoint x: 832, endPoint y: 355, distance: 186.0
click at [832, 355] on form "**********" at bounding box center [917, 346] width 841 height 473
click at [832, 355] on div "All Products" at bounding box center [733, 345] width 238 height 36
click at [839, 298] on icon "Open list of options" at bounding box center [835, 302] width 14 height 14
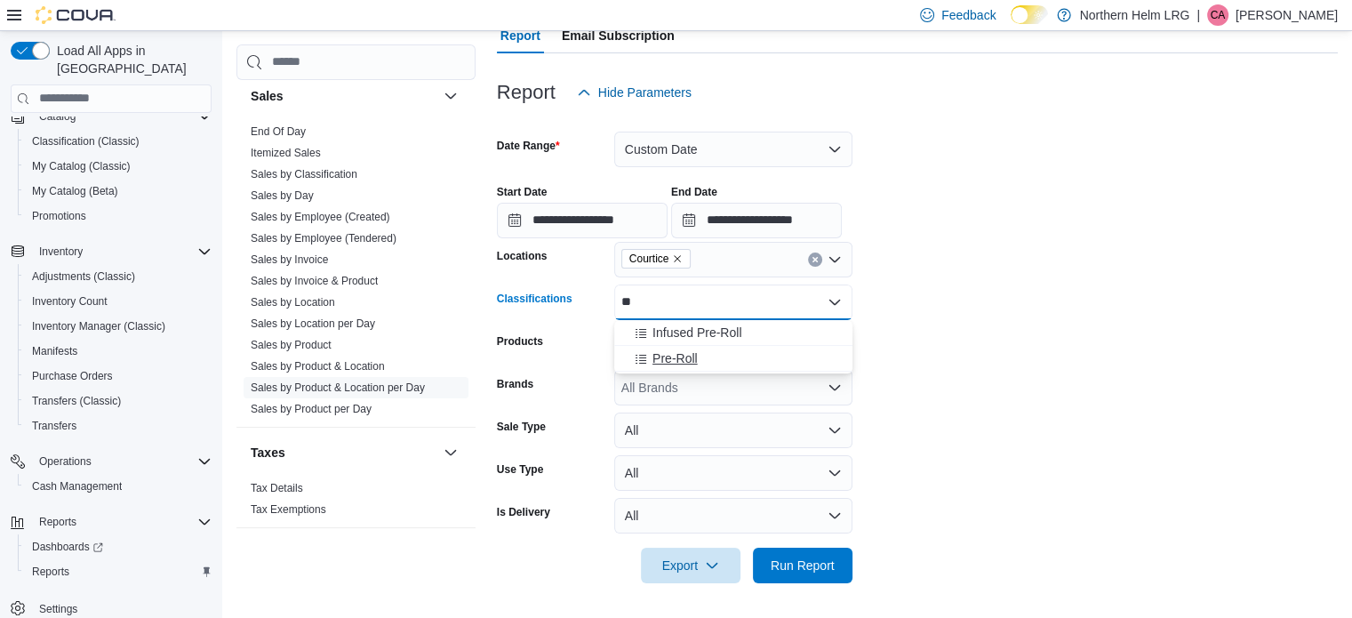
type input "**"
click at [708, 359] on div "Pre-Roll" at bounding box center [733, 358] width 217 height 18
click at [970, 521] on form "**********" at bounding box center [917, 346] width 841 height 473
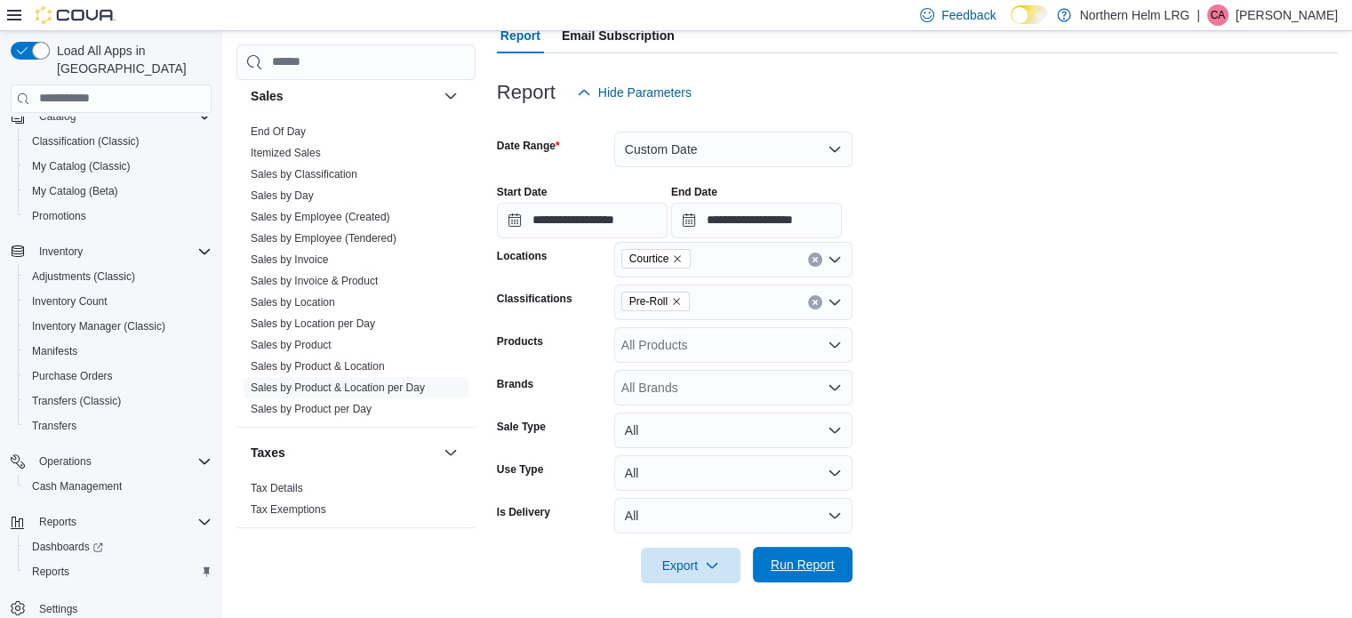
click at [805, 553] on span "Run Report" at bounding box center [803, 565] width 78 height 36
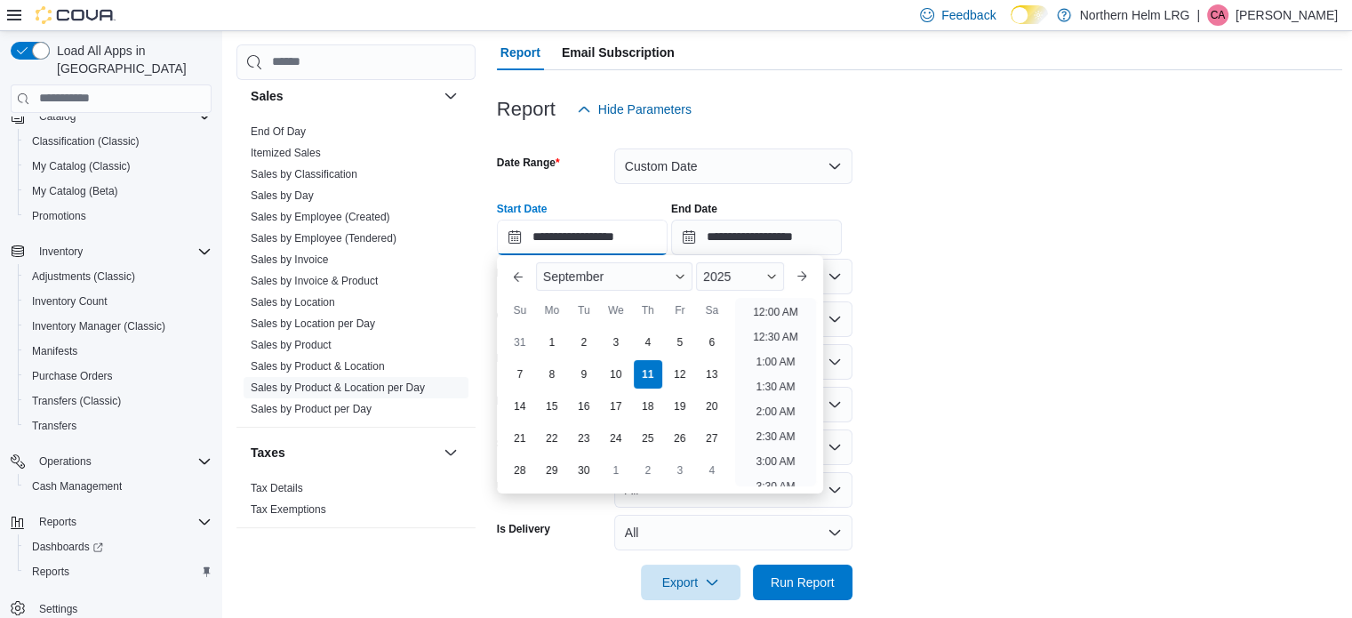
scroll to position [951, 0]
click at [649, 227] on input "**********" at bounding box center [582, 238] width 171 height 36
click at [617, 379] on div "10" at bounding box center [615, 373] width 31 height 31
type input "**********"
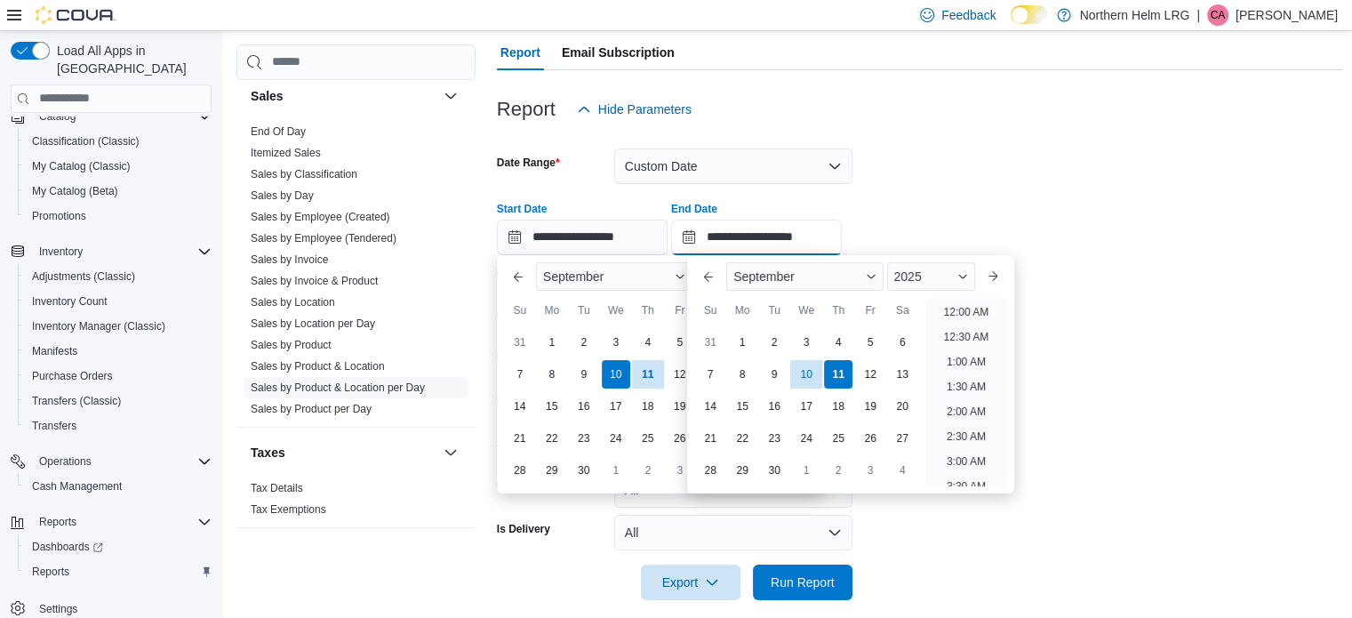
click at [794, 236] on input "**********" at bounding box center [756, 238] width 171 height 36
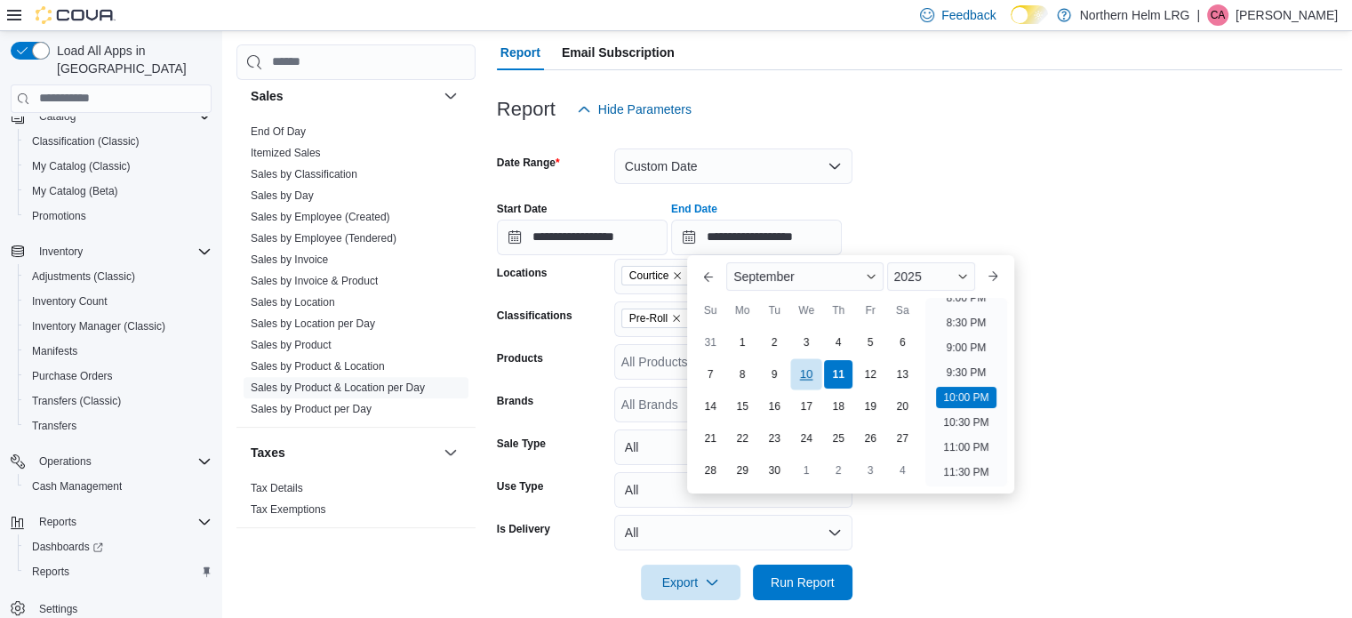
click at [805, 366] on div "10" at bounding box center [806, 373] width 31 height 31
type input "**********"
click at [836, 582] on span "Run Report" at bounding box center [803, 582] width 78 height 36
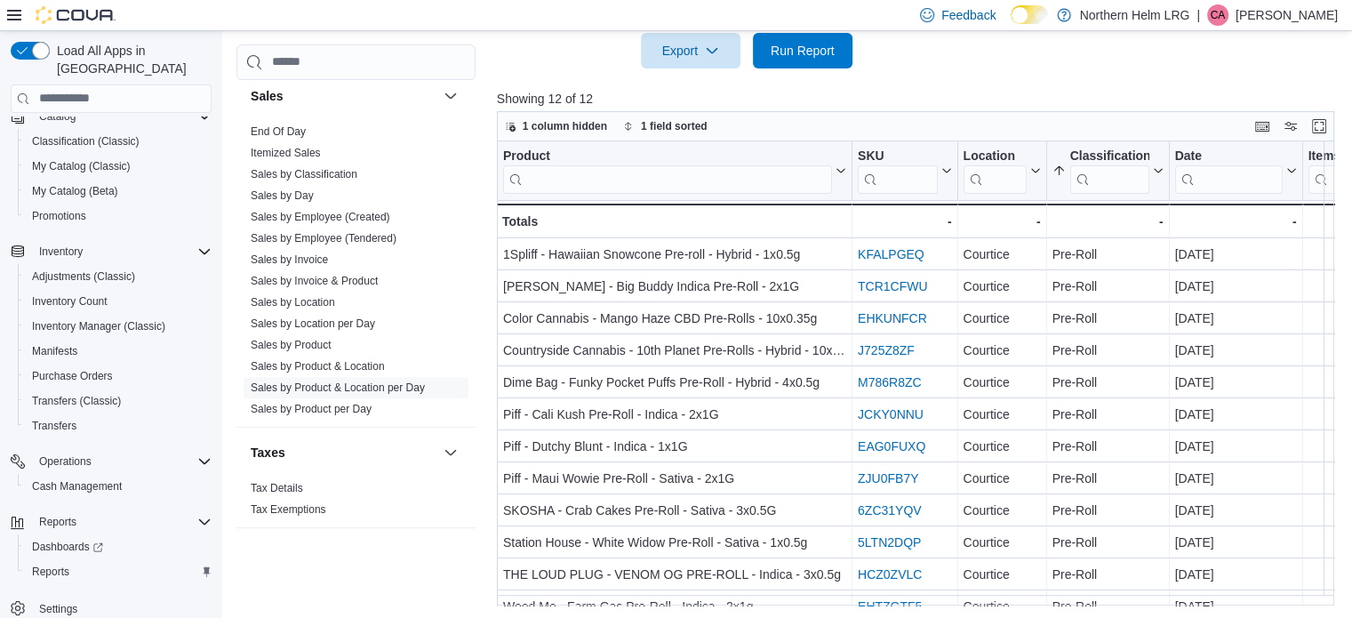
scroll to position [691, 0]
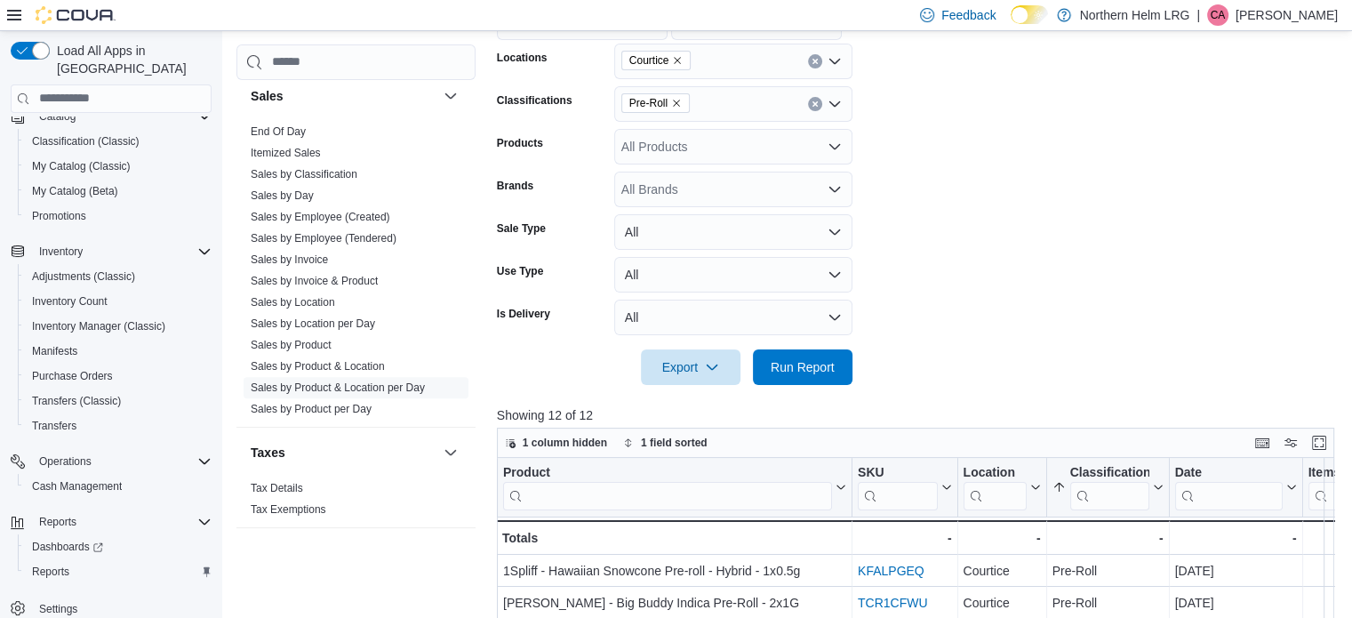
scroll to position [336, 0]
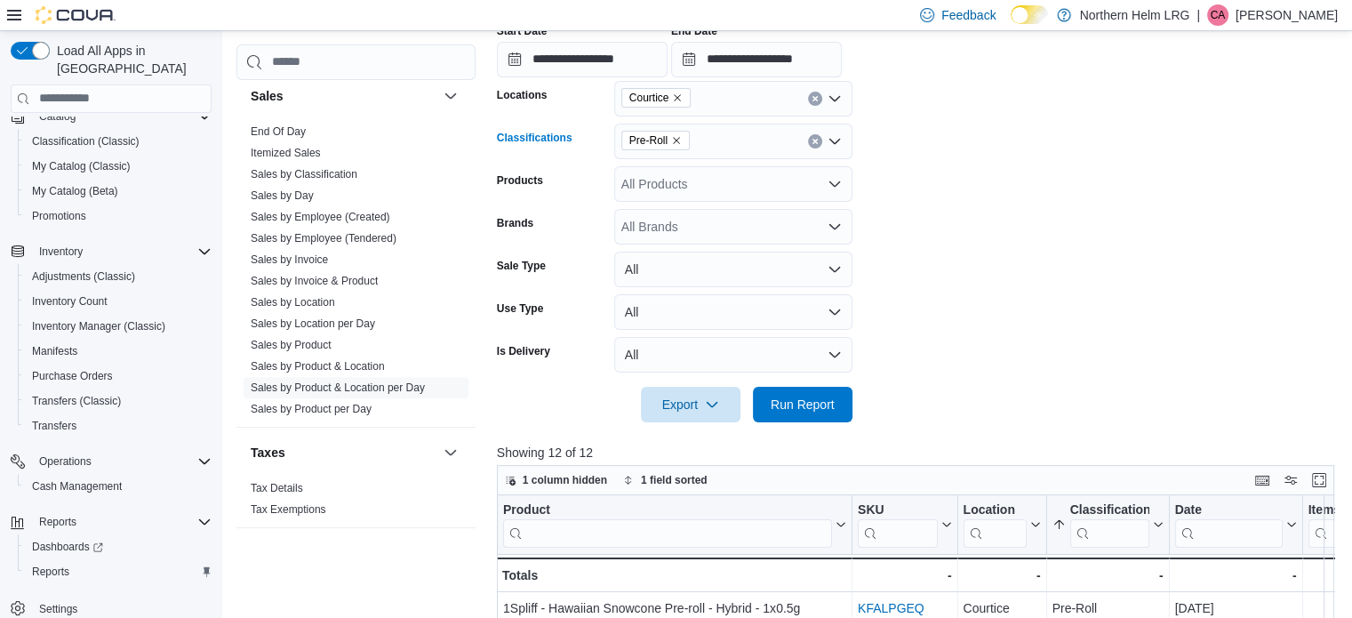
click at [812, 138] on icon "Clear input" at bounding box center [815, 141] width 7 height 7
click at [800, 407] on span "Run Report" at bounding box center [803, 404] width 64 height 18
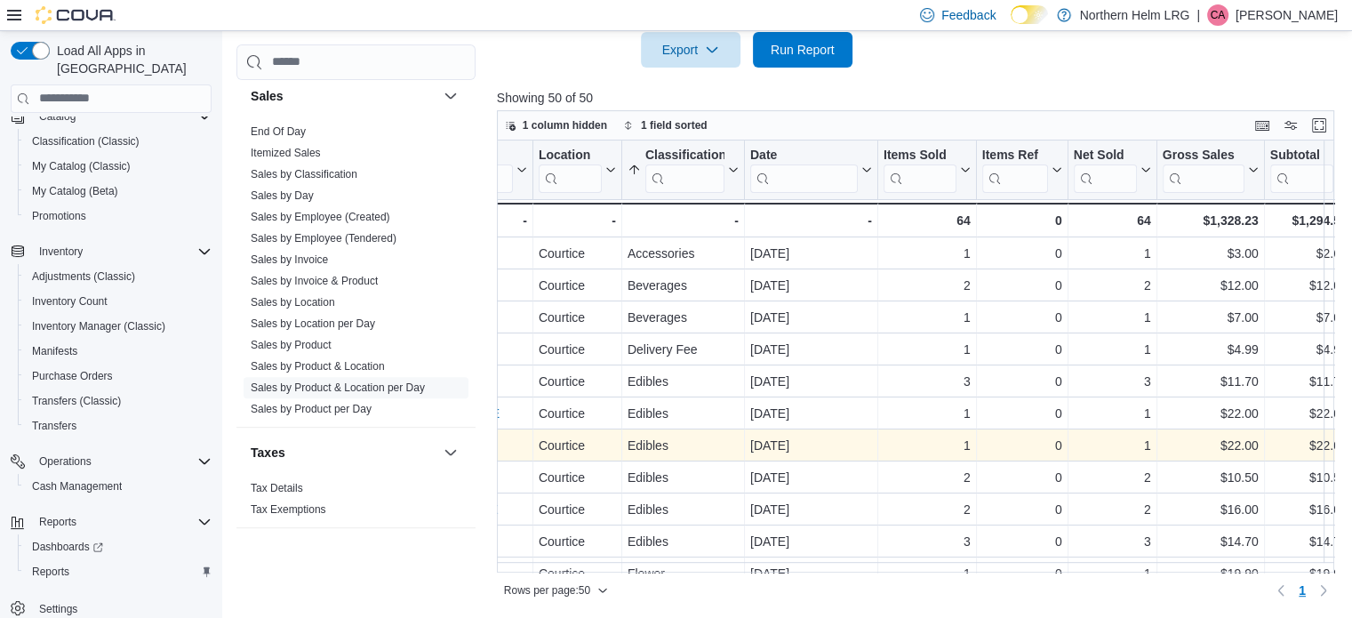
scroll to position [0, 432]
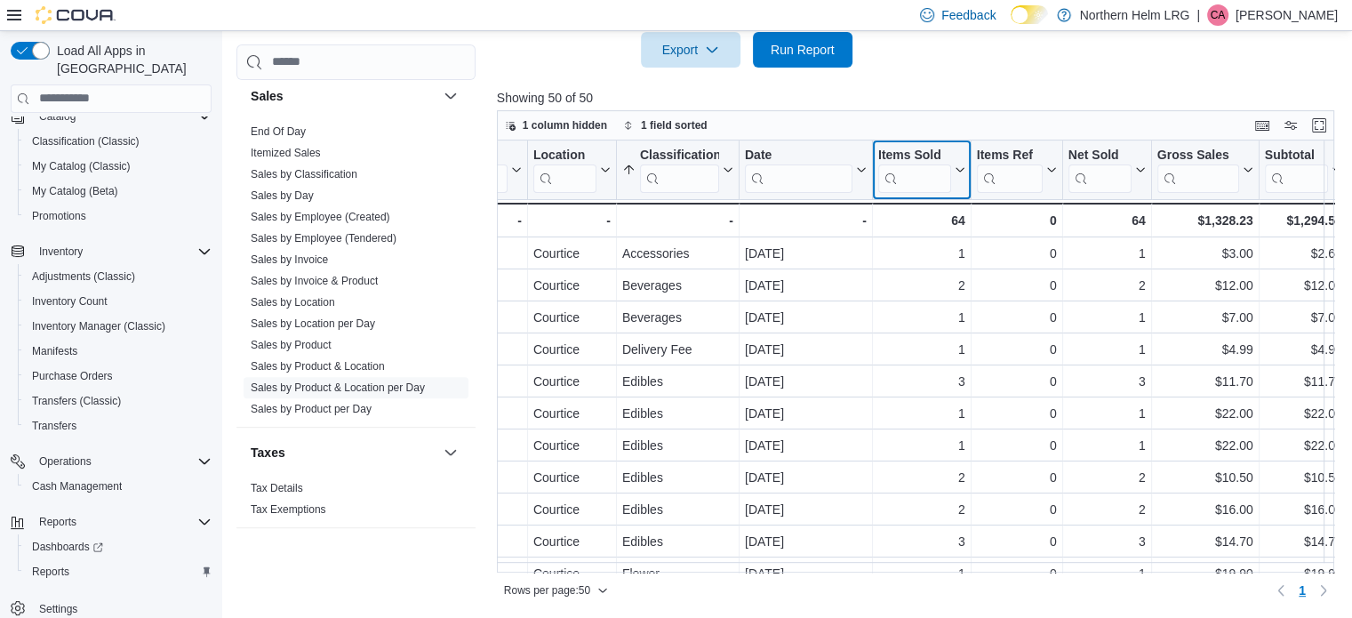
click at [960, 170] on icon at bounding box center [957, 169] width 14 height 11
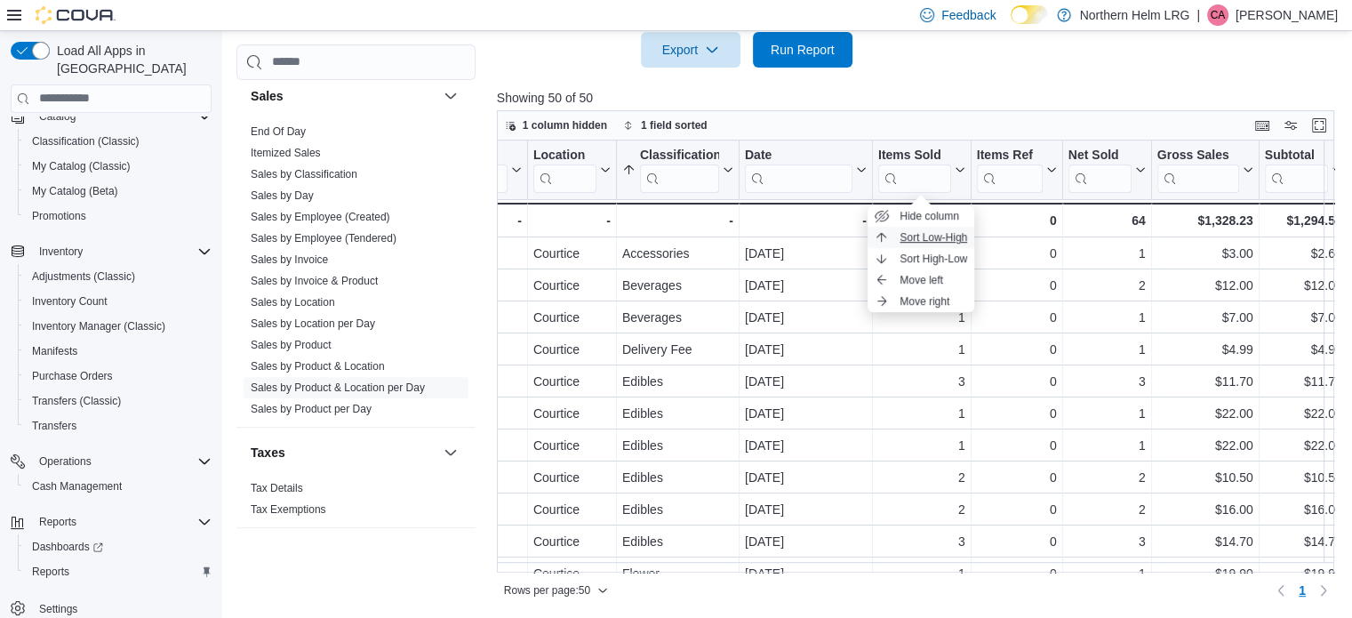
click at [930, 230] on span "Sort Low-High" at bounding box center [934, 237] width 68 height 14
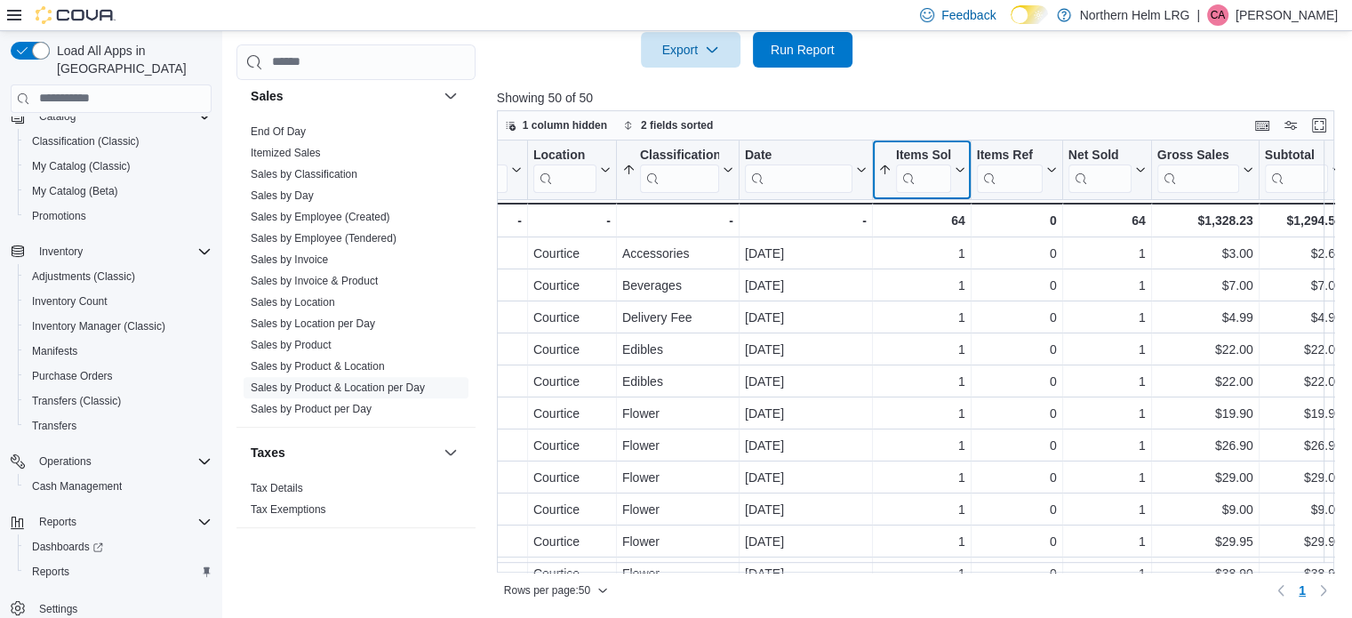
click at [959, 169] on icon at bounding box center [957, 169] width 14 height 11
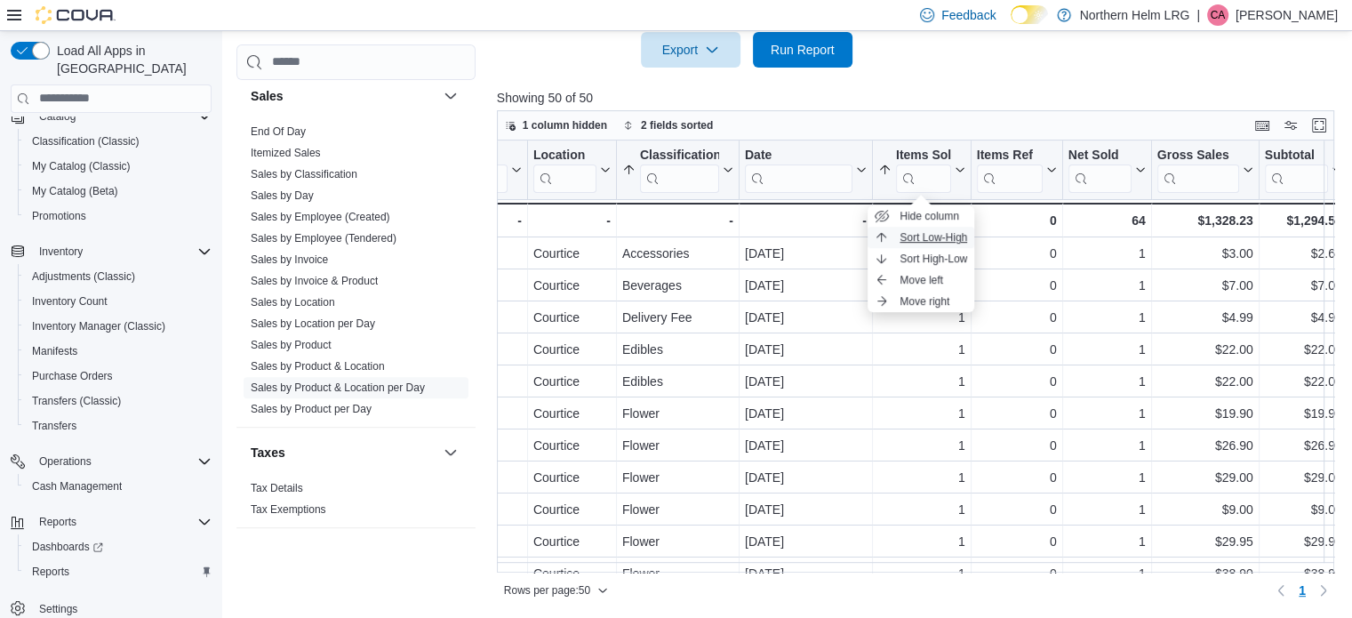
click at [939, 238] on span "Sort Low-High" at bounding box center [934, 237] width 68 height 14
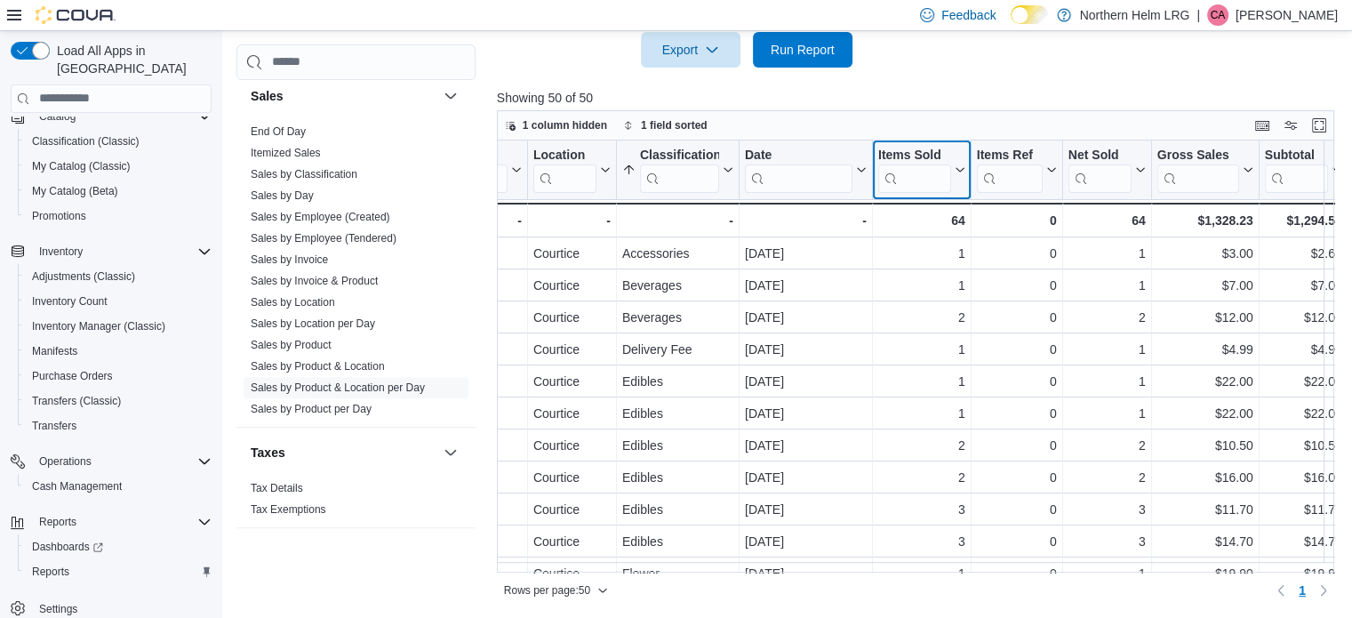
click at [959, 168] on icon at bounding box center [957, 169] width 14 height 11
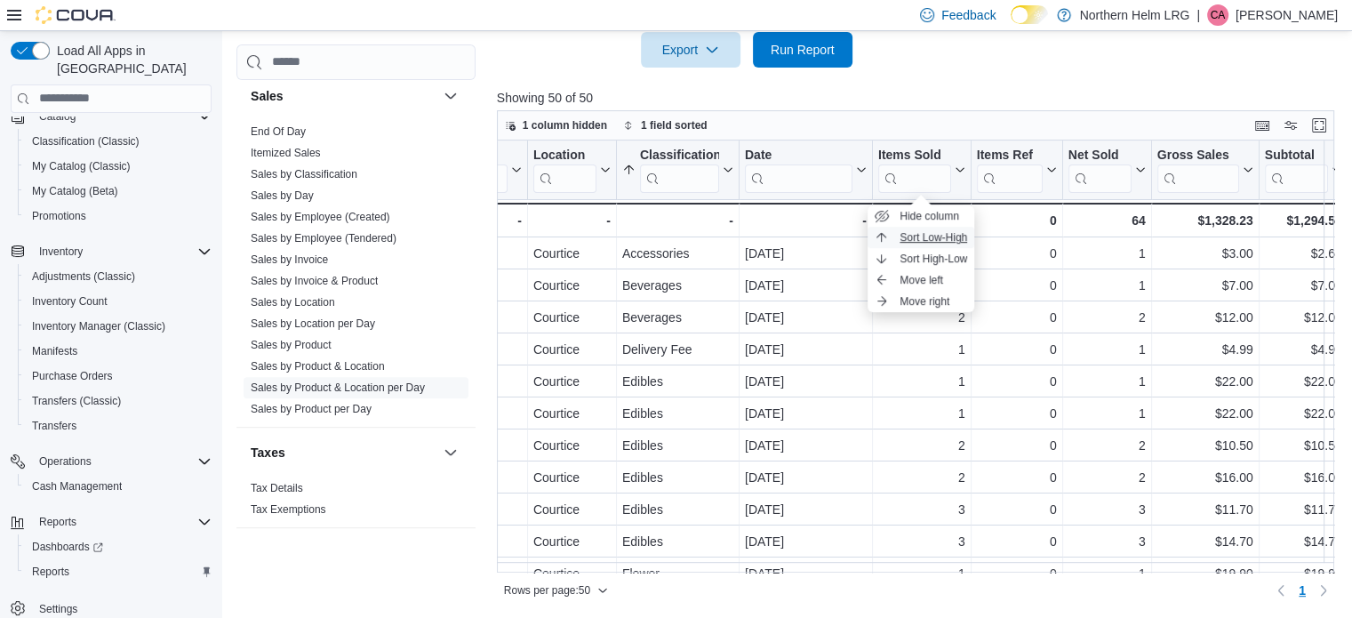
click at [942, 231] on span "Sort Low-High" at bounding box center [934, 237] width 68 height 14
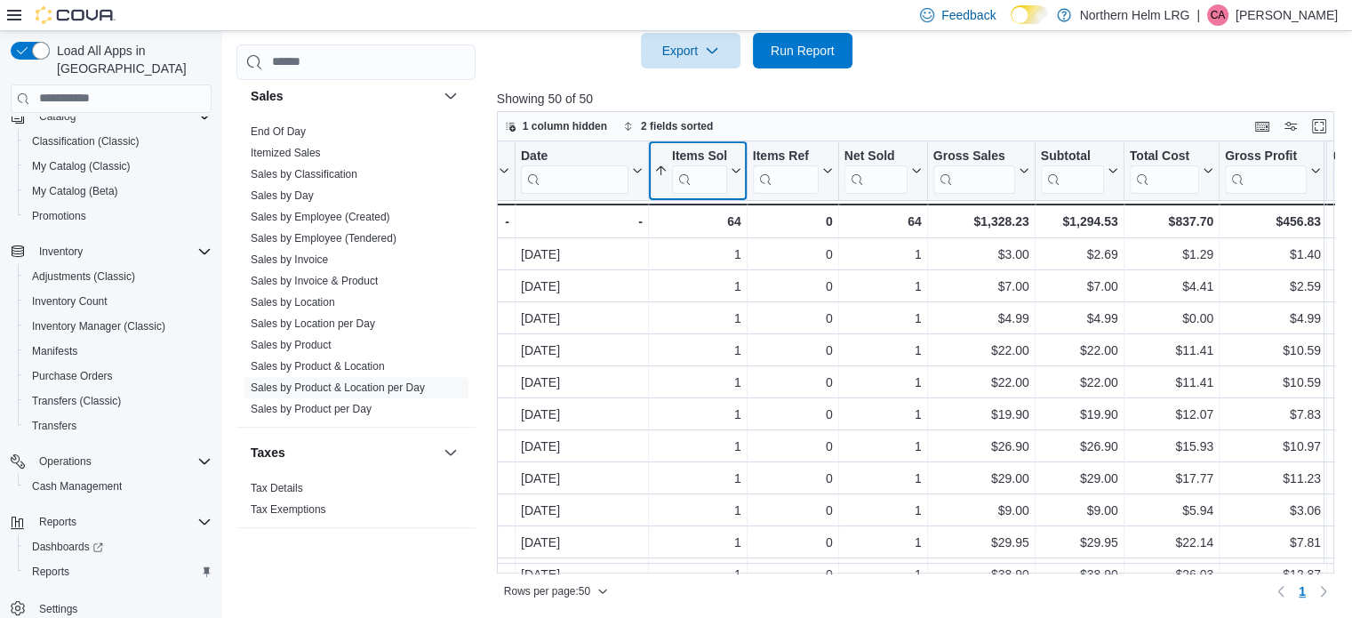
scroll to position [0, 654]
click at [664, 172] on icon at bounding box center [663, 171] width 14 height 14
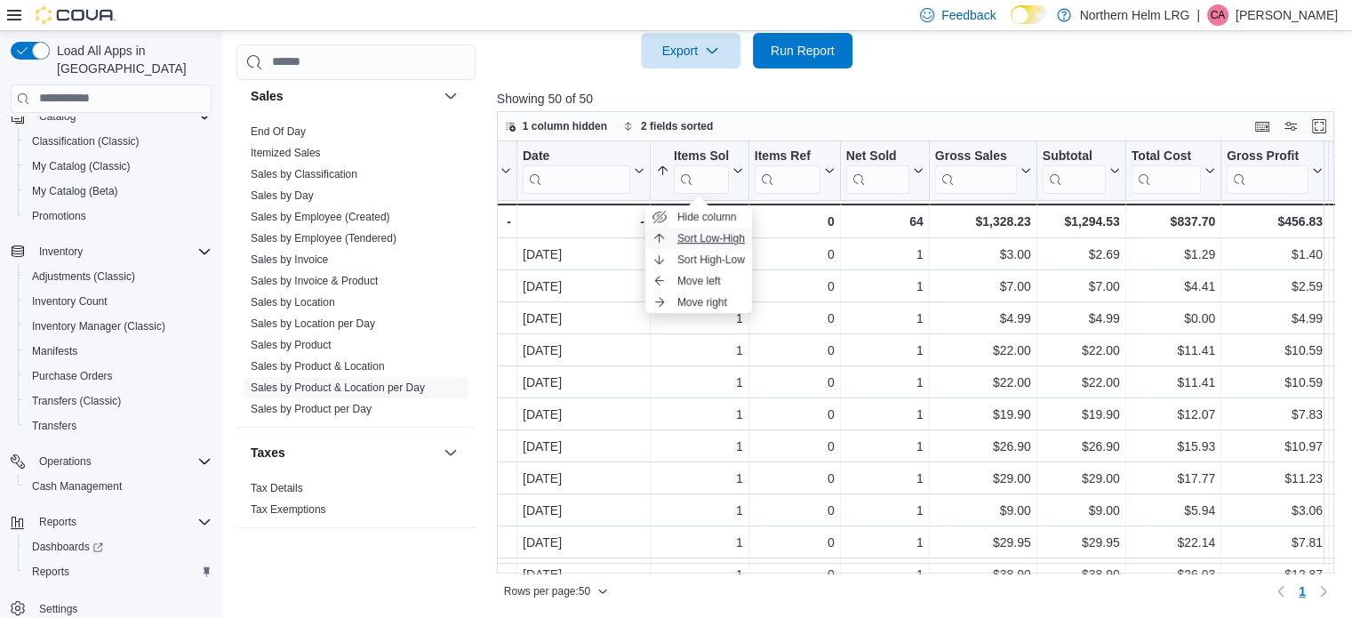
click at [695, 236] on span "Sort Low-High" at bounding box center [711, 238] width 68 height 14
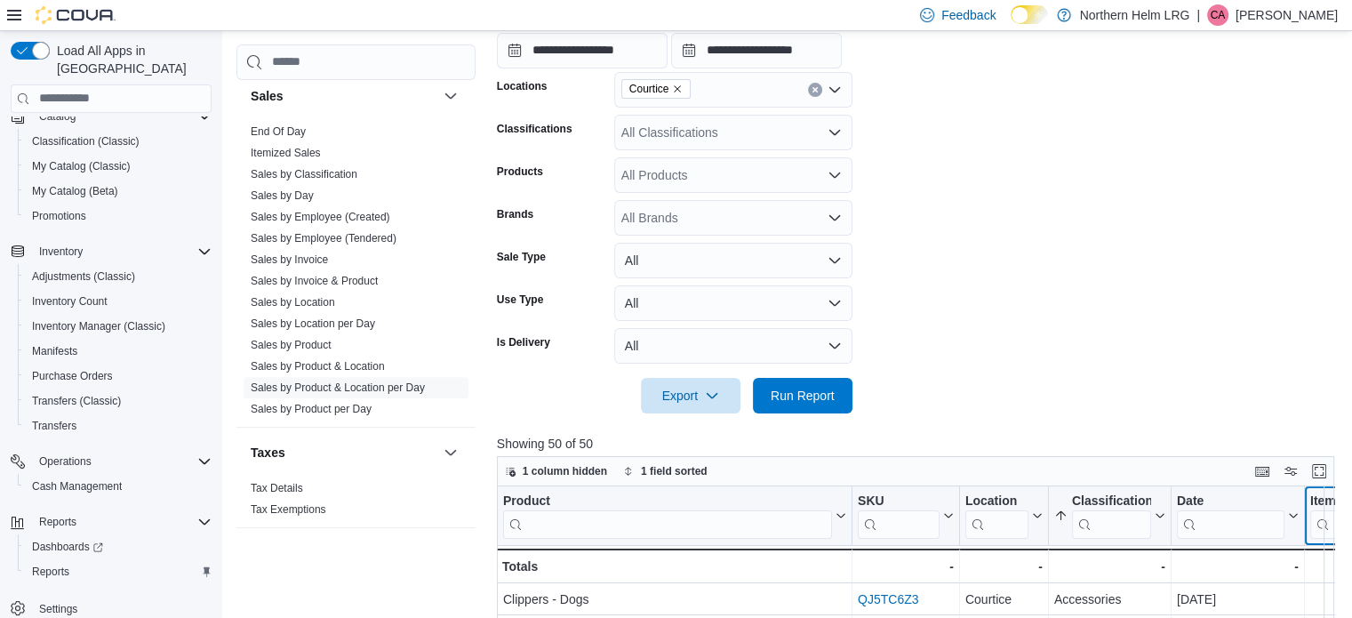
scroll to position [338, 0]
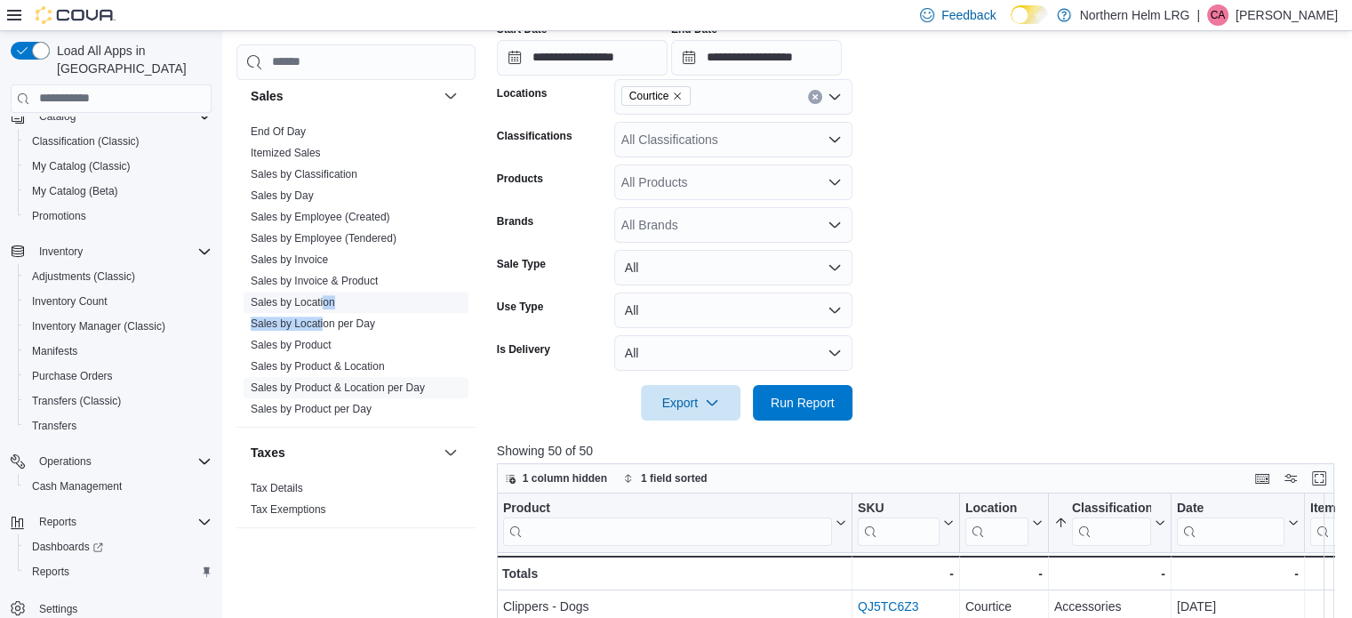
drag, startPoint x: 324, startPoint y: 311, endPoint x: 324, endPoint y: 300, distance: 10.7
click at [324, 300] on ul "End Of Day Itemized Sales Sales by Classification Sales by Day Sales by Employe…" at bounding box center [356, 270] width 225 height 299
click at [324, 300] on link "Sales by Location" at bounding box center [293, 302] width 84 height 12
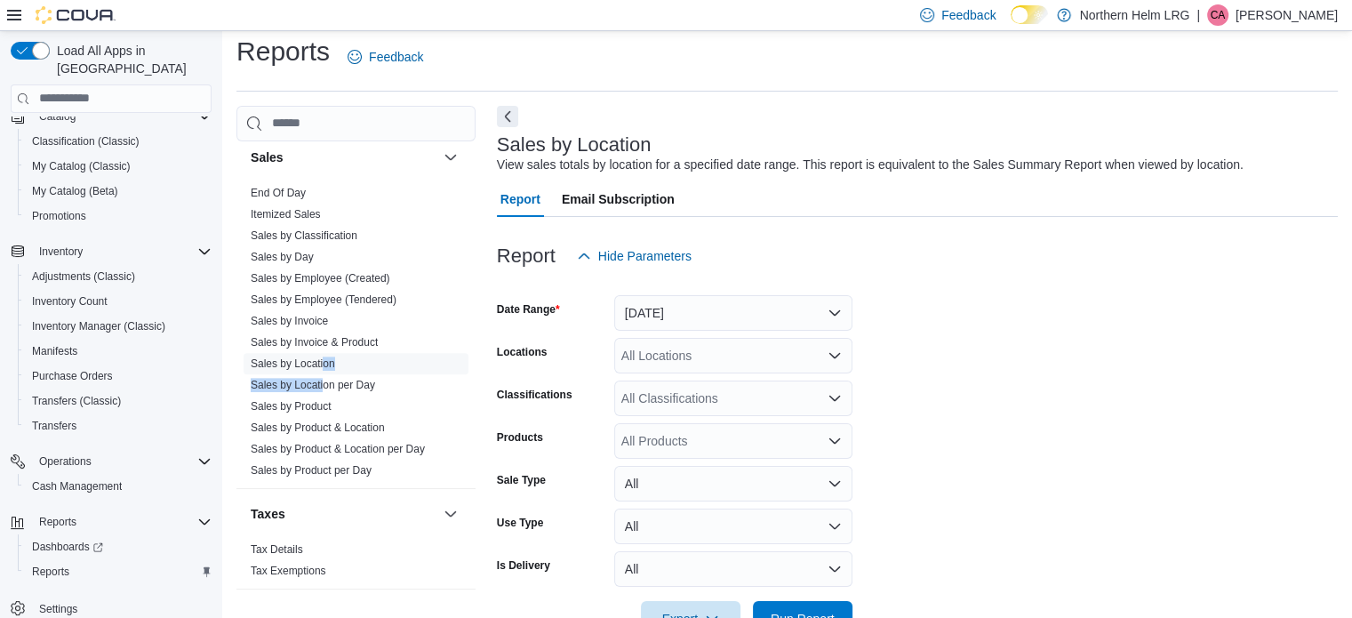
scroll to position [41, 0]
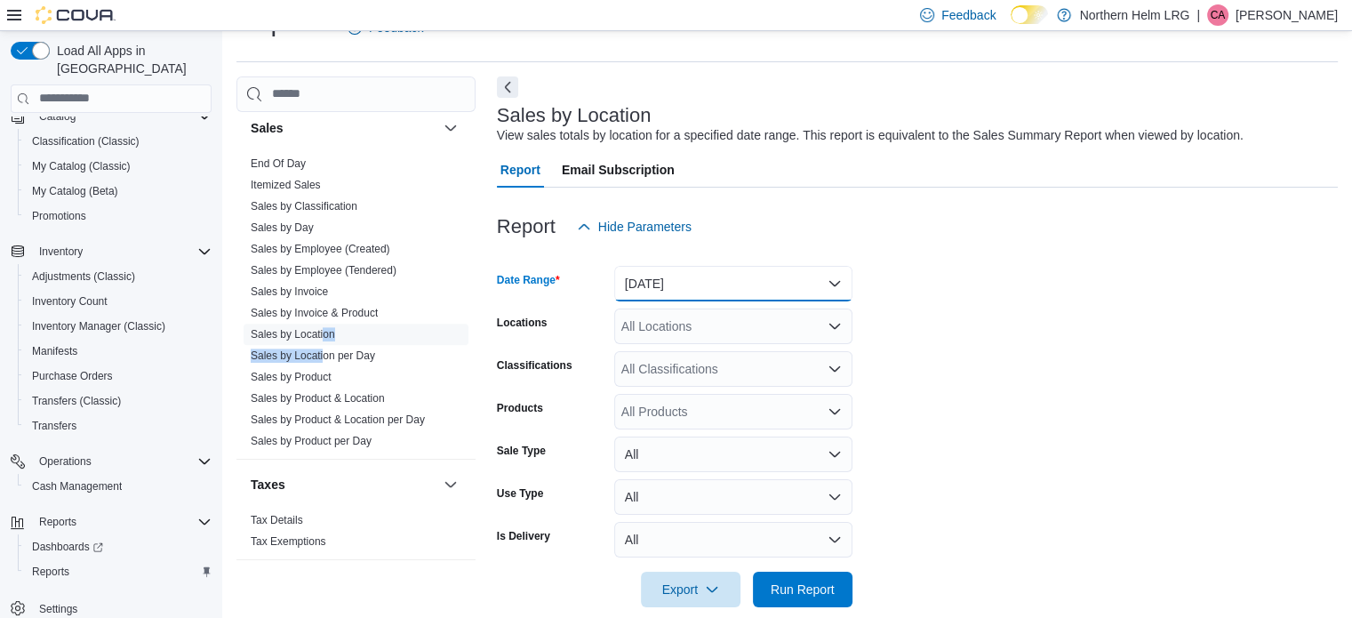
click at [803, 291] on button "[DATE]" at bounding box center [733, 284] width 238 height 36
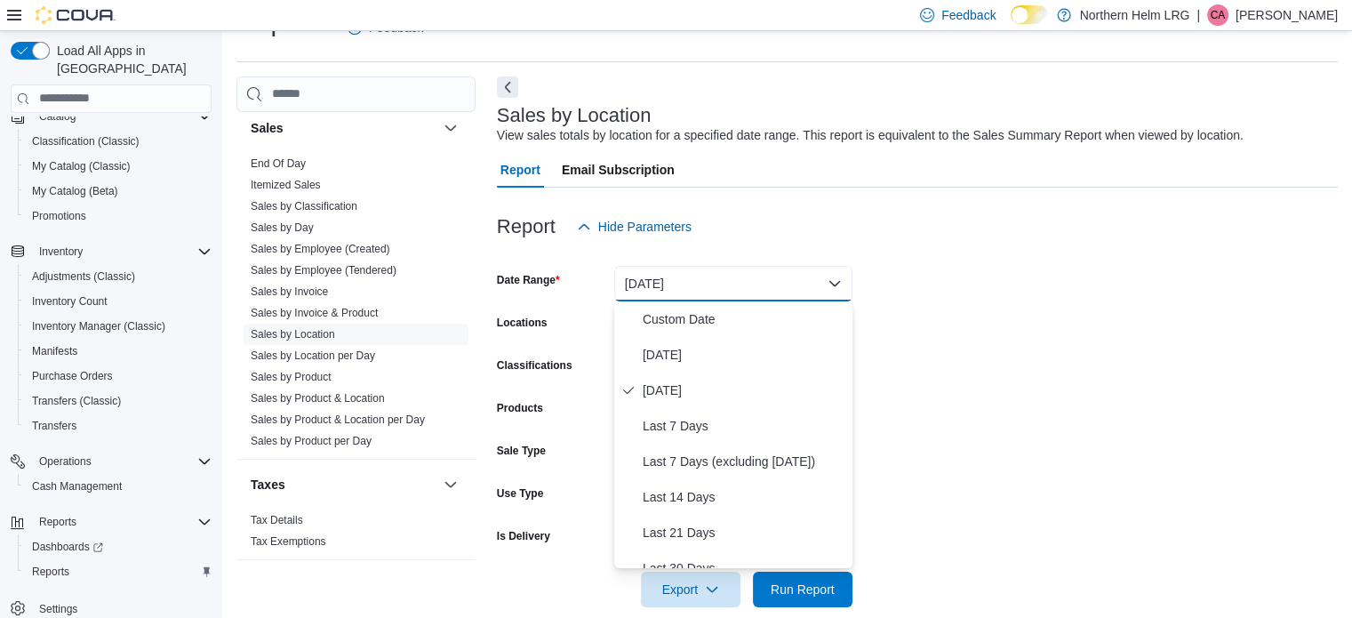
click at [1102, 398] on form "Date Range Yesterday Locations All Locations Classifications All Classification…" at bounding box center [917, 425] width 841 height 363
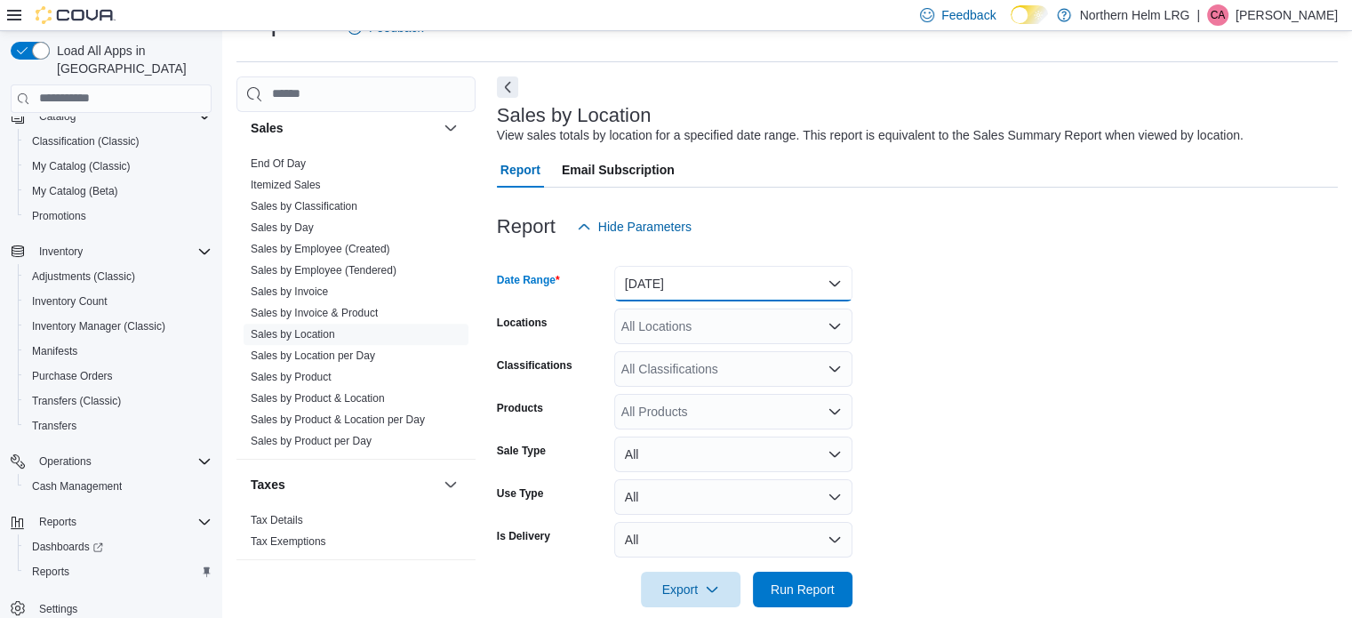
click at [821, 289] on button "[DATE]" at bounding box center [733, 284] width 238 height 36
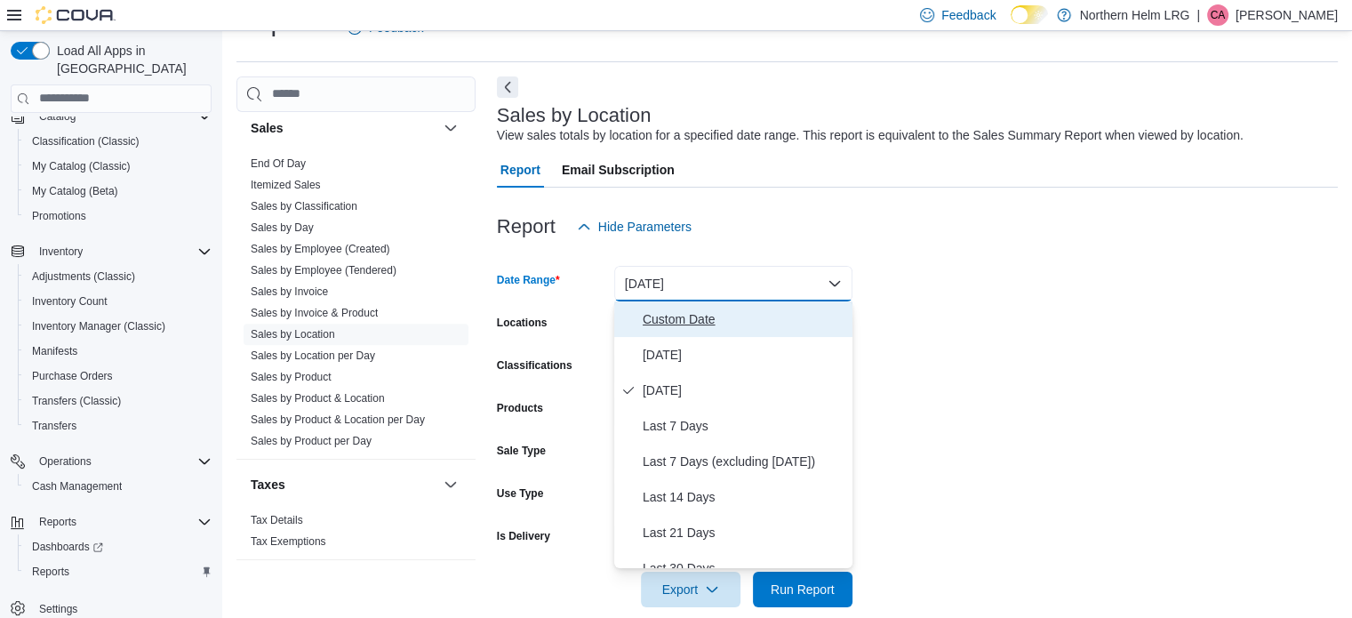
click at [761, 312] on span "Custom Date" at bounding box center [744, 318] width 203 height 21
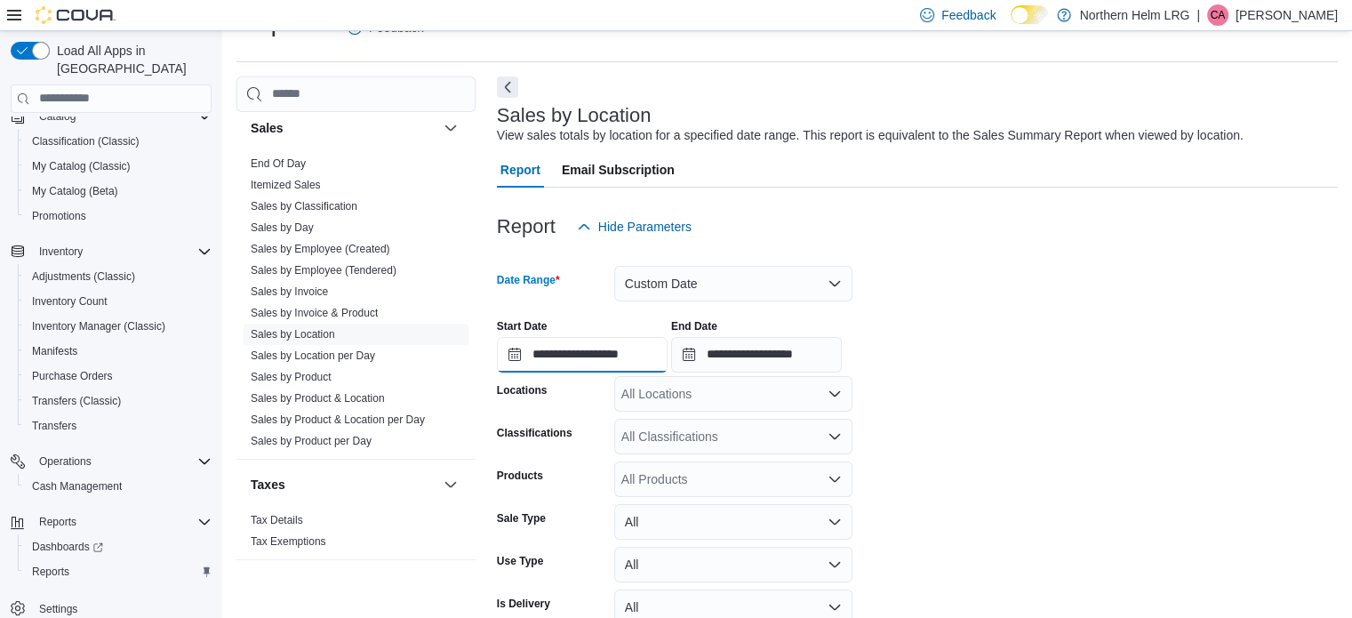
click at [640, 358] on input "**********" at bounding box center [582, 355] width 171 height 36
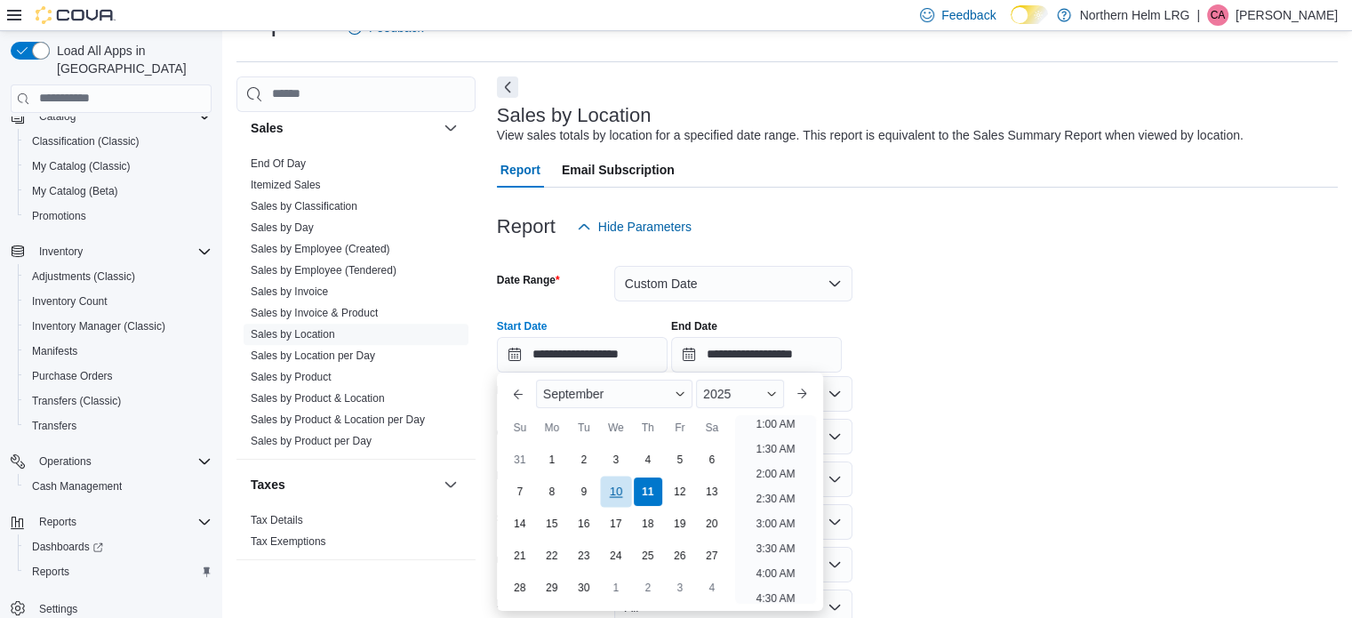
click at [612, 496] on div "10" at bounding box center [615, 491] width 31 height 31
click at [785, 527] on li "8:00 PM" at bounding box center [775, 525] width 54 height 21
type input "**********"
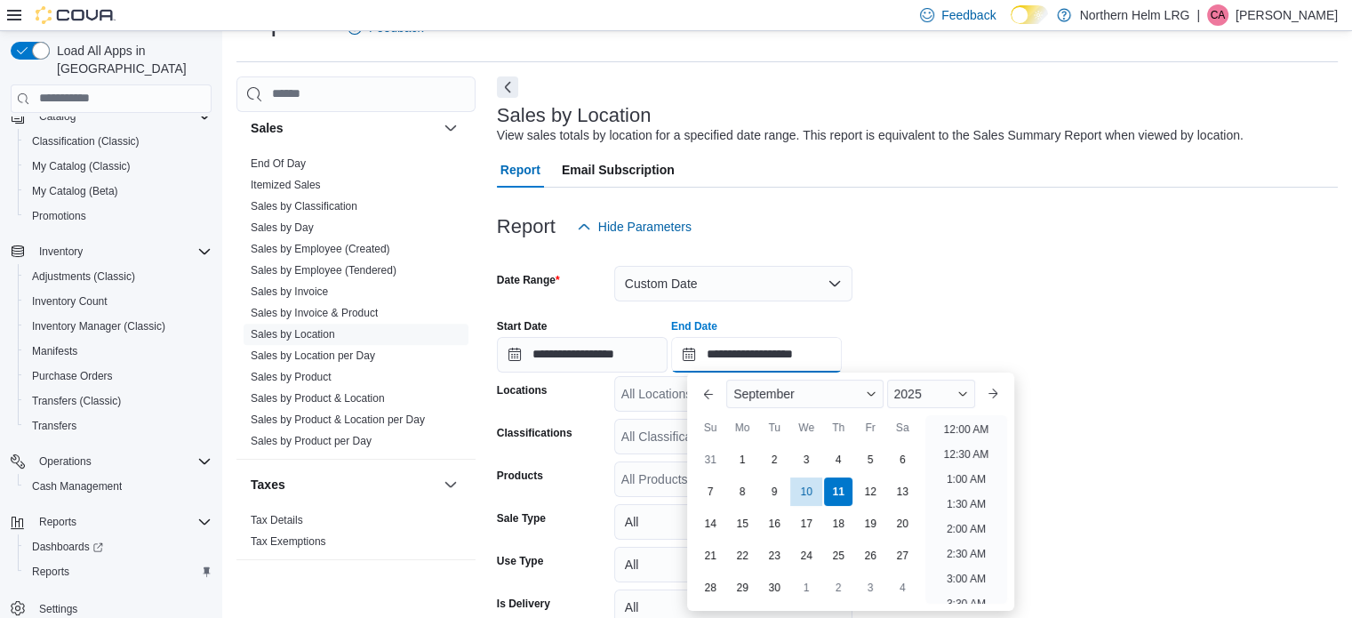
scroll to position [1010, 0]
drag, startPoint x: 846, startPoint y: 351, endPoint x: 962, endPoint y: 575, distance: 252.0
click at [962, 575] on body "Feedback Dark Mode Northern Helm LRG | CA Caleb Alcock Load All Apps in New Hub…" at bounding box center [676, 334] width 1352 height 751
click at [974, 511] on li "10:00 PM" at bounding box center [966, 514] width 60 height 21
type input "**********"
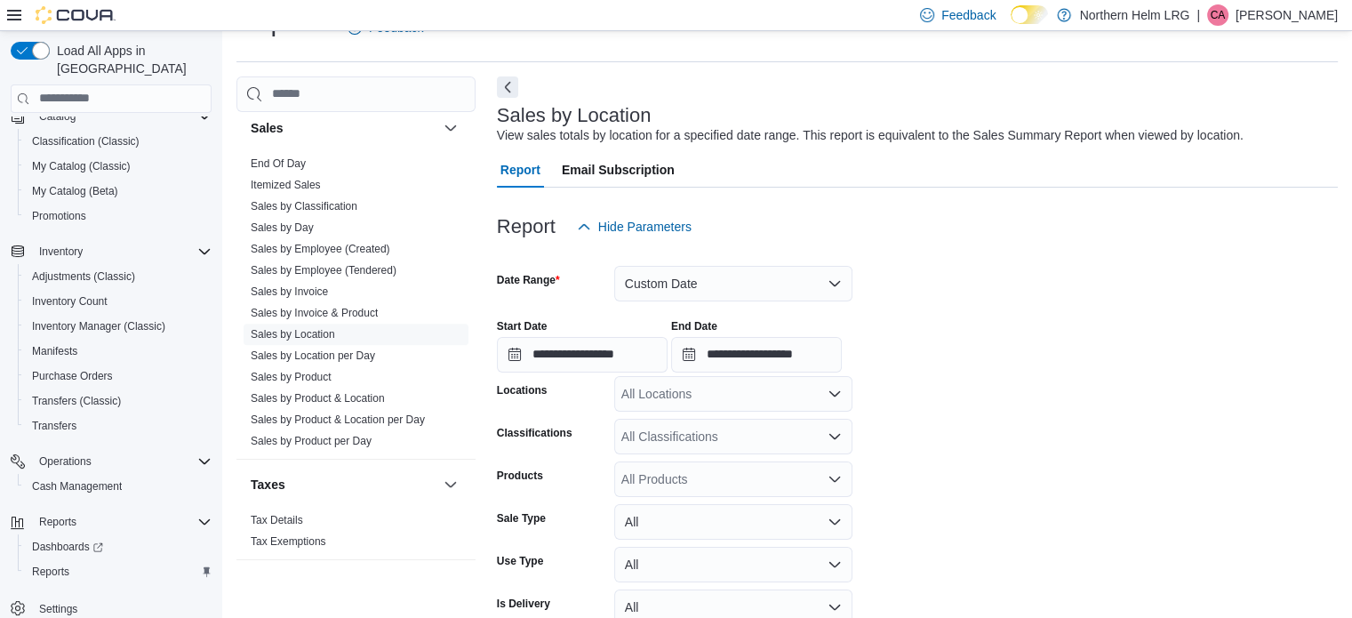
scroll to position [132, 0]
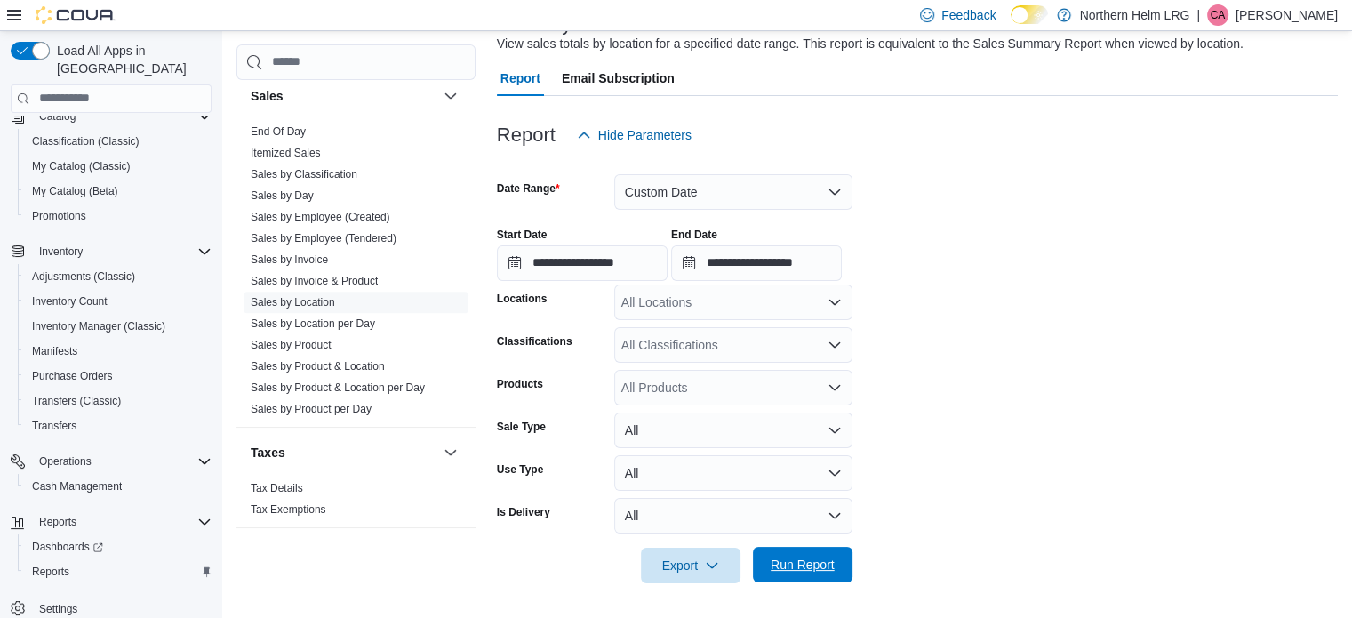
click at [786, 555] on span "Run Report" at bounding box center [803, 565] width 78 height 36
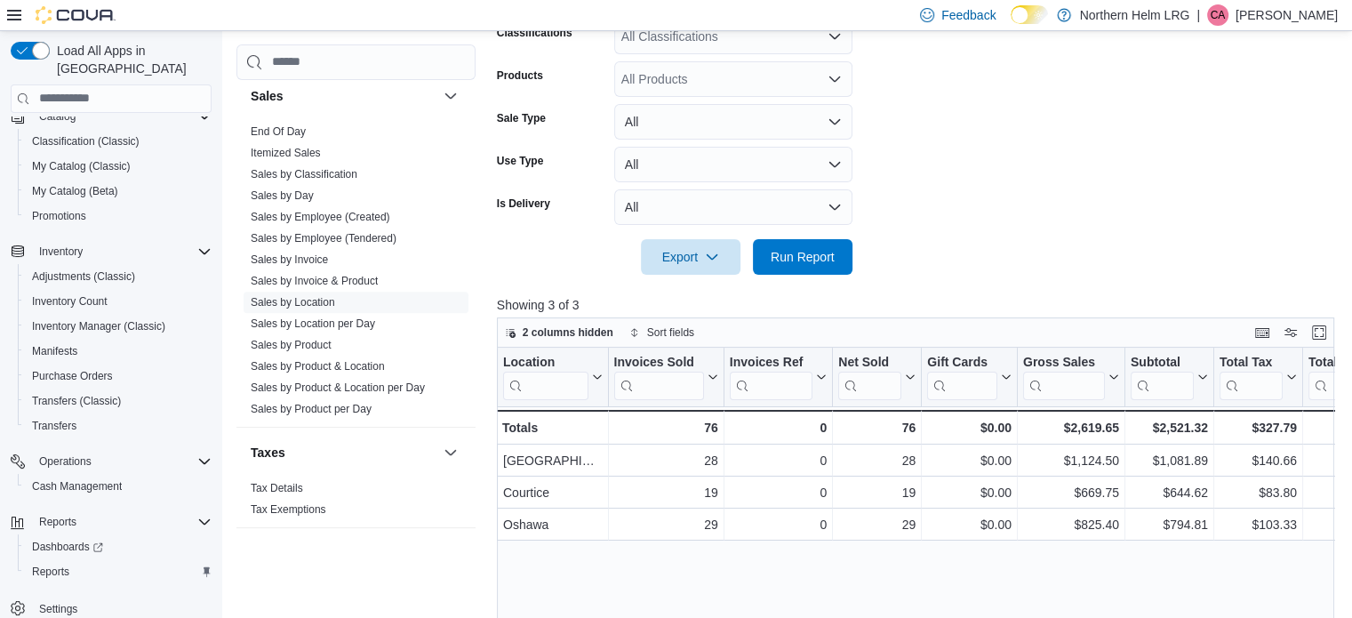
scroll to position [442, 0]
click at [364, 240] on link "Sales by Employee (Tendered)" at bounding box center [324, 238] width 146 height 12
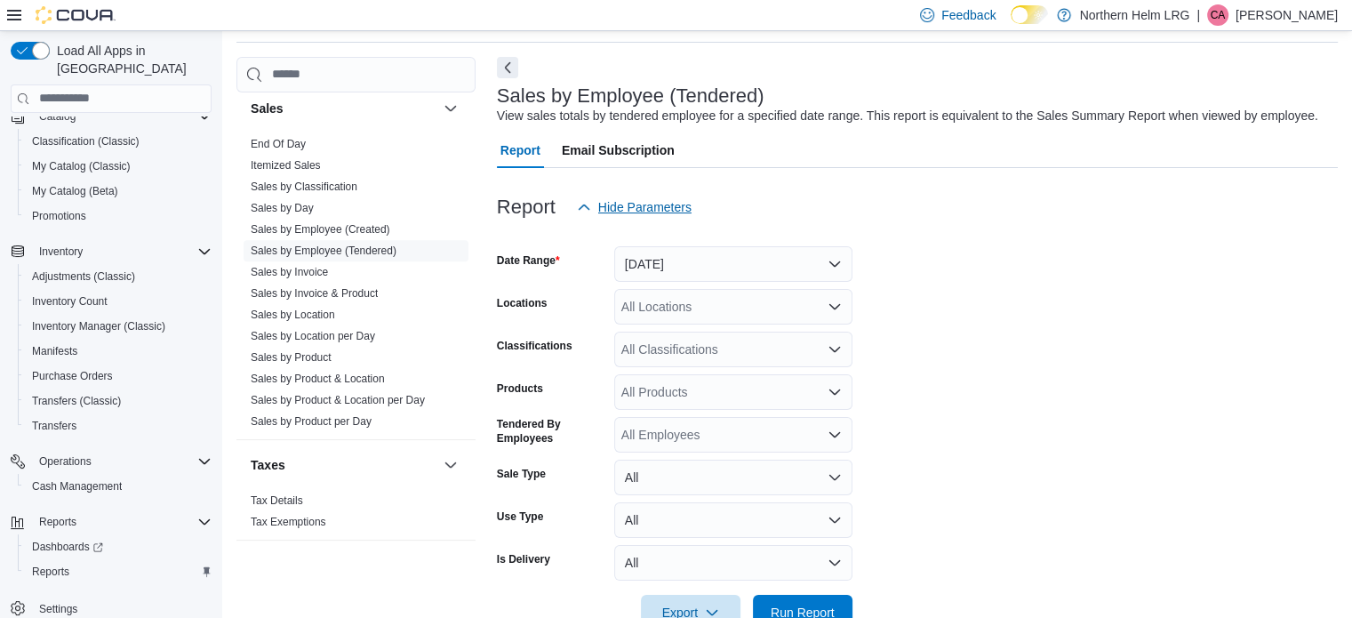
scroll to position [41, 0]
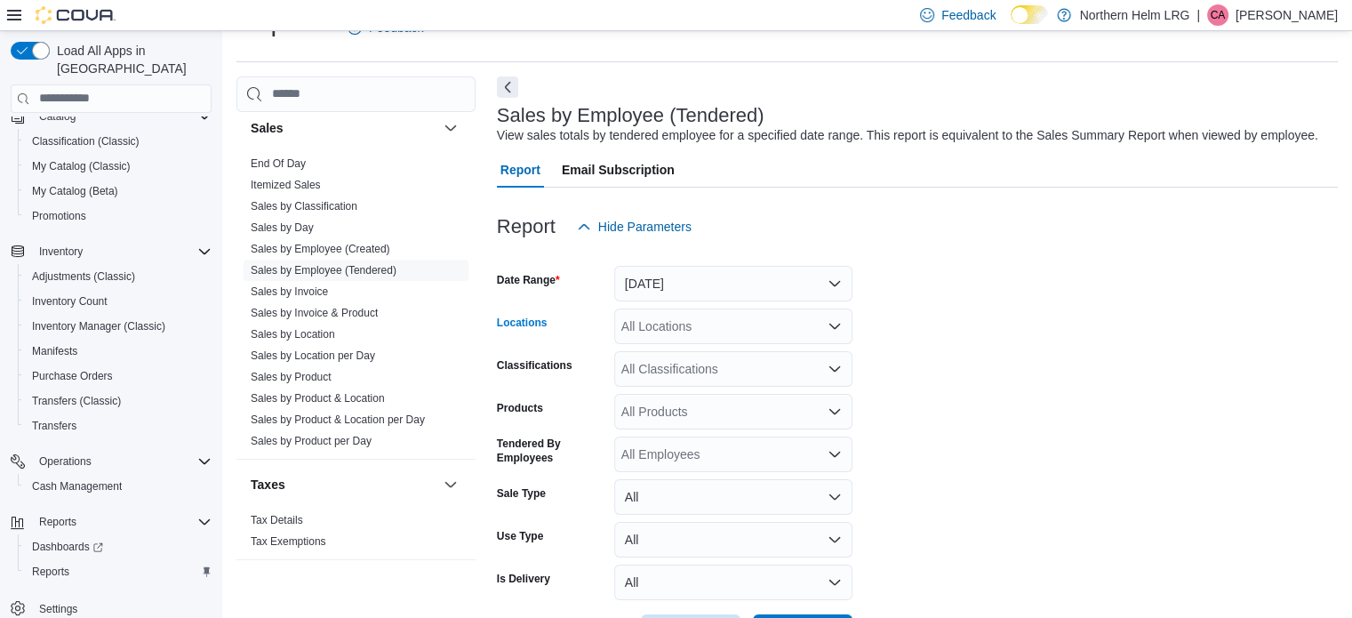
click at [721, 332] on div "All Locations" at bounding box center [733, 326] width 238 height 36
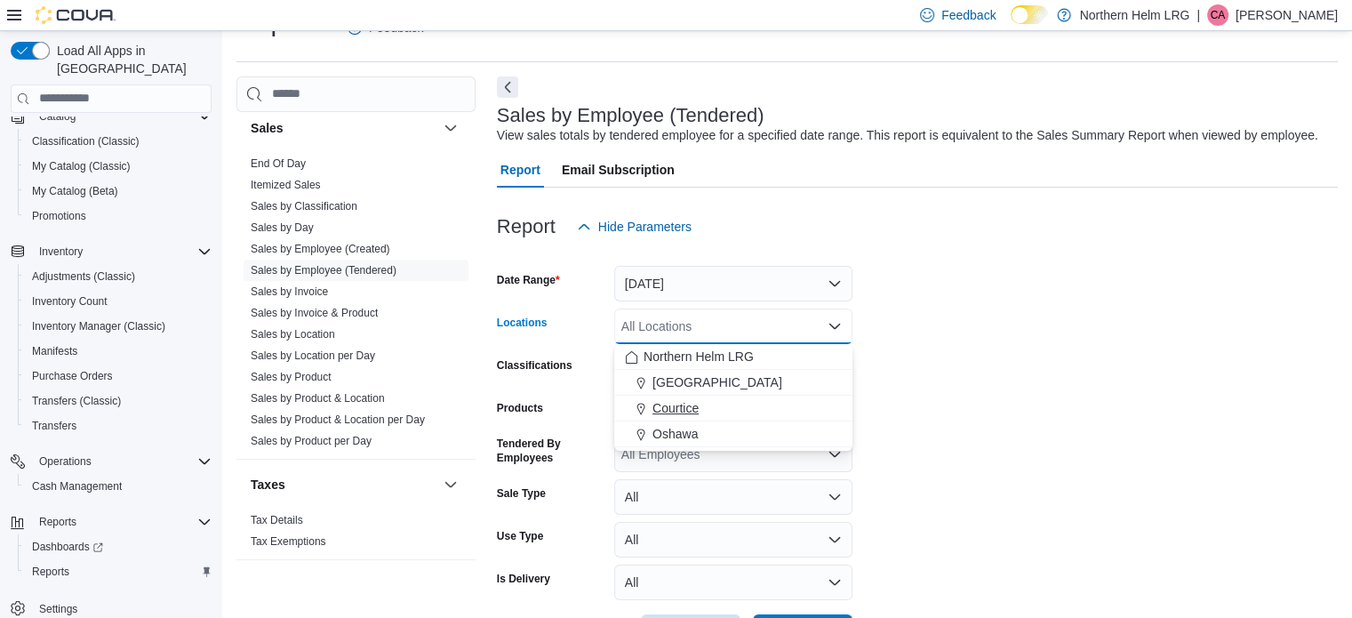
click at [700, 403] on div "Courtice" at bounding box center [733, 408] width 217 height 18
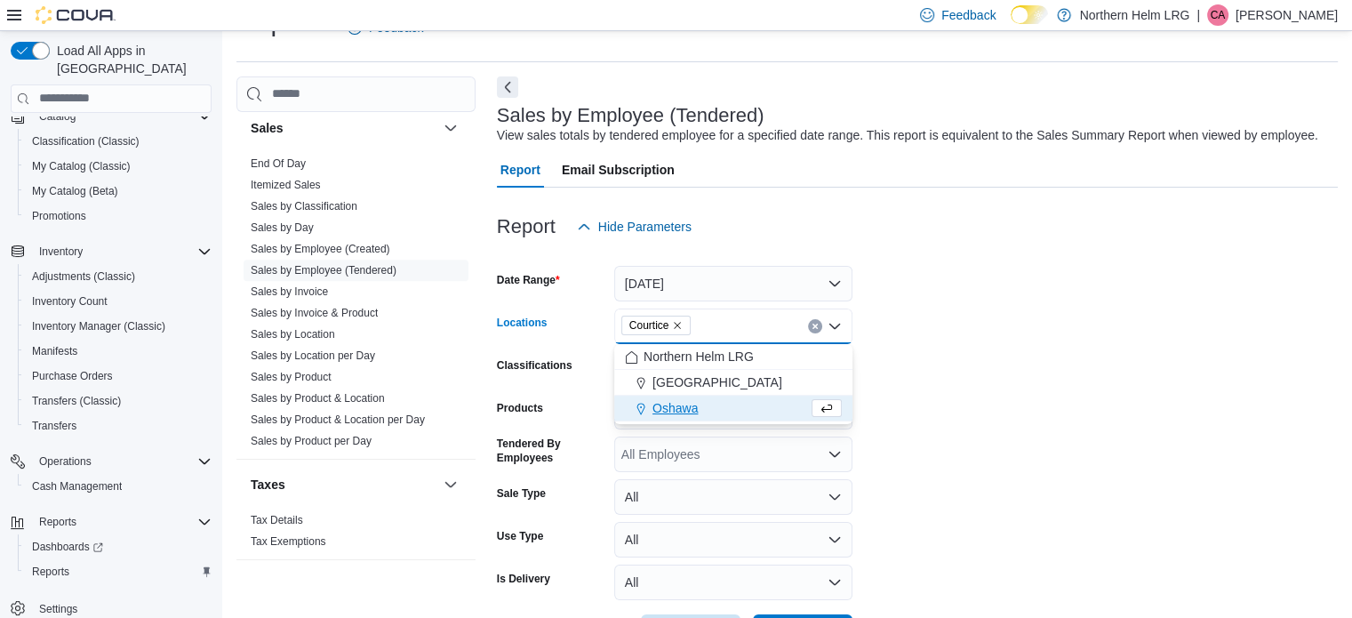
scroll to position [108, 0]
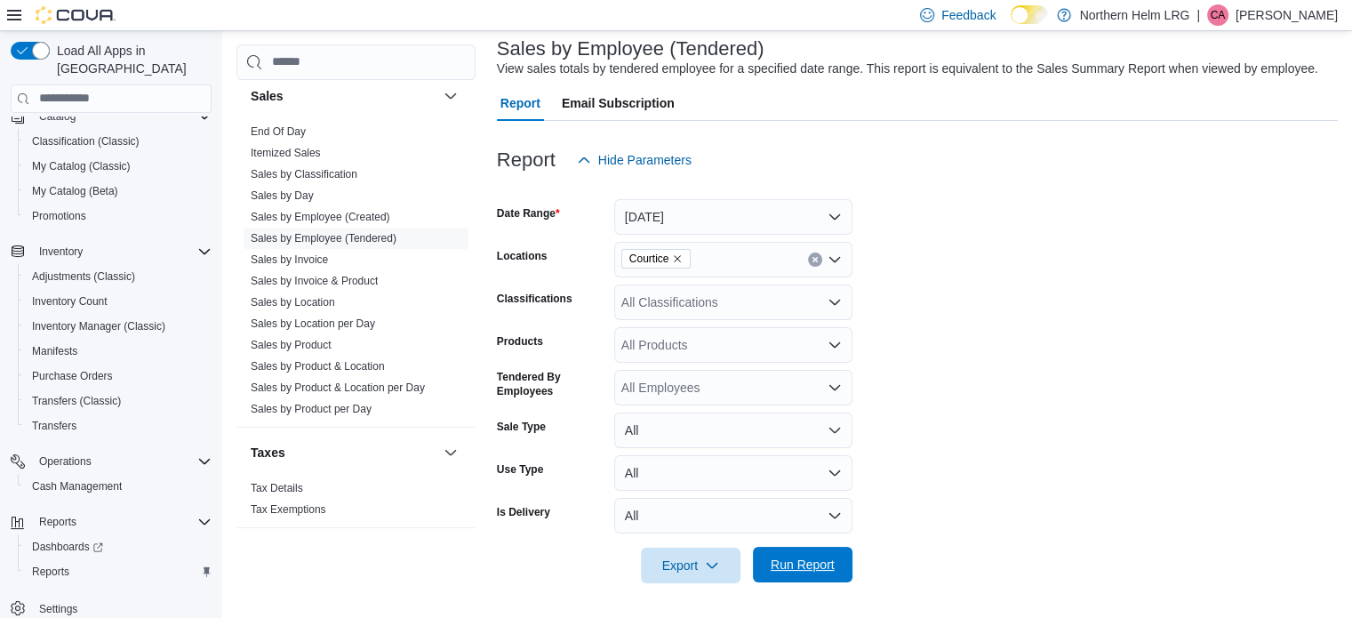
click at [786, 574] on span "Run Report" at bounding box center [803, 565] width 78 height 36
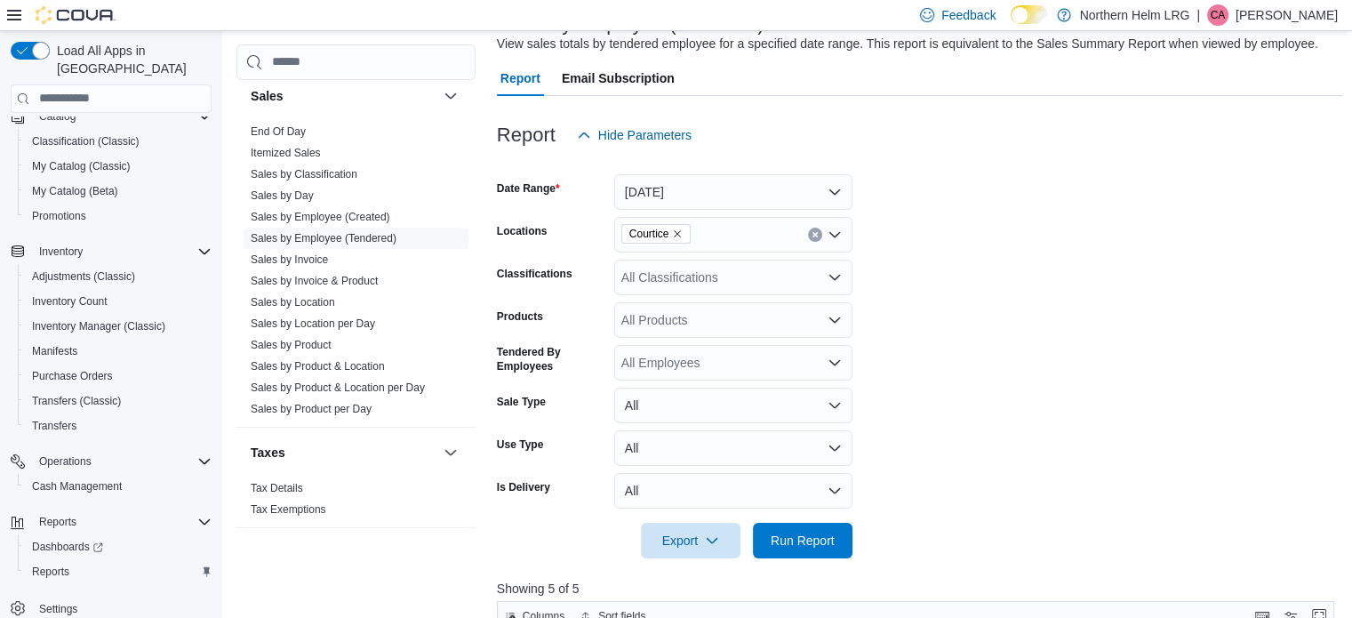
scroll to position [132, 0]
click at [362, 384] on link "Sales by Product & Location per Day" at bounding box center [338, 387] width 174 height 12
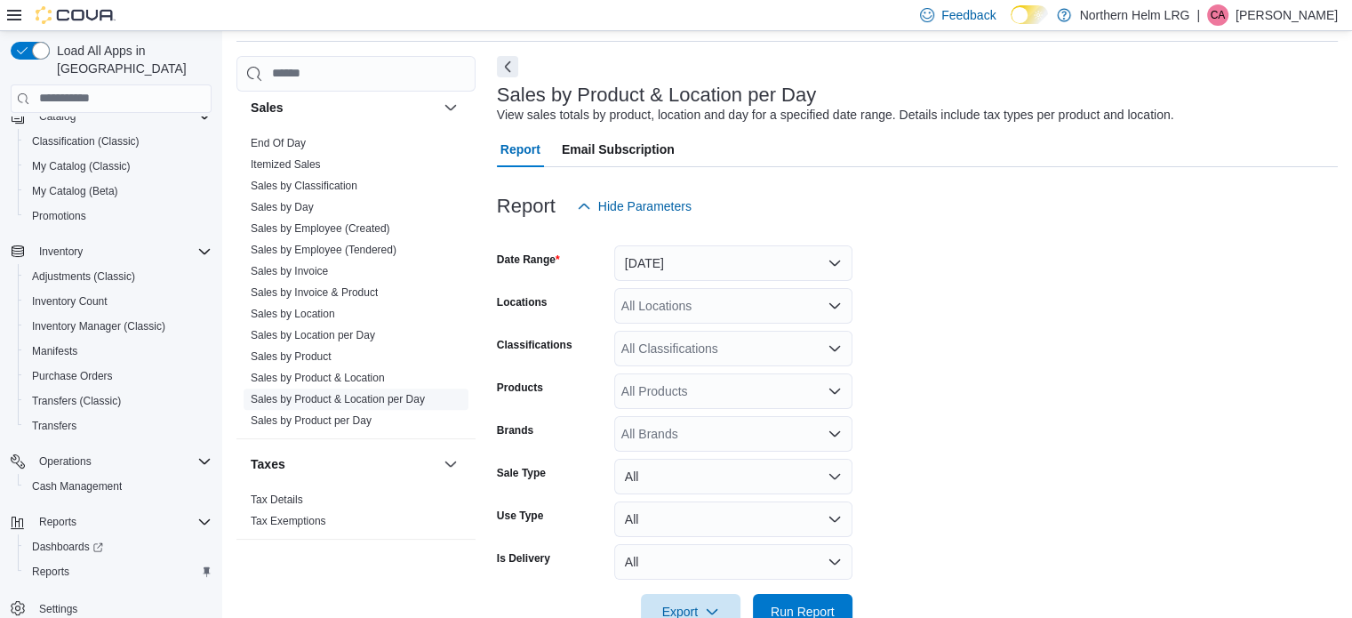
scroll to position [41, 0]
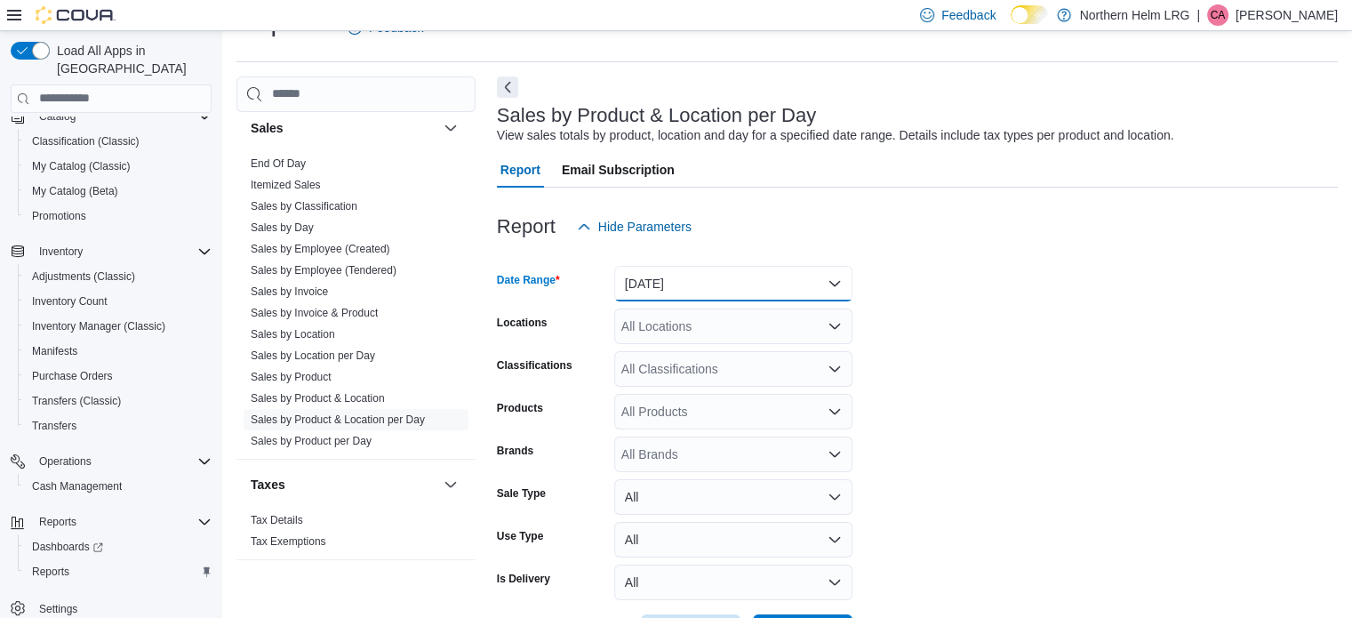
click at [683, 284] on button "[DATE]" at bounding box center [733, 284] width 238 height 36
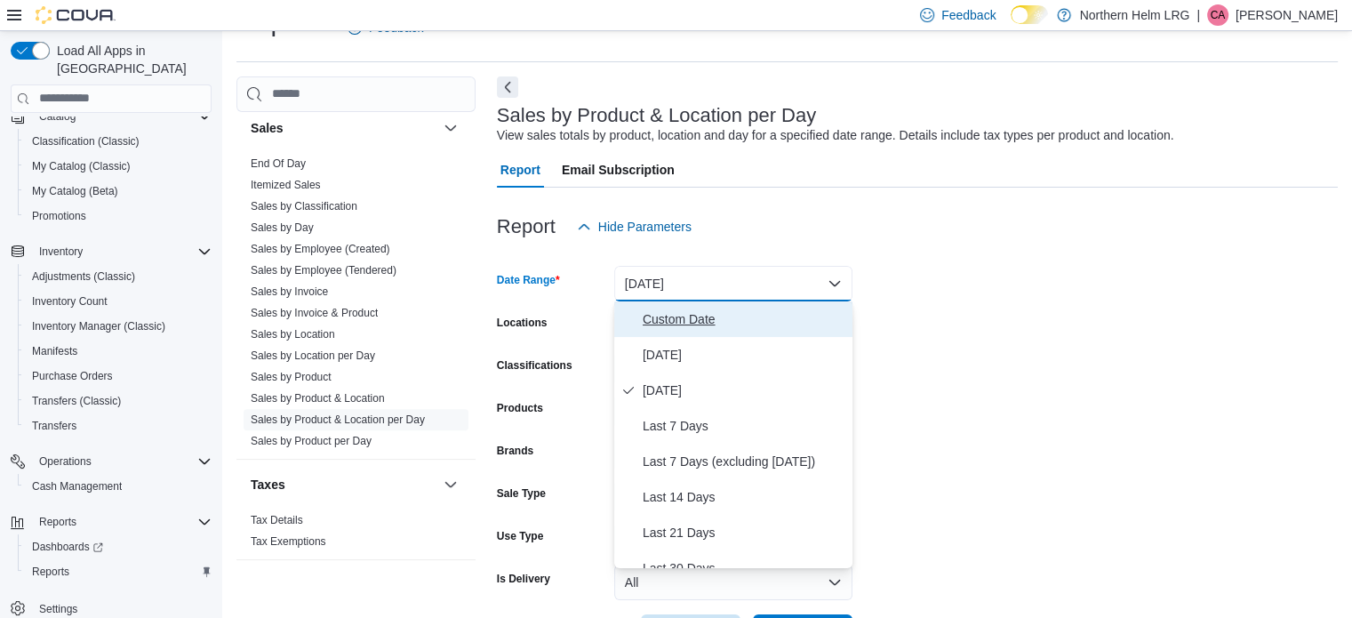
click at [660, 319] on span "Custom Date" at bounding box center [744, 318] width 203 height 21
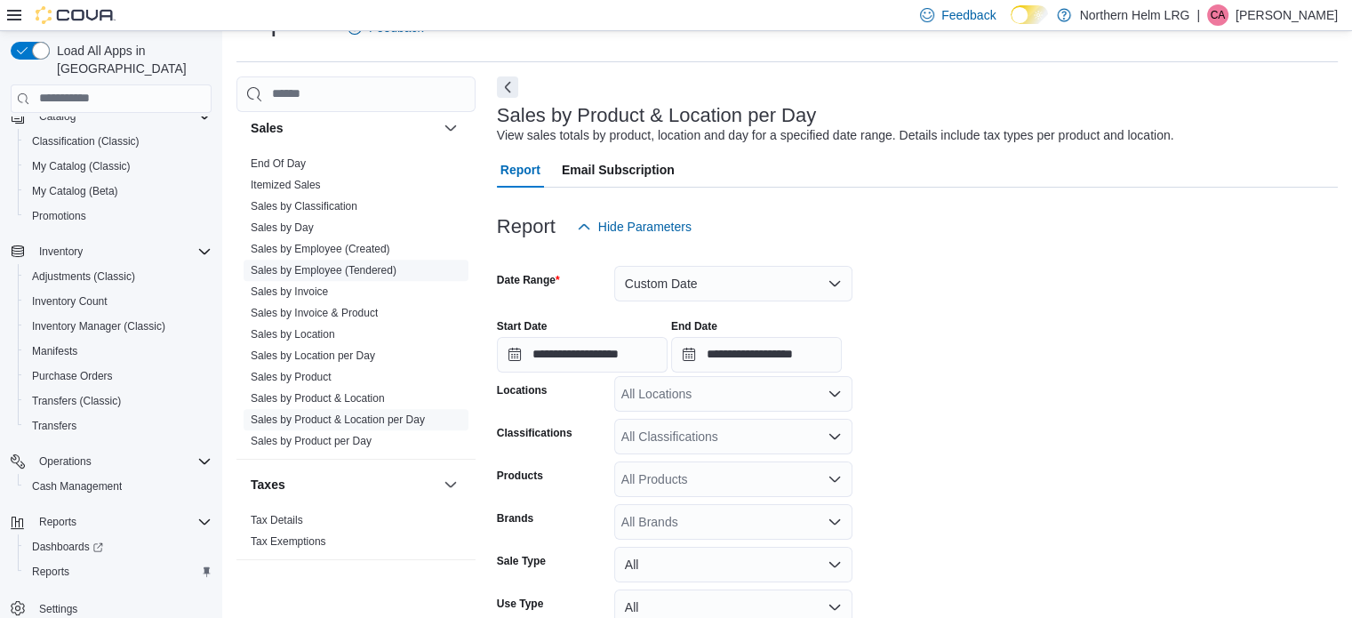
click at [346, 264] on link "Sales by Employee (Tendered)" at bounding box center [324, 270] width 146 height 12
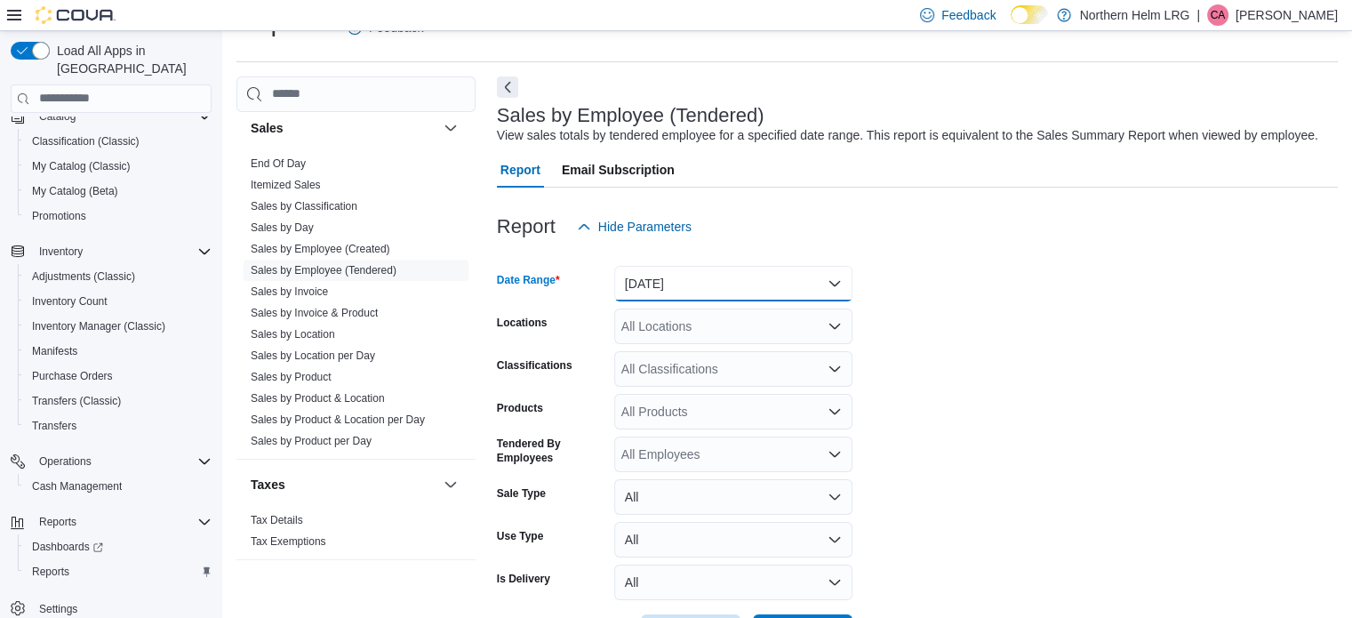
click at [738, 276] on button "[DATE]" at bounding box center [733, 284] width 238 height 36
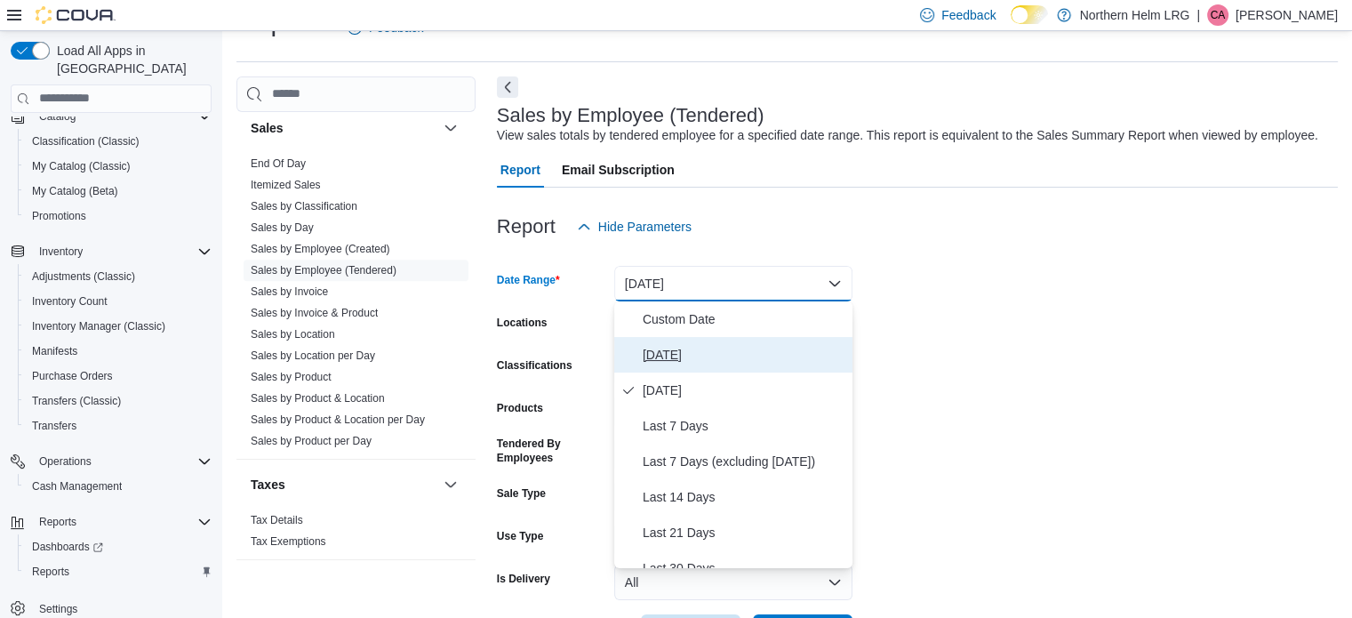
click at [689, 368] on button "[DATE]" at bounding box center [733, 355] width 238 height 36
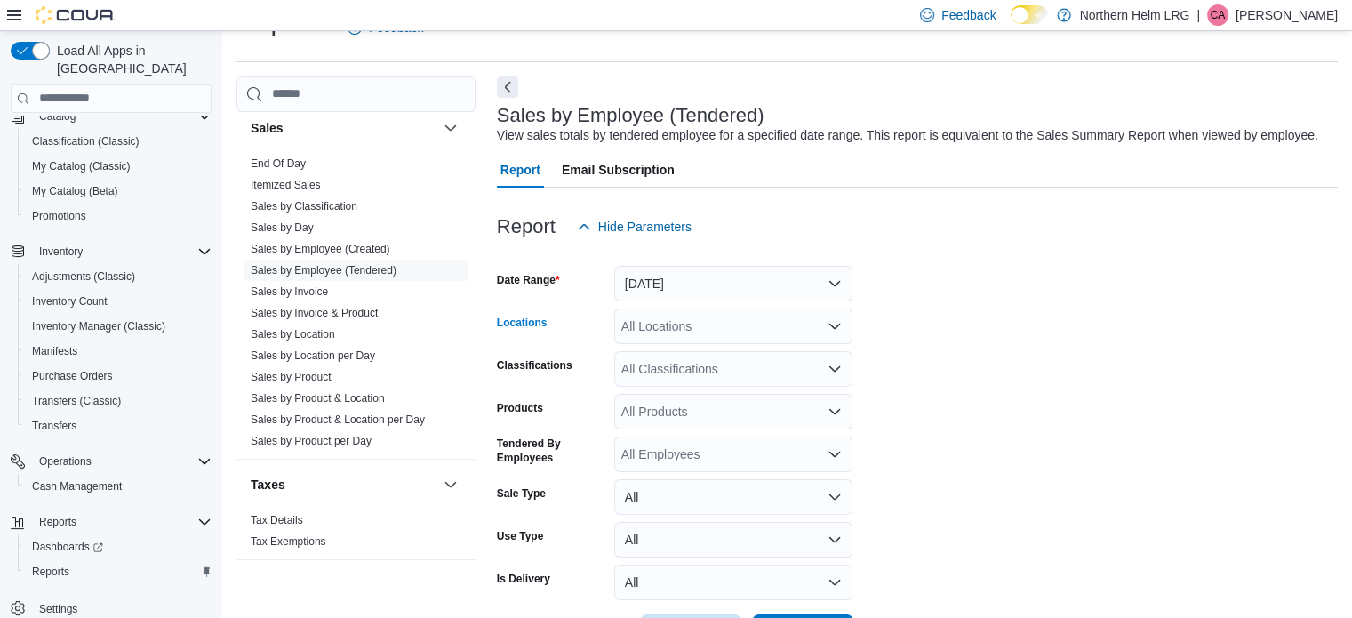
click at [722, 320] on div "All Locations" at bounding box center [733, 326] width 238 height 36
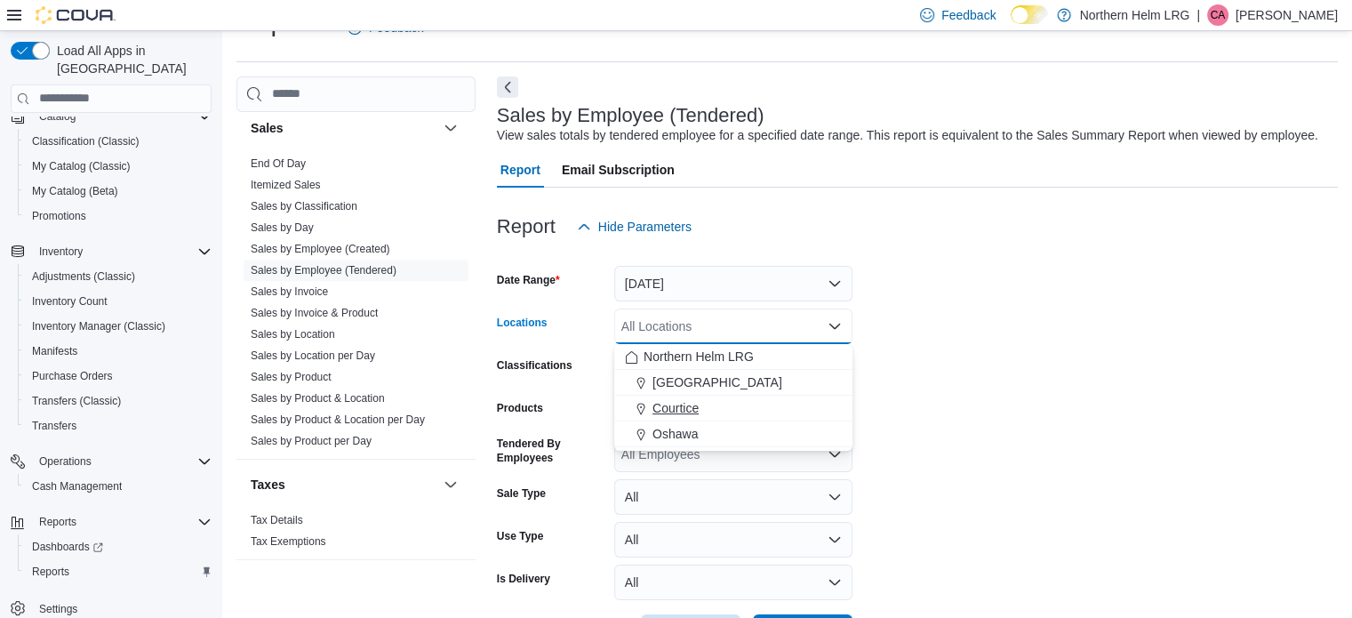
click at [693, 399] on span "Courtice" at bounding box center [675, 408] width 46 height 18
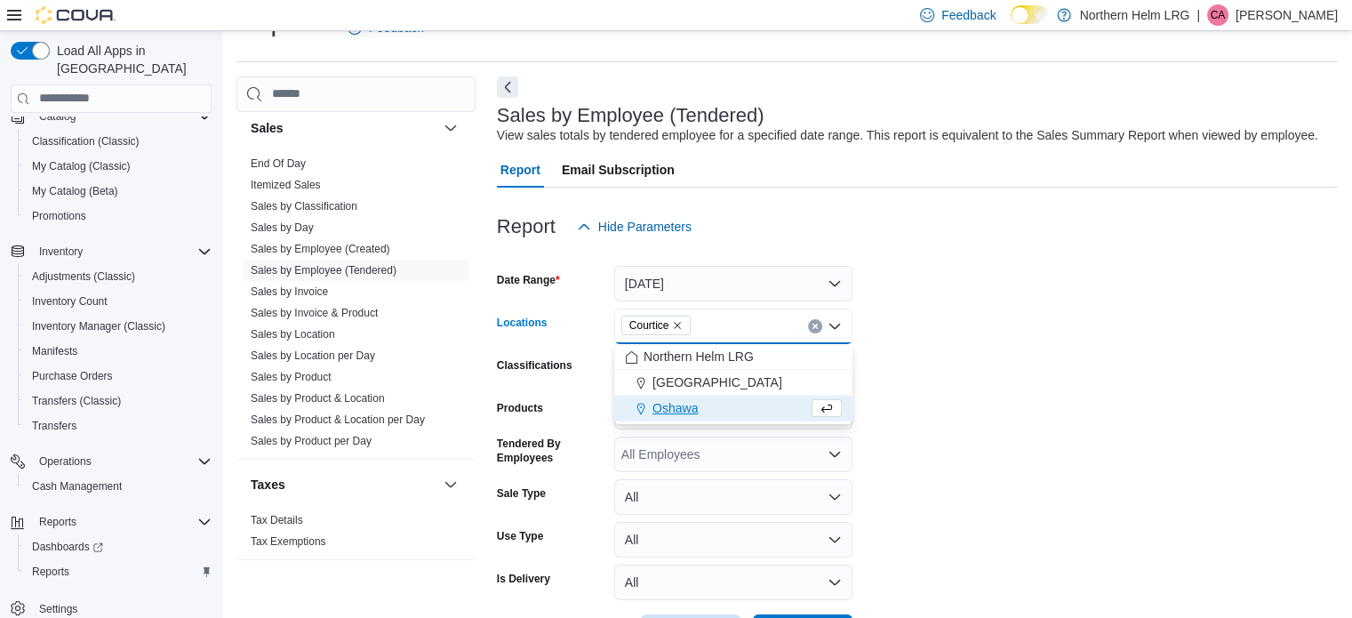
scroll to position [108, 0]
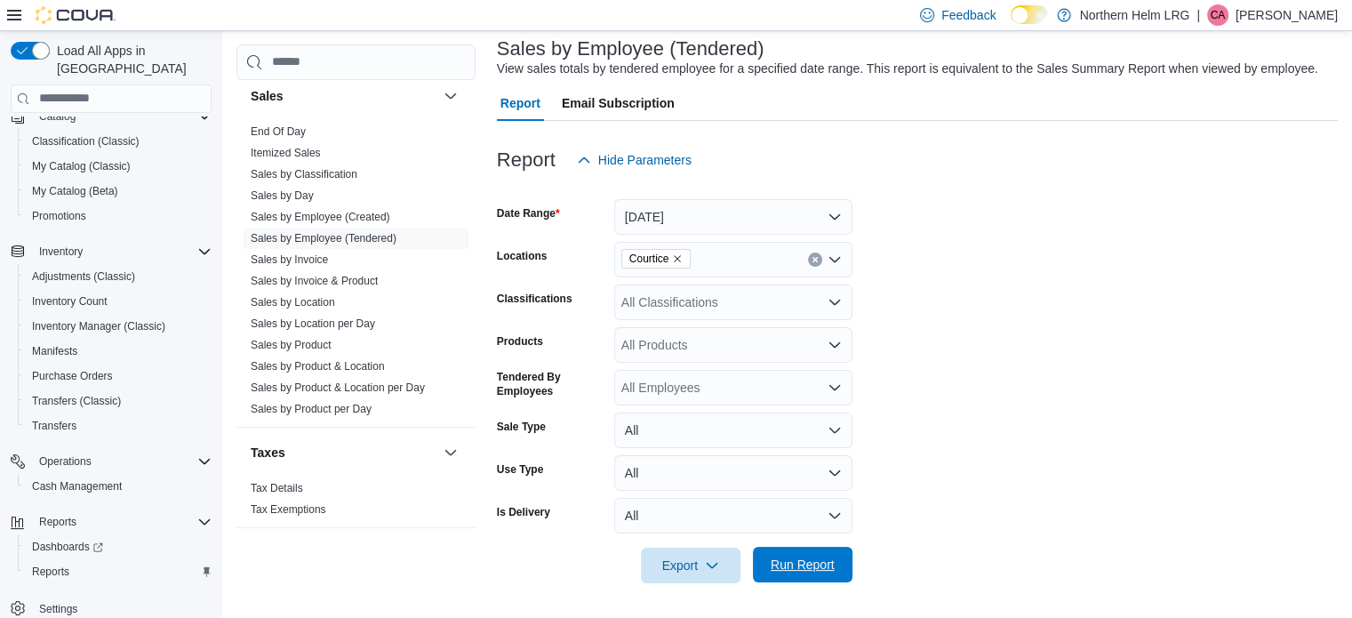
click at [783, 552] on span "Run Report" at bounding box center [803, 565] width 78 height 36
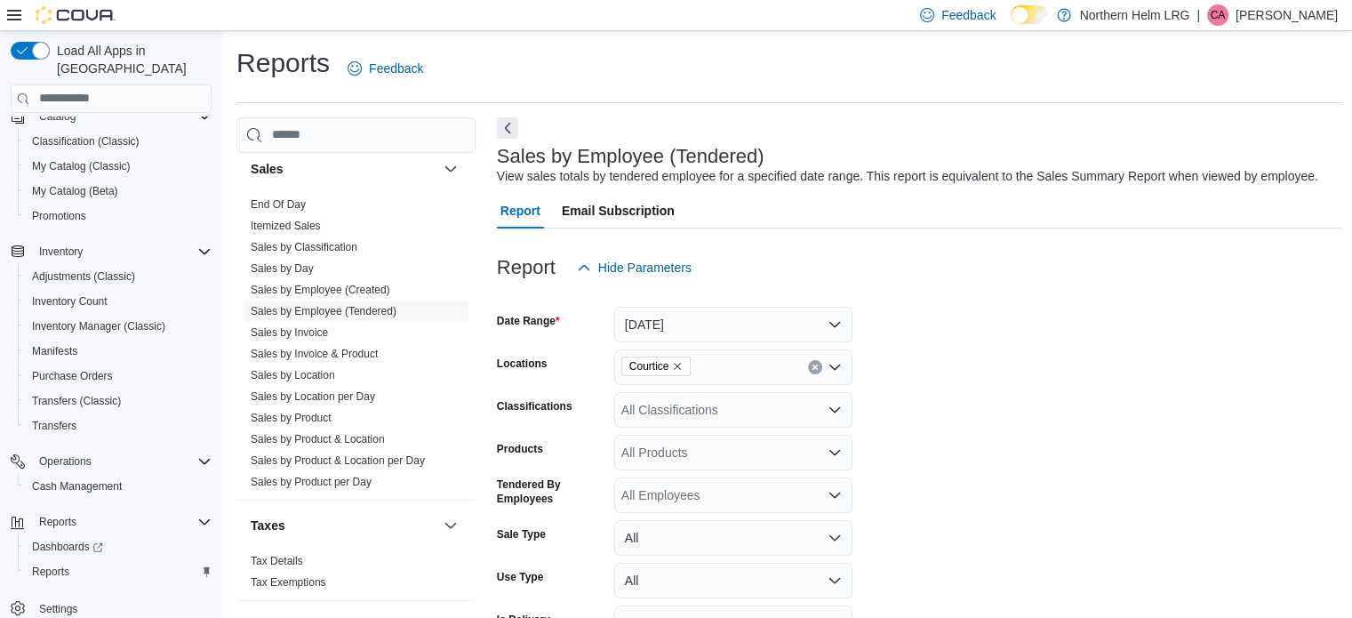
click at [818, 371] on button "Clear input" at bounding box center [815, 367] width 14 height 14
click at [320, 370] on link "Sales by Location" at bounding box center [293, 375] width 84 height 12
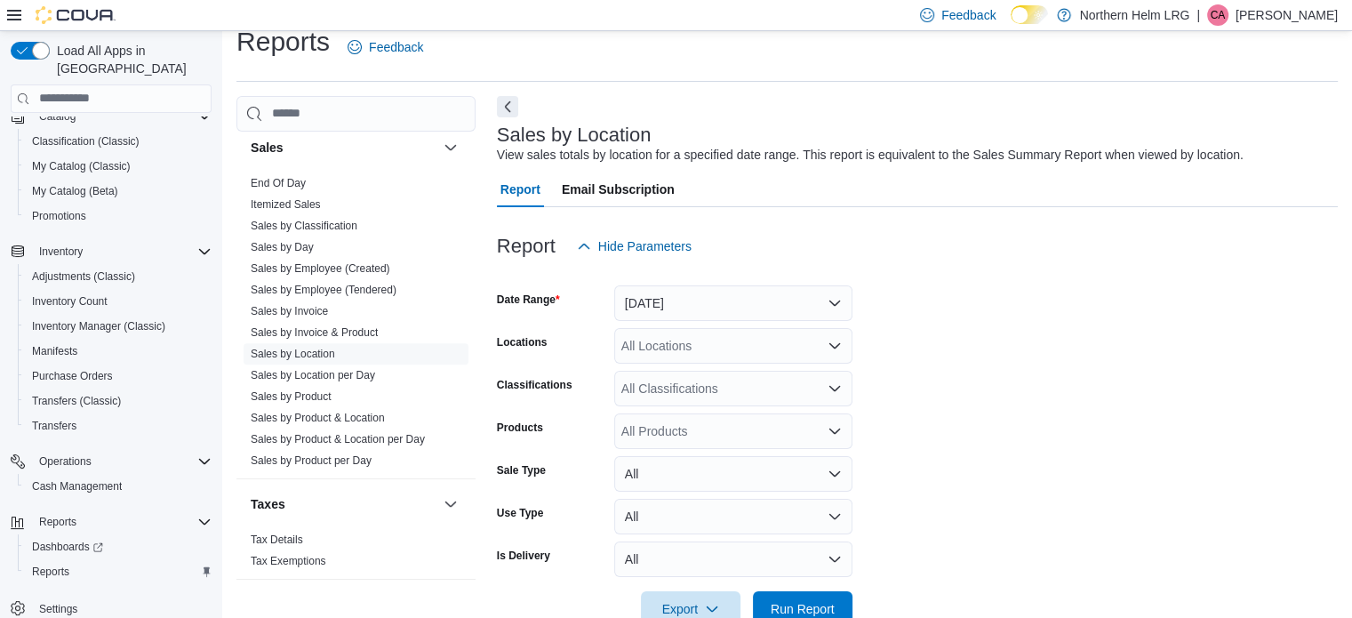
scroll to position [41, 0]
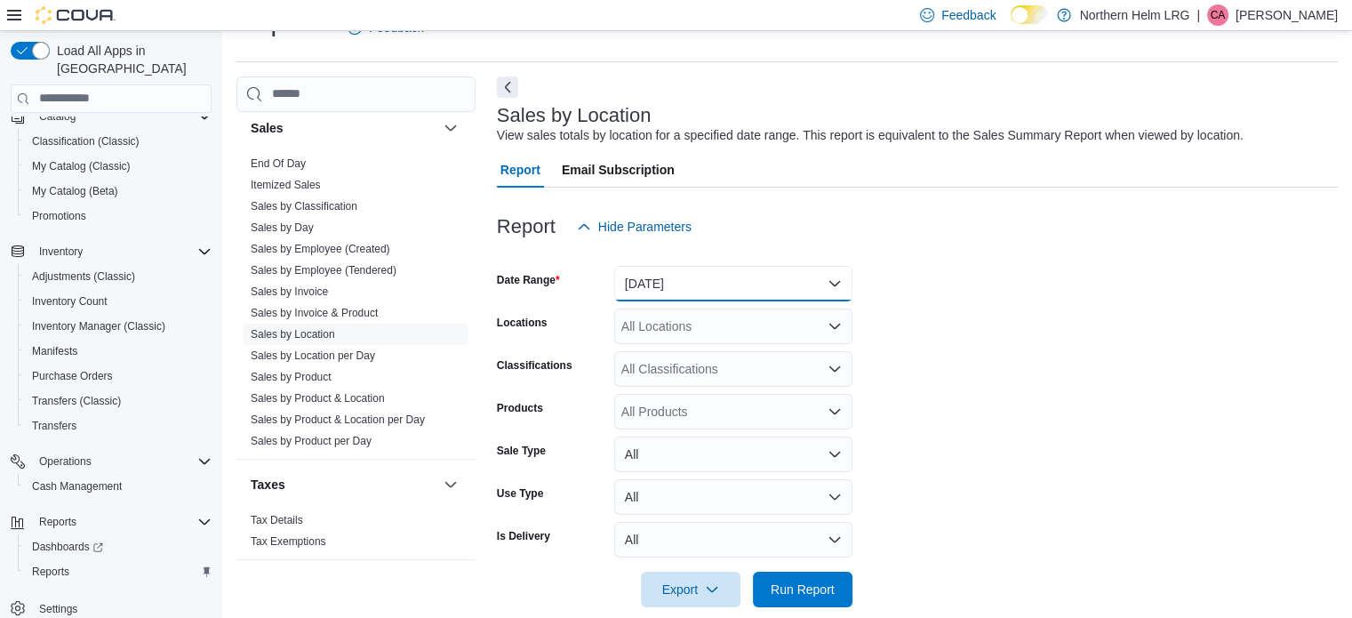
click at [736, 286] on button "[DATE]" at bounding box center [733, 284] width 238 height 36
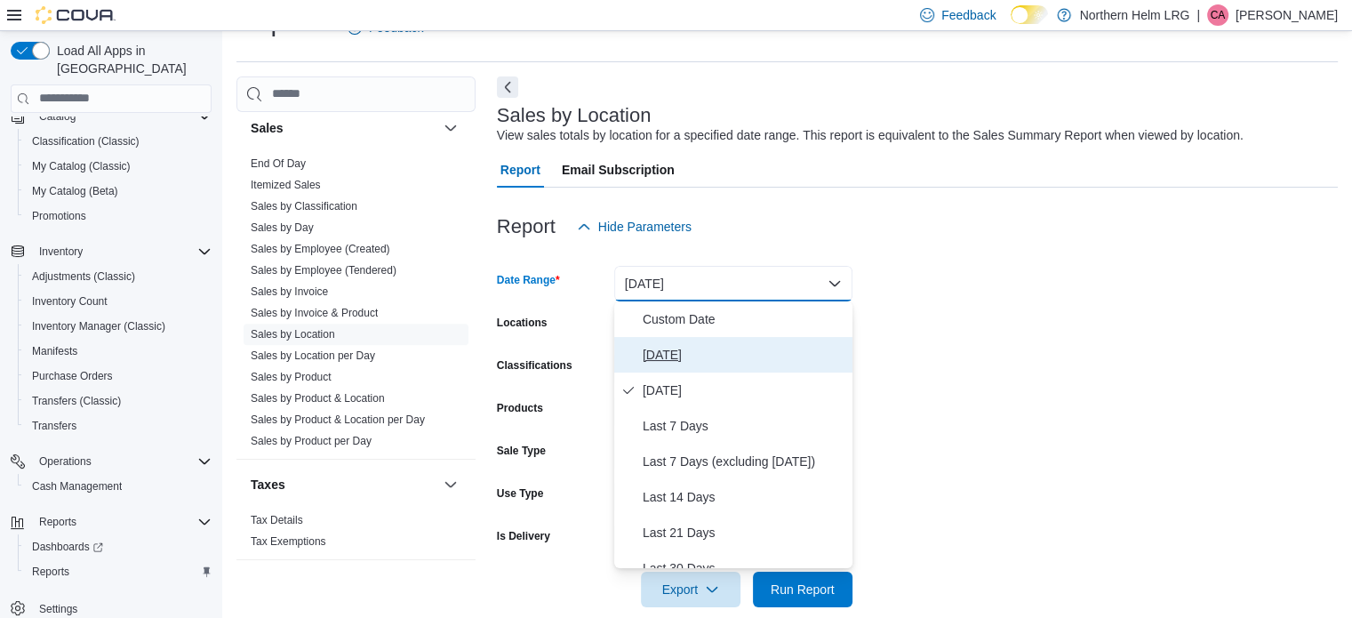
click at [700, 348] on span "[DATE]" at bounding box center [744, 354] width 203 height 21
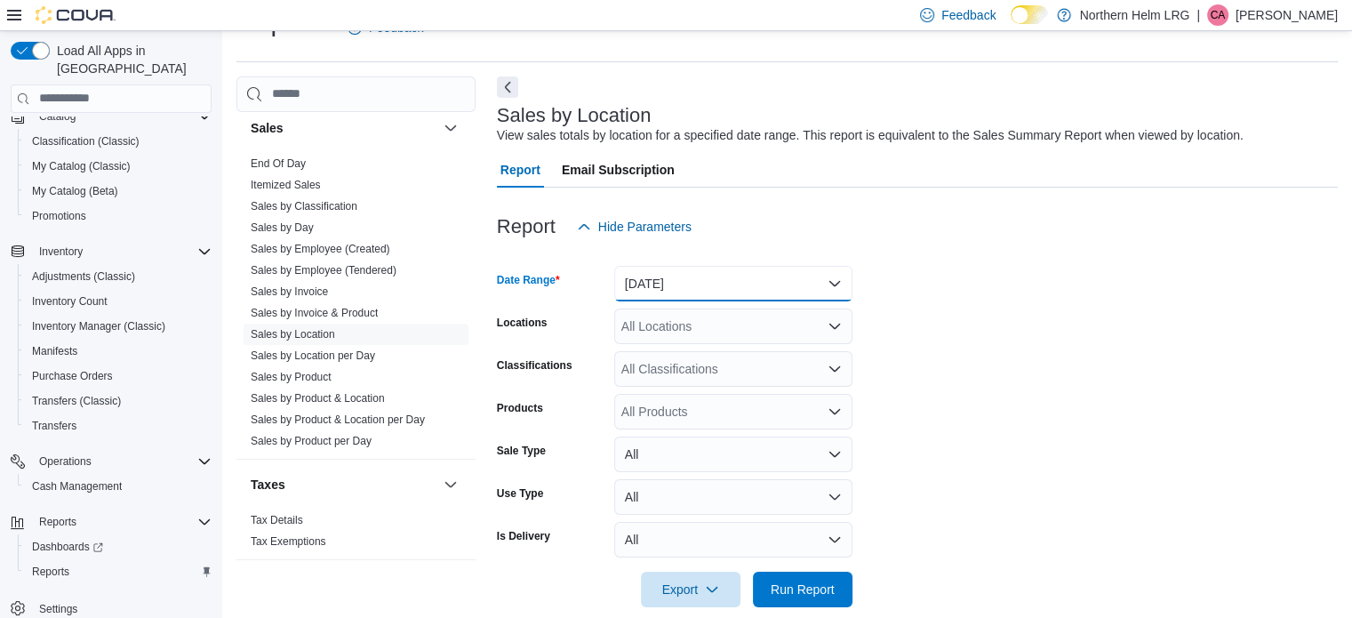
scroll to position [65, 0]
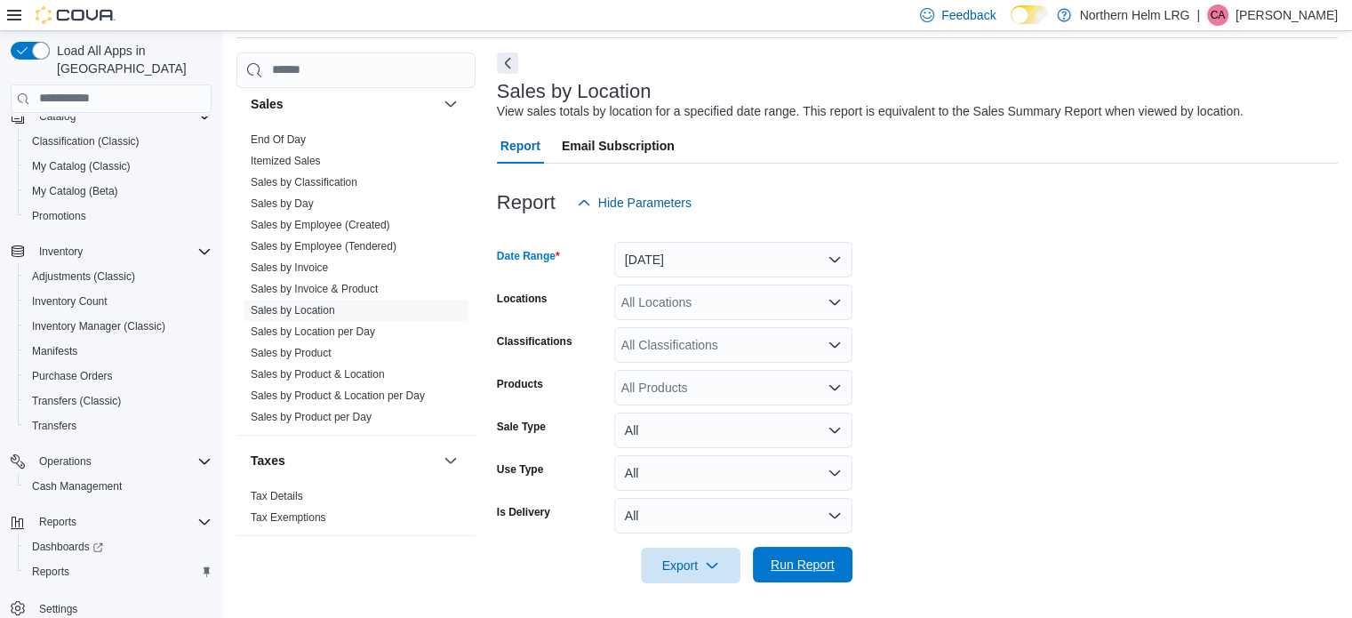
click at [808, 555] on span "Run Report" at bounding box center [803, 565] width 78 height 36
